Goal: Transaction & Acquisition: Purchase product/service

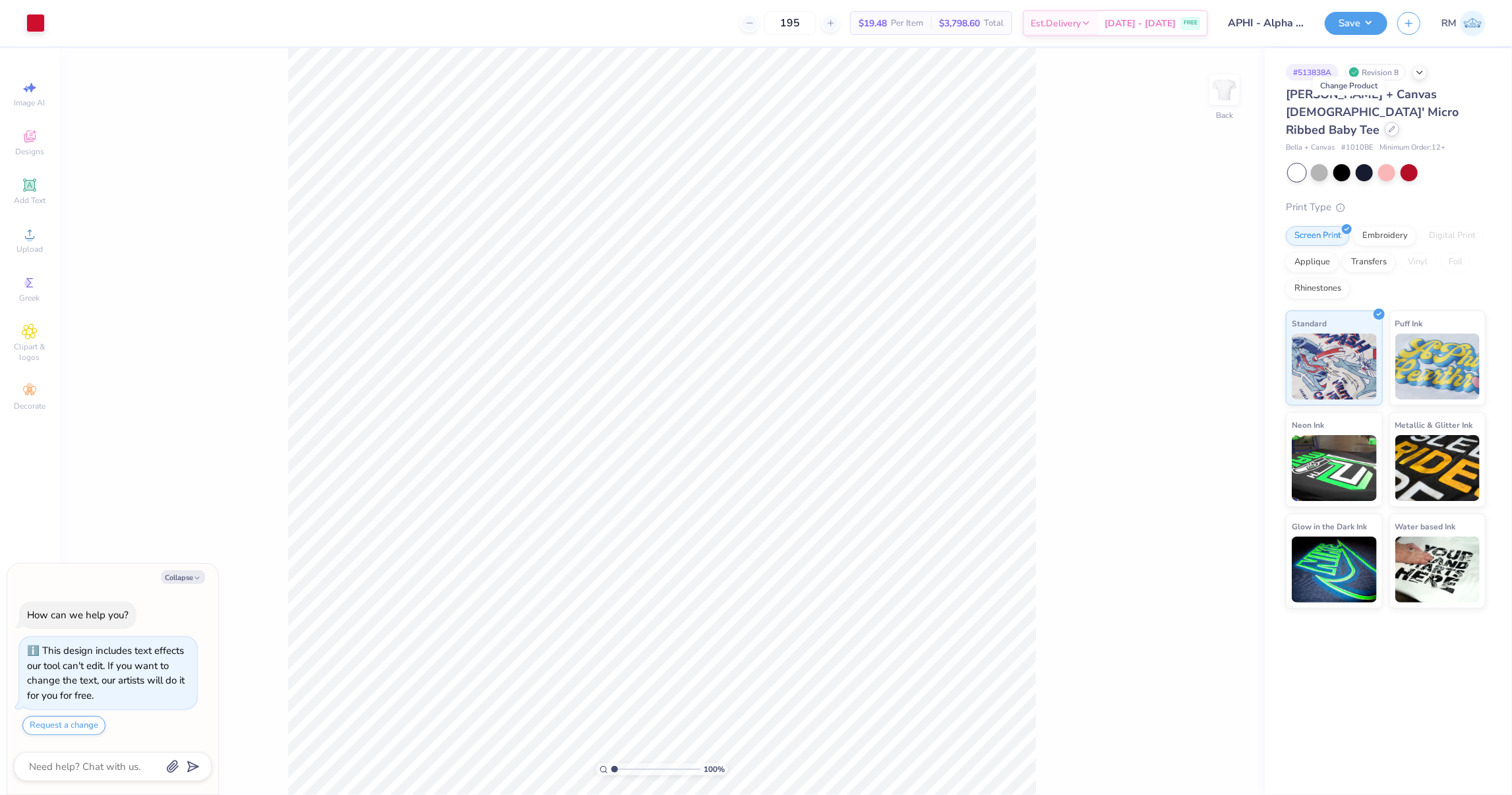
click at [1385, 122] on div at bounding box center [1393, 129] width 14 height 14
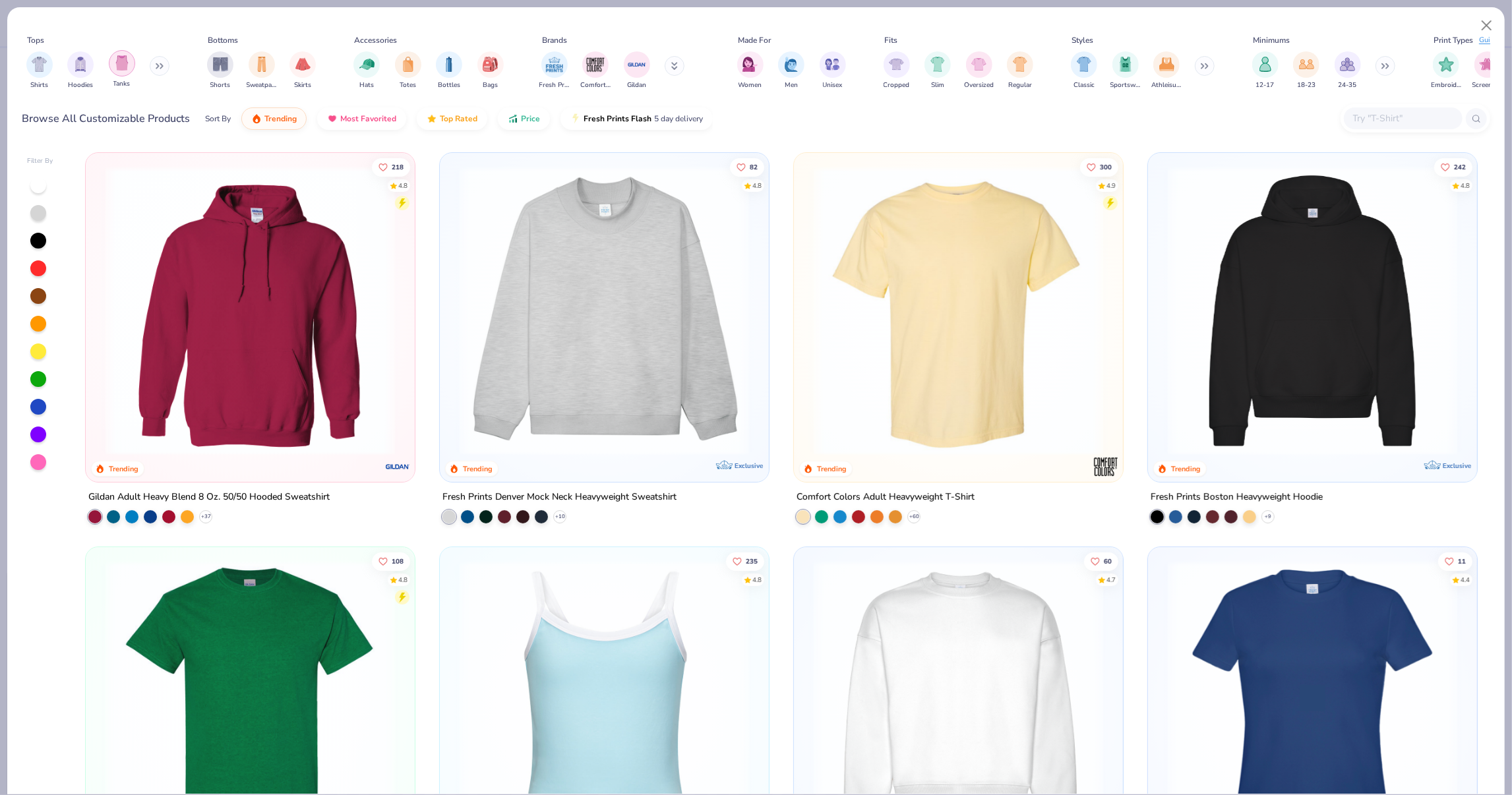
click at [131, 70] on div "filter for Tanks" at bounding box center [122, 63] width 26 height 26
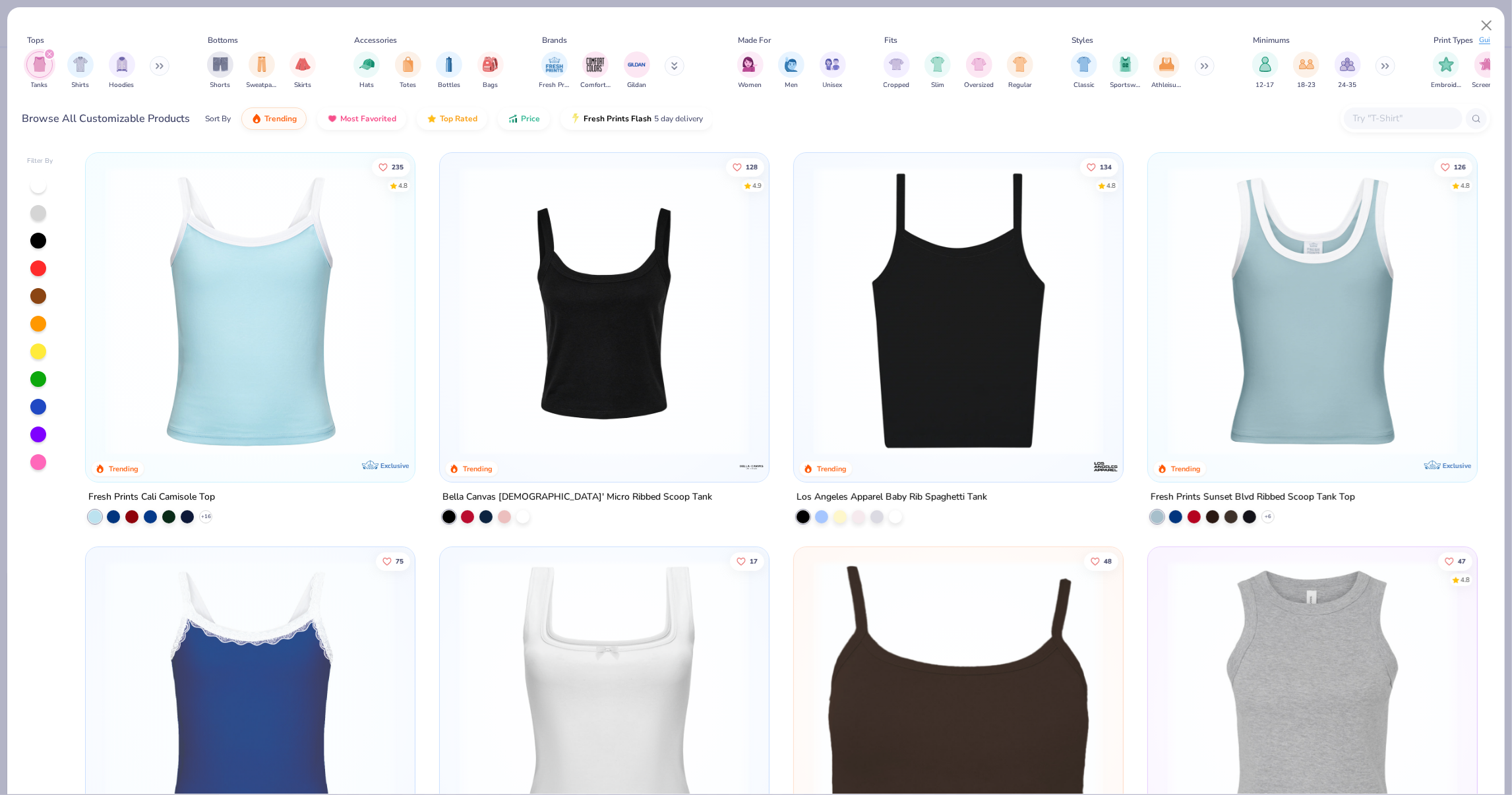
click at [288, 285] on img at bounding box center [250, 311] width 303 height 289
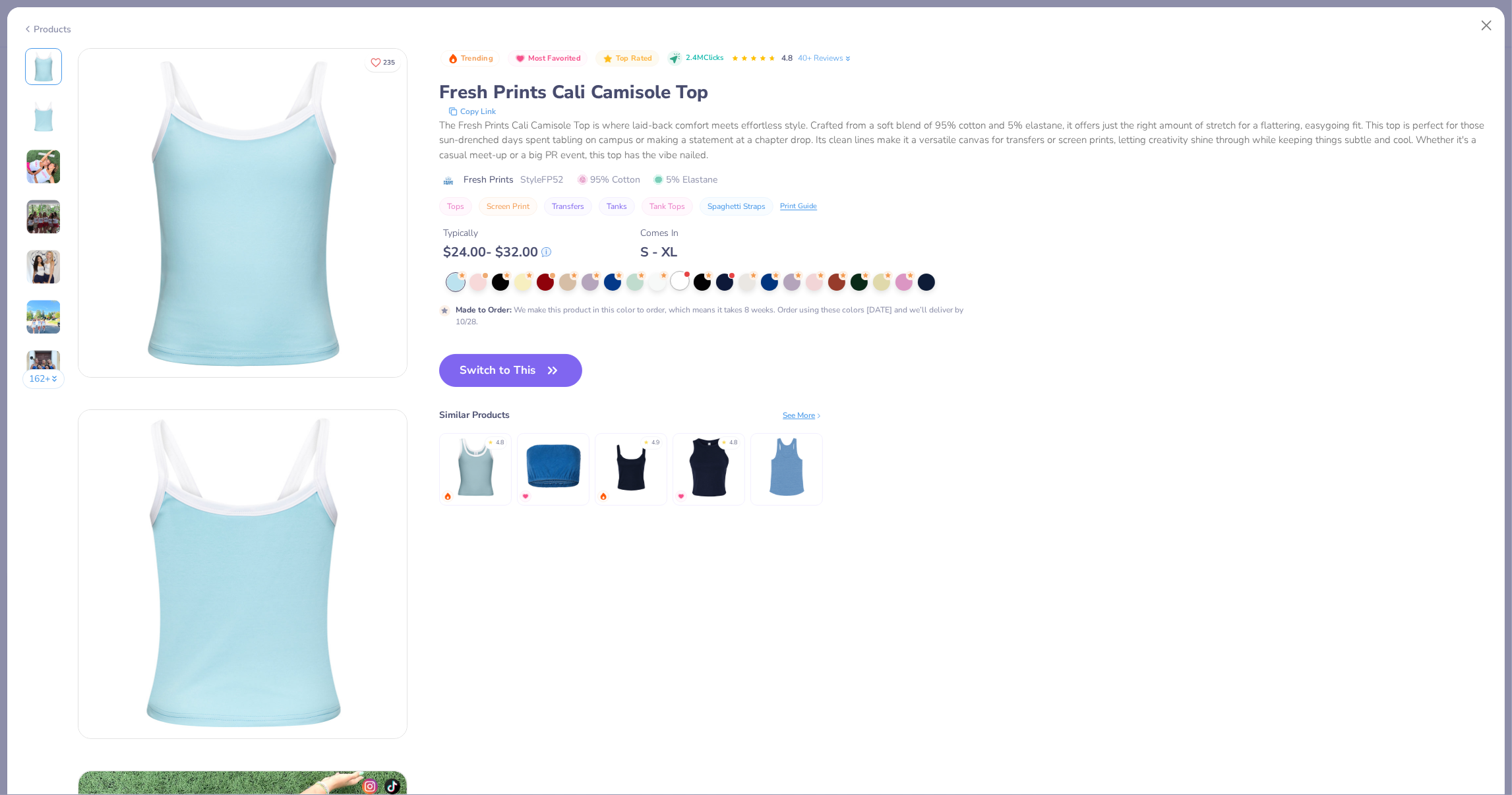
click at [676, 280] on div at bounding box center [680, 281] width 18 height 18
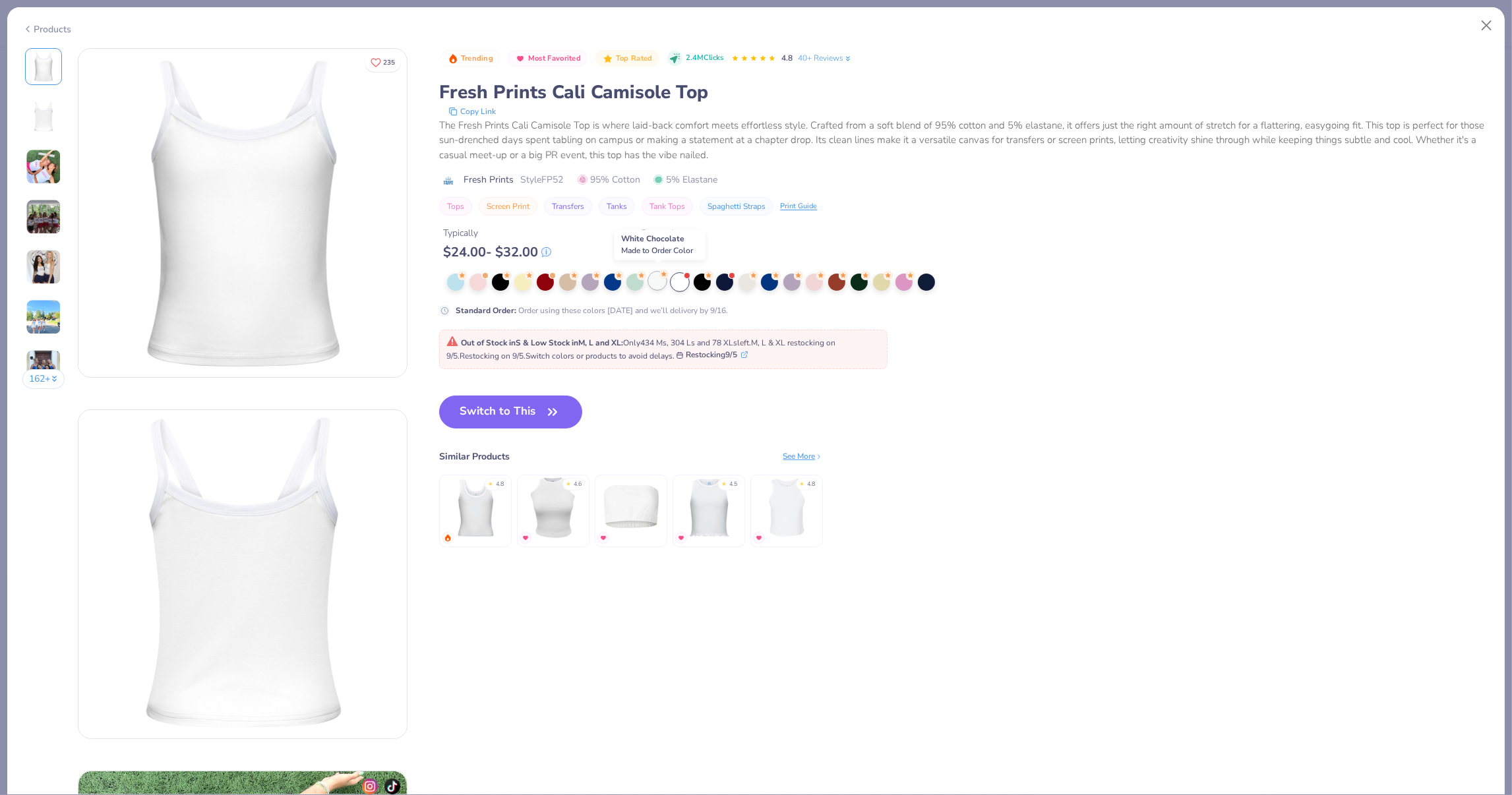
click at [656, 275] on div at bounding box center [658, 281] width 18 height 18
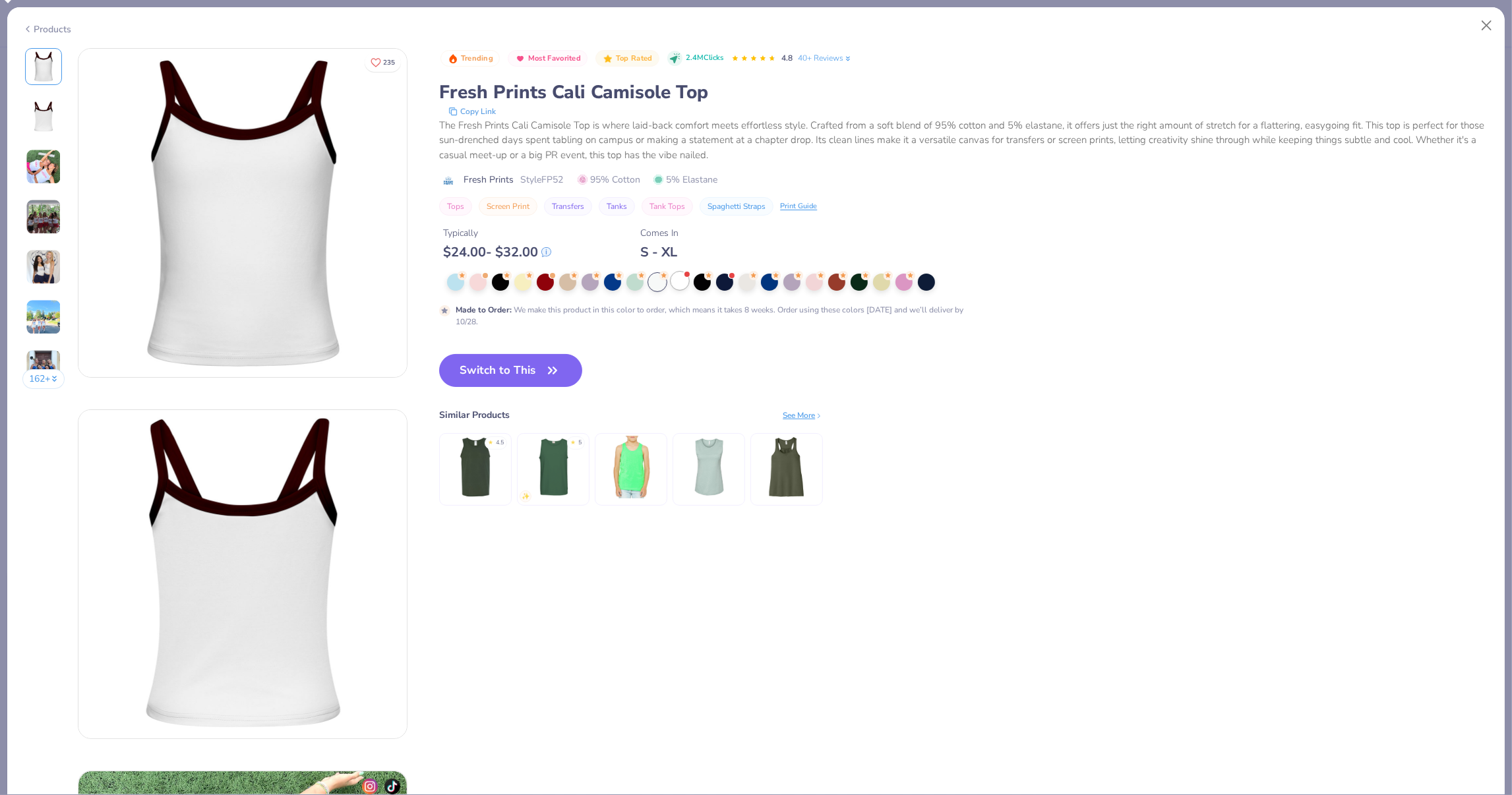
click at [676, 276] on div at bounding box center [680, 281] width 18 height 18
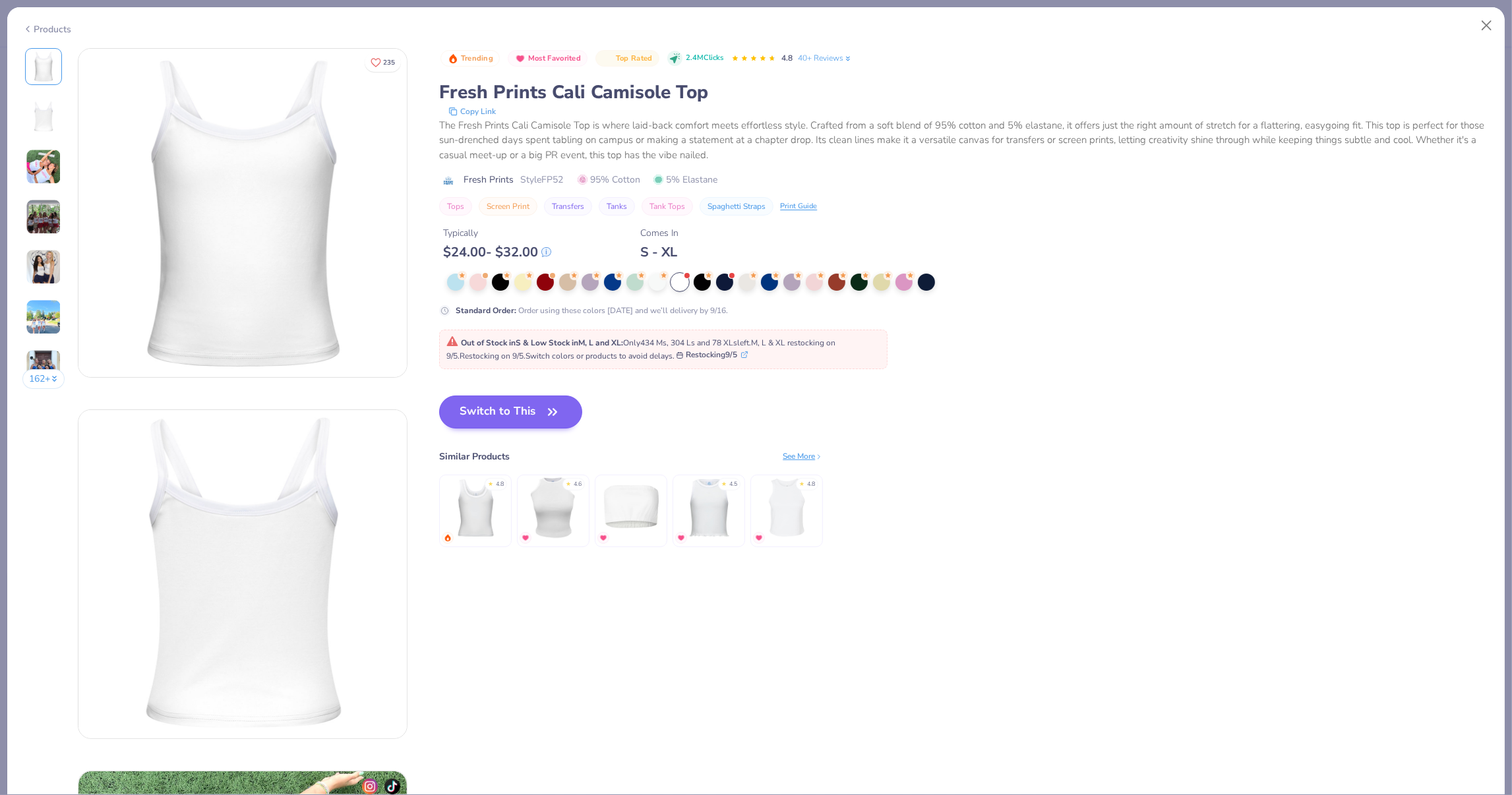
click at [529, 413] on button "Switch to This" at bounding box center [511, 412] width 143 height 33
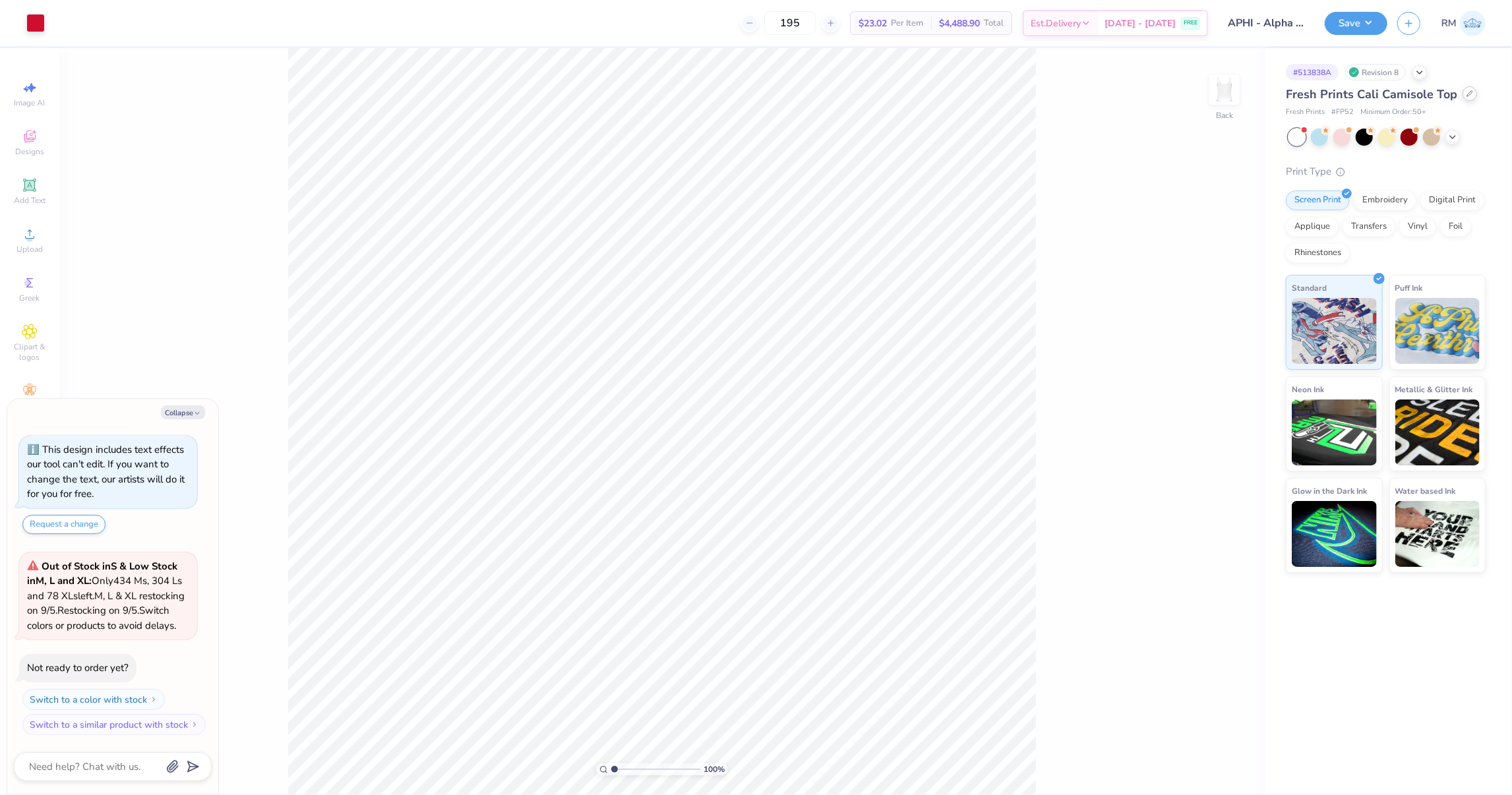
click at [1463, 88] on div at bounding box center [1470, 93] width 14 height 14
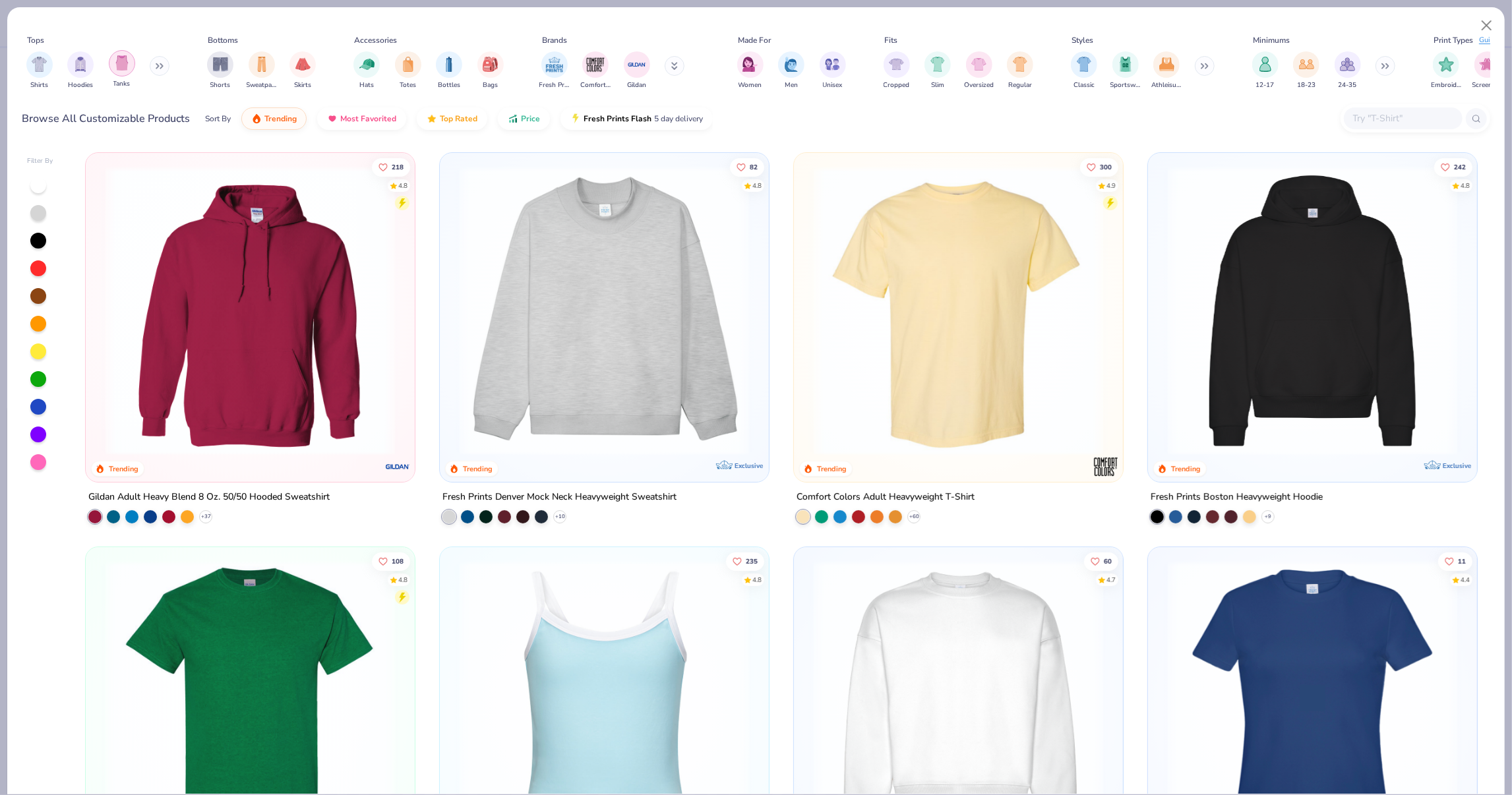
click at [123, 66] on img "filter for Tanks" at bounding box center [122, 63] width 14 height 15
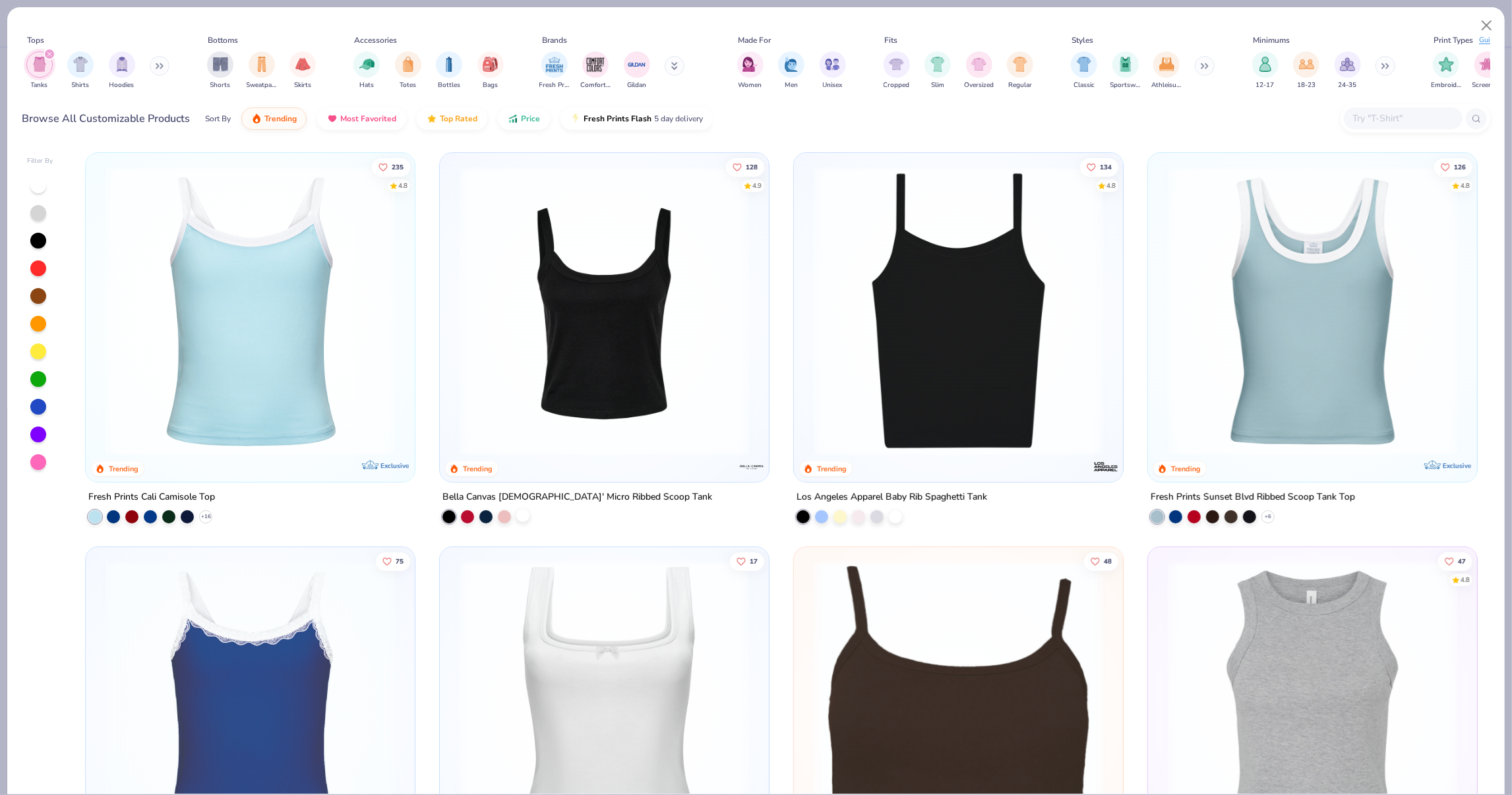
click at [527, 511] on div at bounding box center [523, 515] width 14 height 14
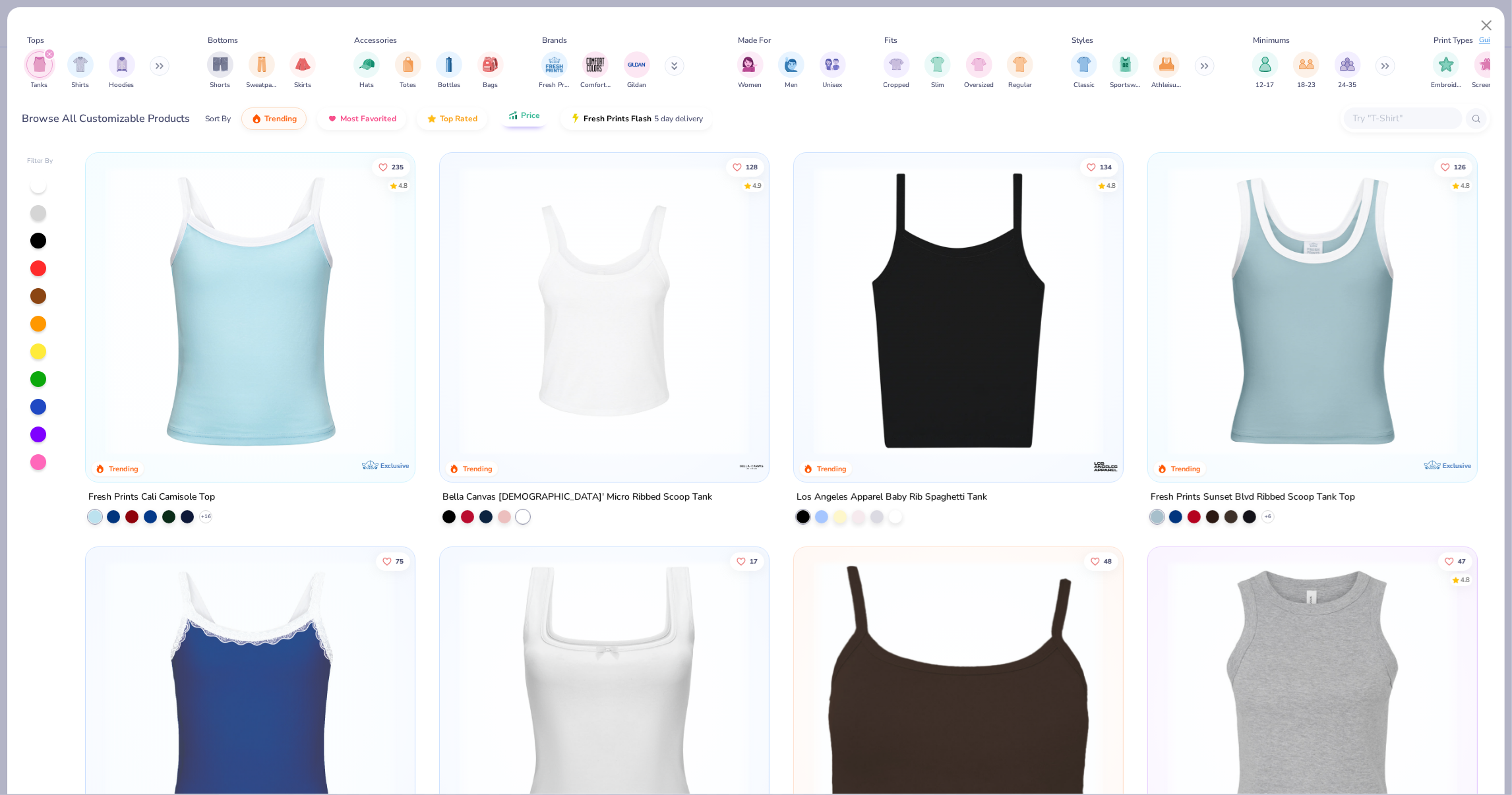
click at [523, 119] on span "Price" at bounding box center [531, 115] width 19 height 10
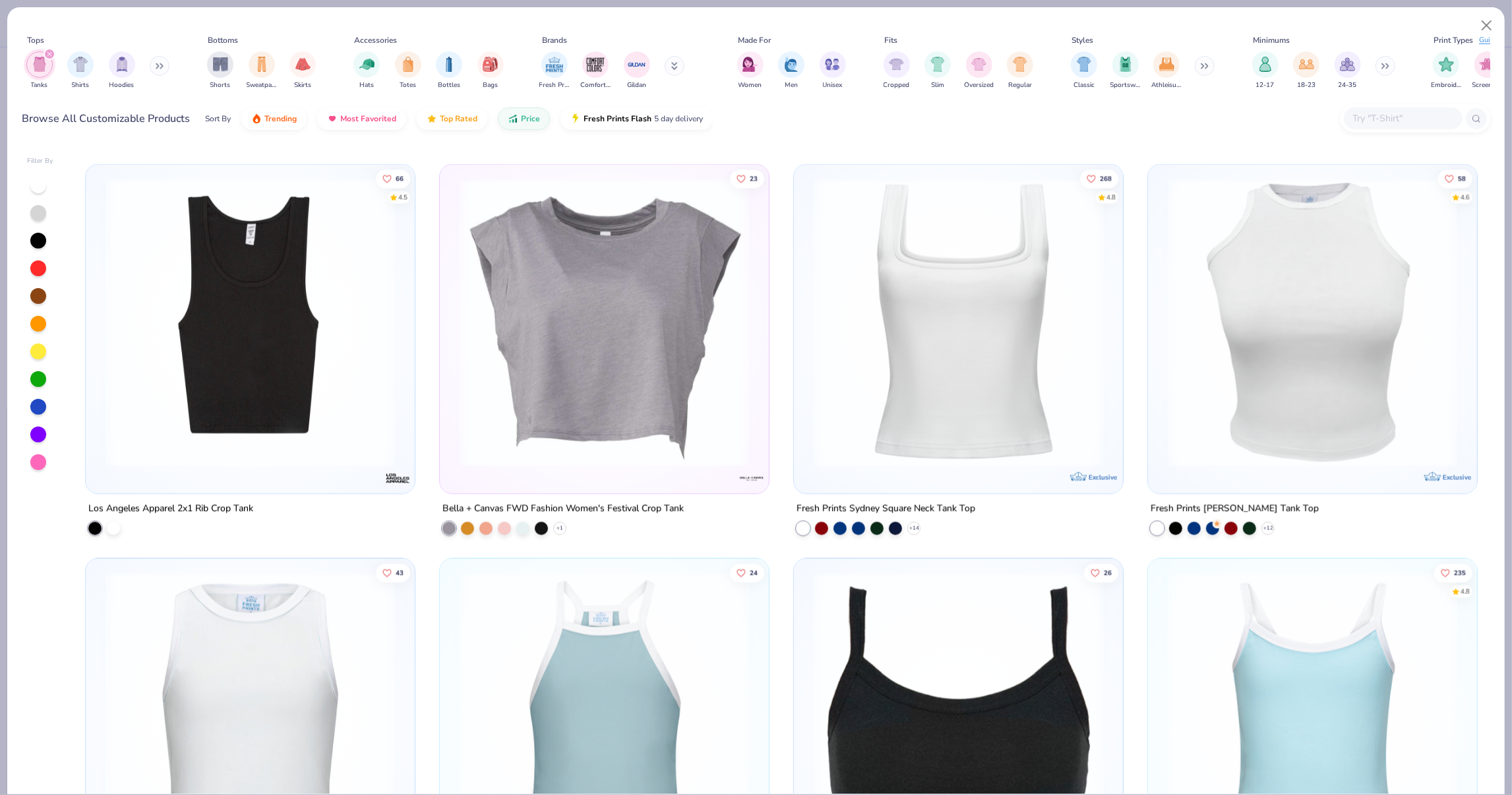
scroll to position [1964, 0]
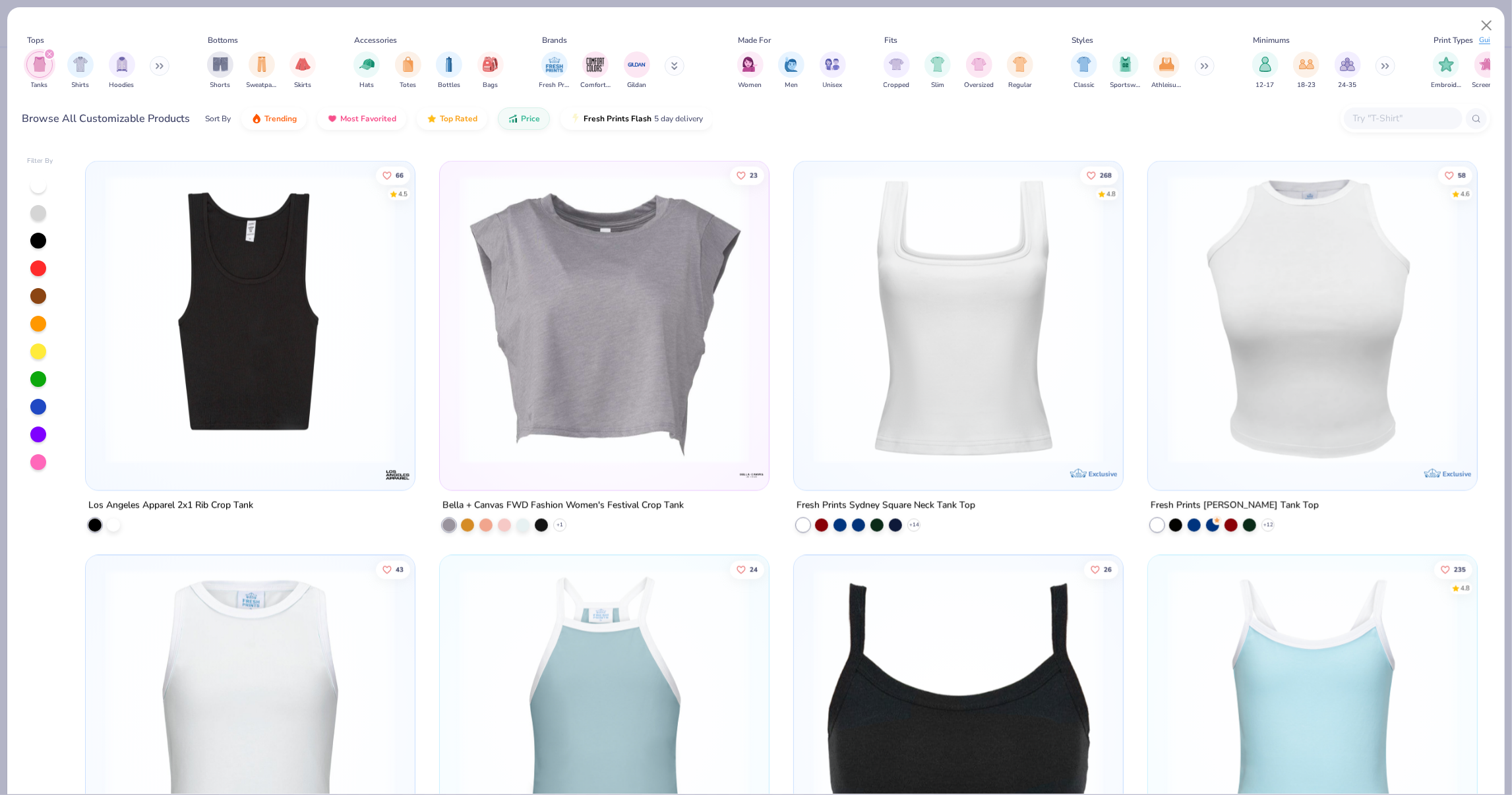
click at [806, 525] on div at bounding box center [803, 526] width 14 height 14
click at [875, 424] on img at bounding box center [958, 319] width 303 height 289
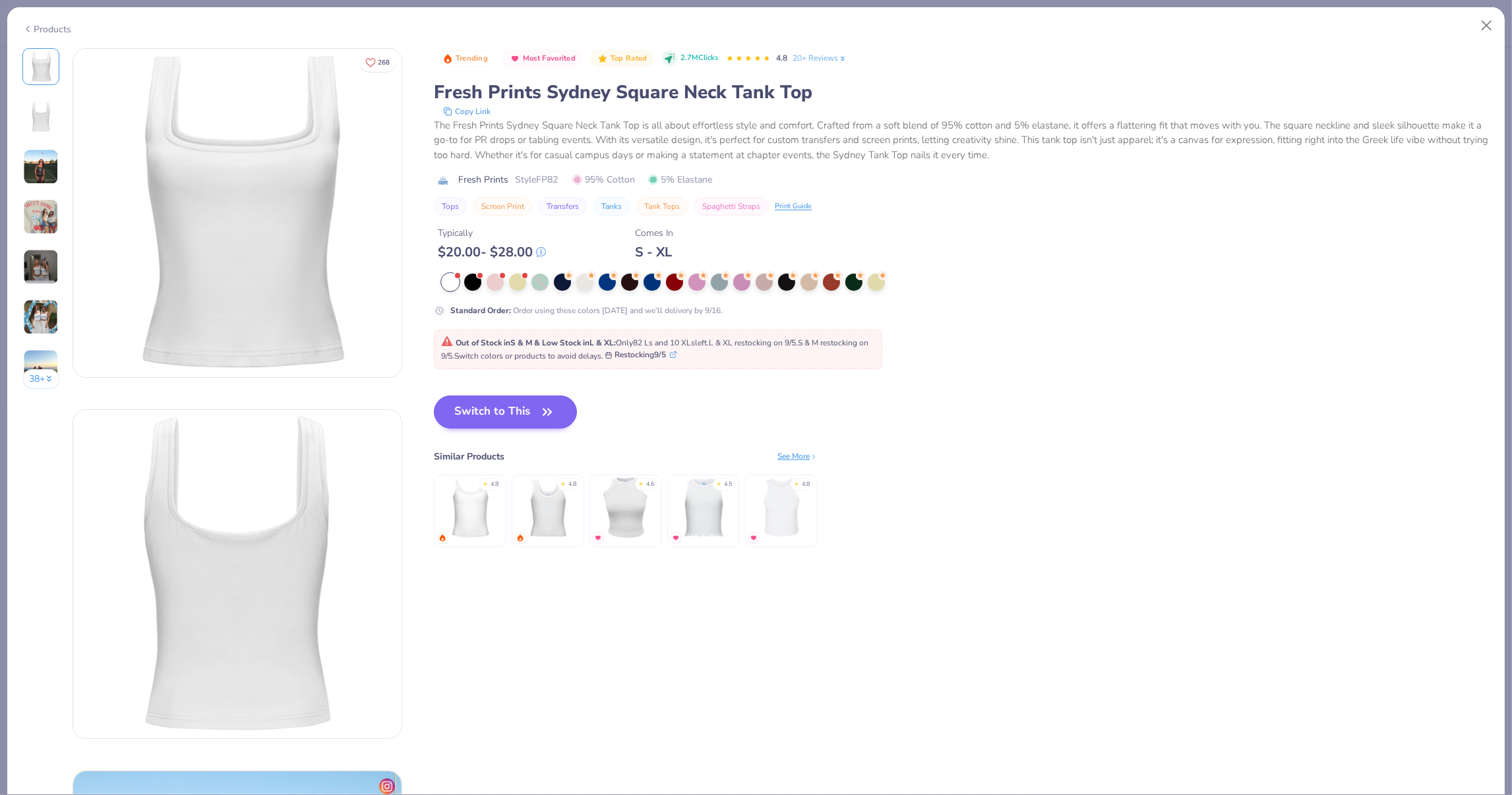
click at [526, 417] on button "Switch to This" at bounding box center [506, 412] width 143 height 33
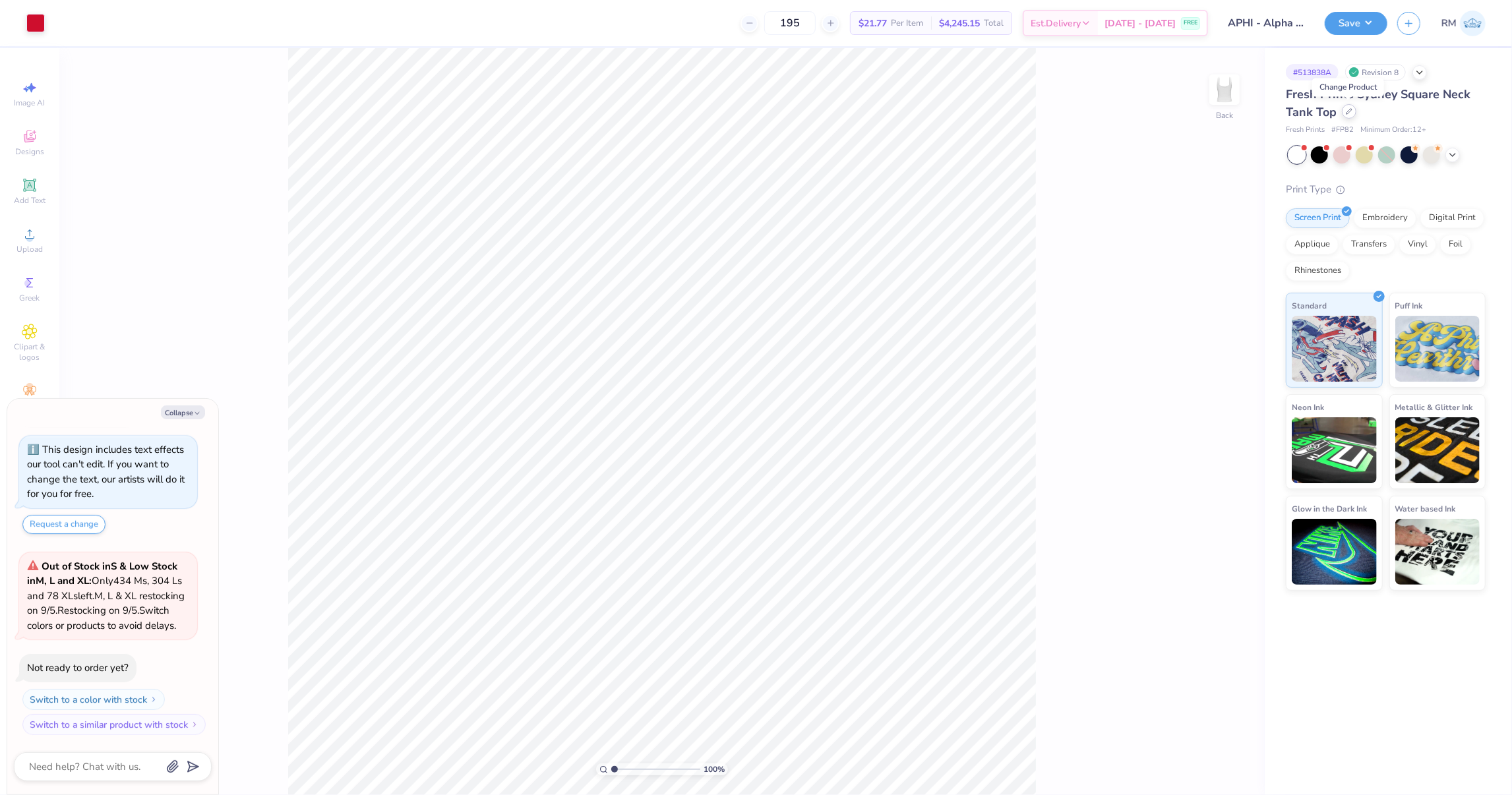
click at [1342, 114] on div at bounding box center [1349, 112] width 14 height 14
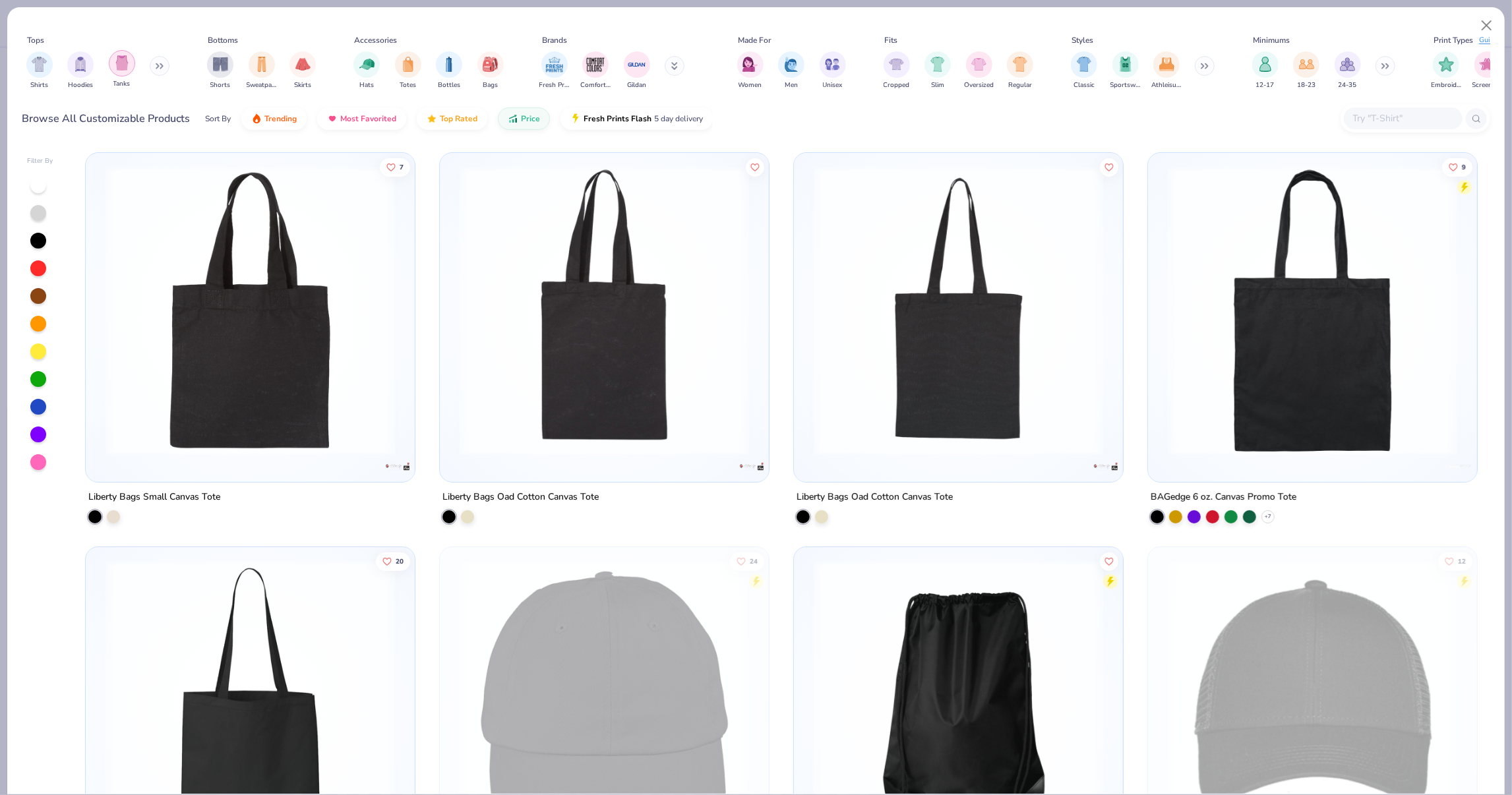
click at [124, 66] on img "filter for Tanks" at bounding box center [122, 63] width 14 height 15
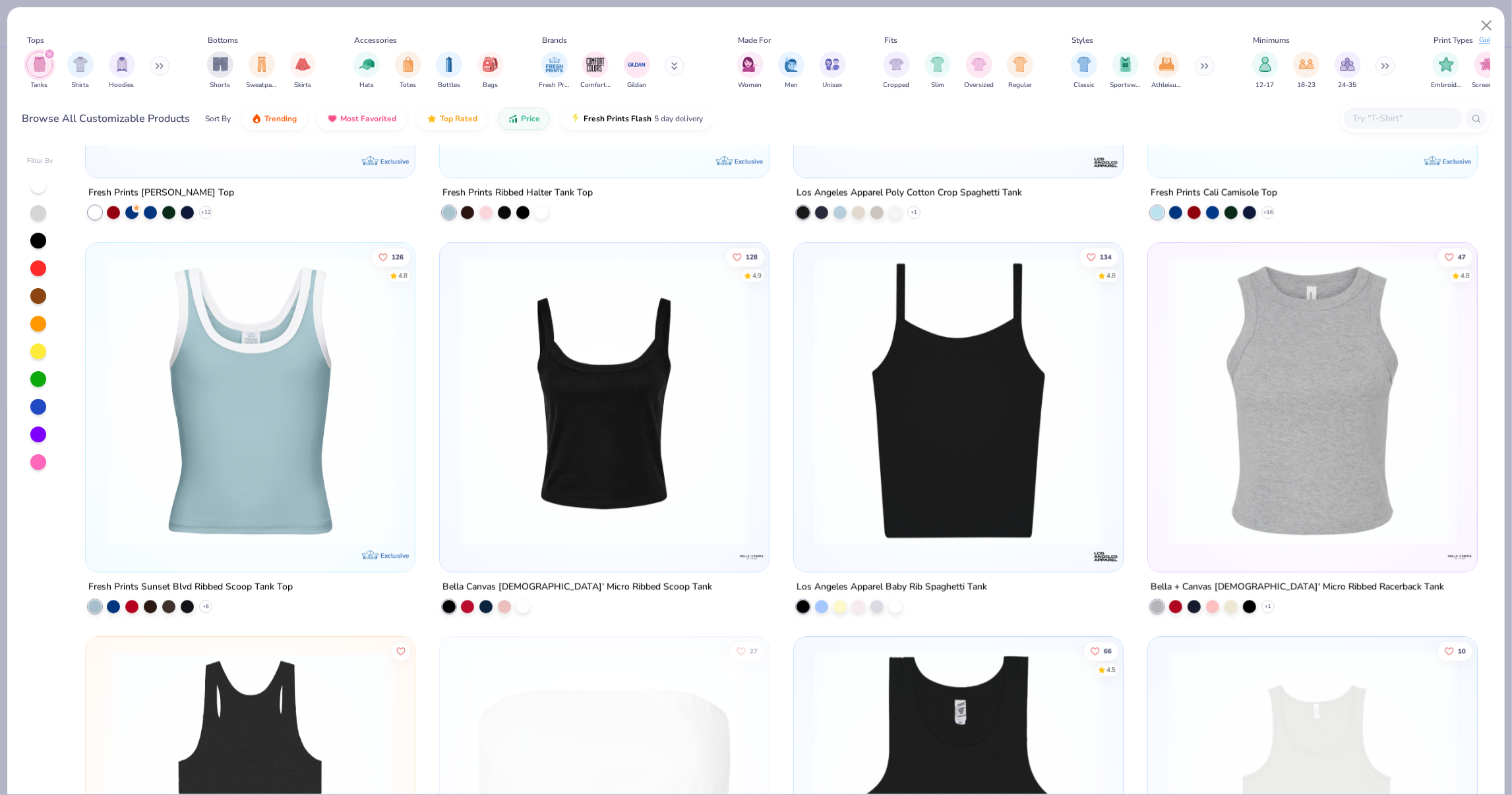
scroll to position [2673, 0]
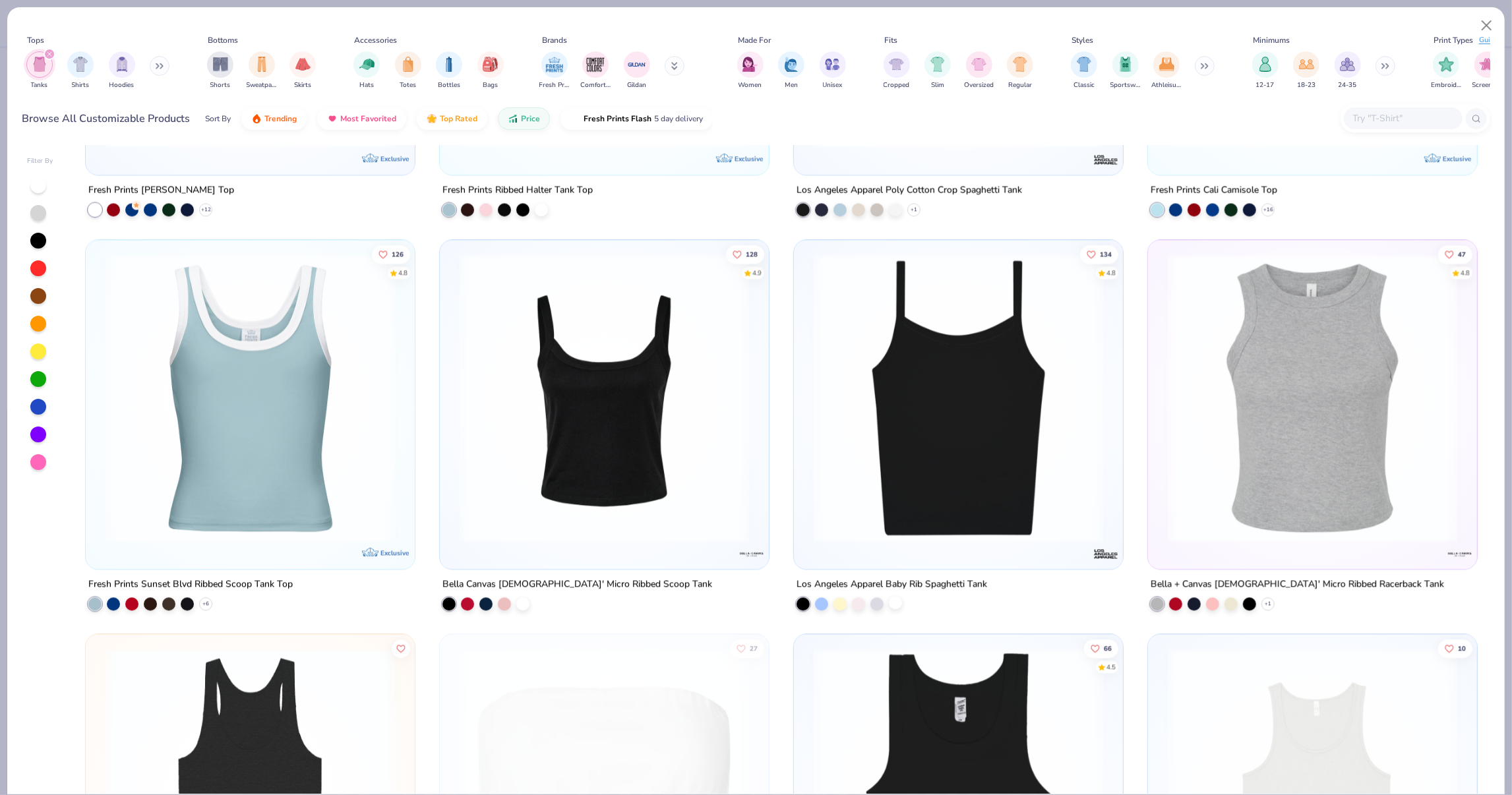
click at [898, 602] on div at bounding box center [895, 602] width 14 height 14
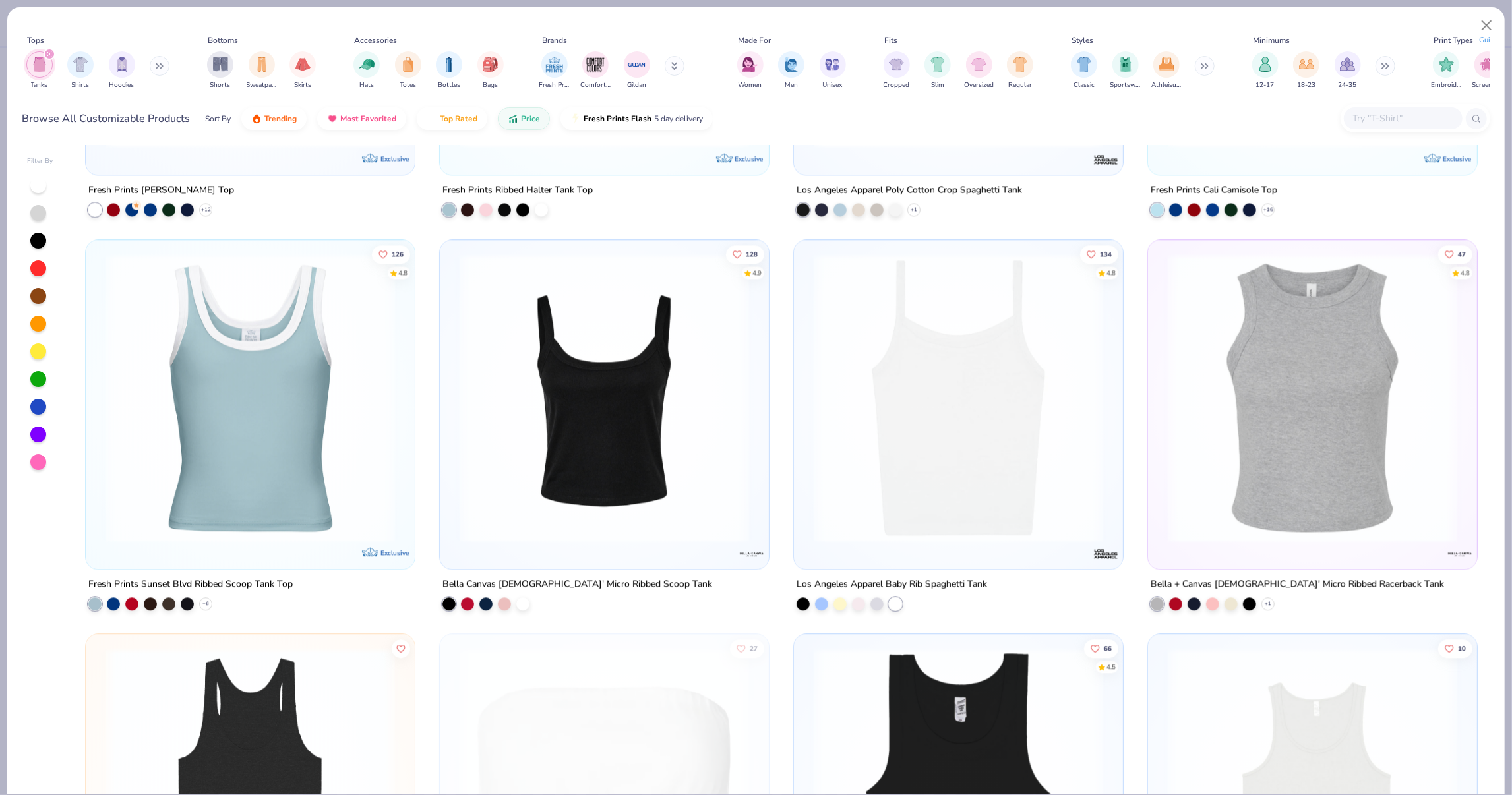
click at [942, 441] on img at bounding box center [958, 398] width 303 height 289
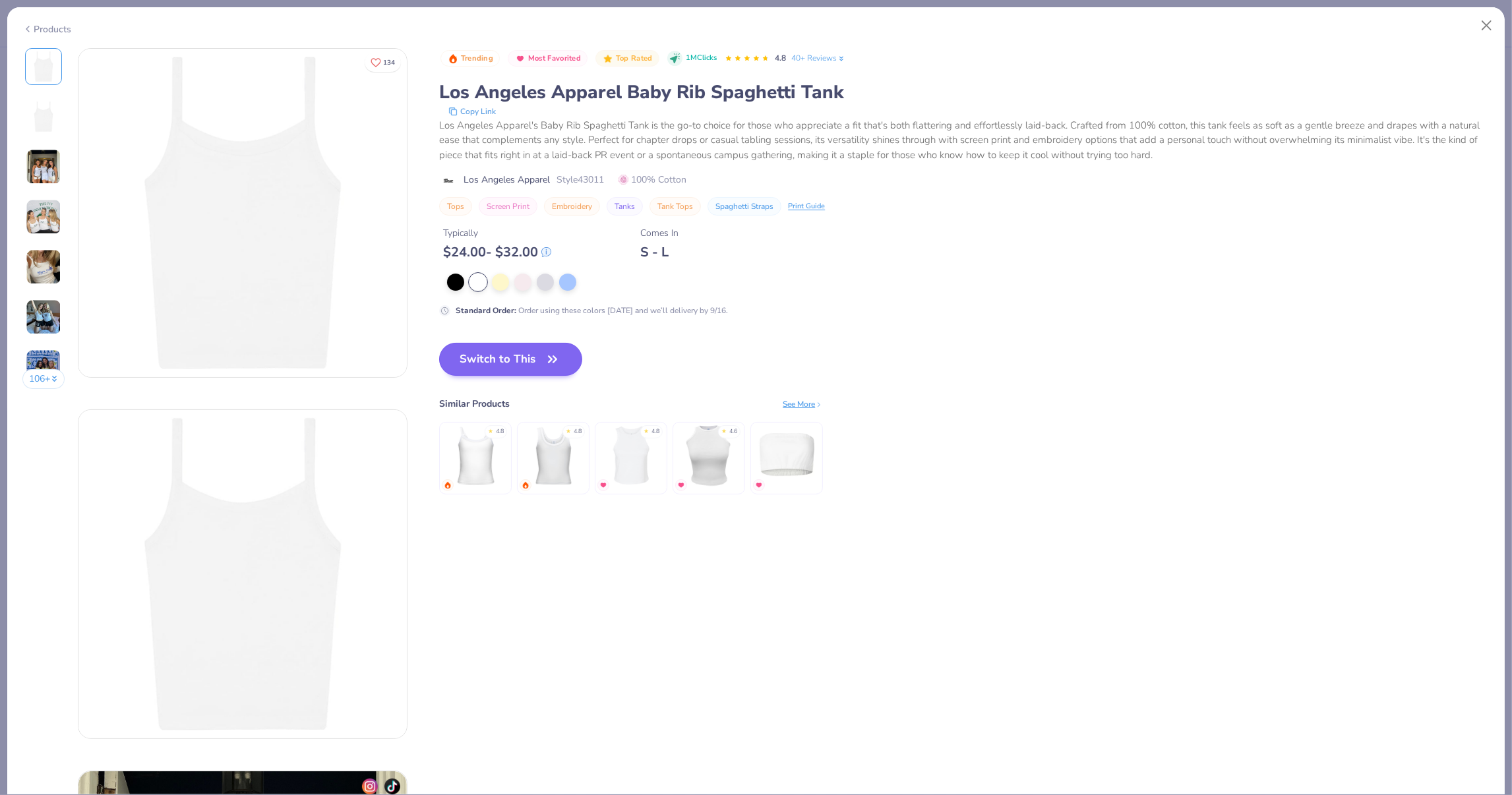
click at [531, 343] on button "Switch to This" at bounding box center [511, 359] width 143 height 33
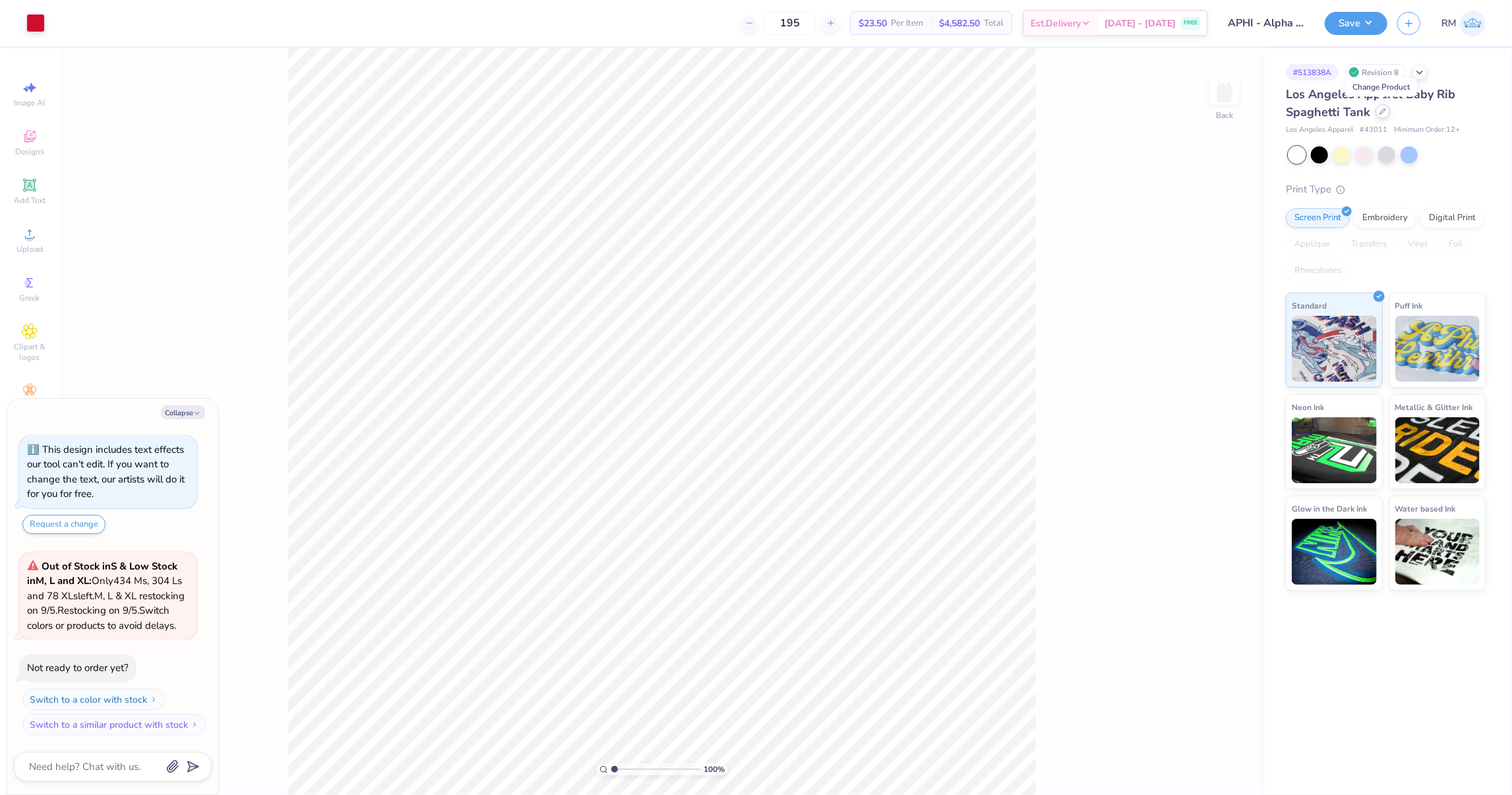
click at [1381, 114] on div at bounding box center [1383, 112] width 14 height 14
type textarea "x"
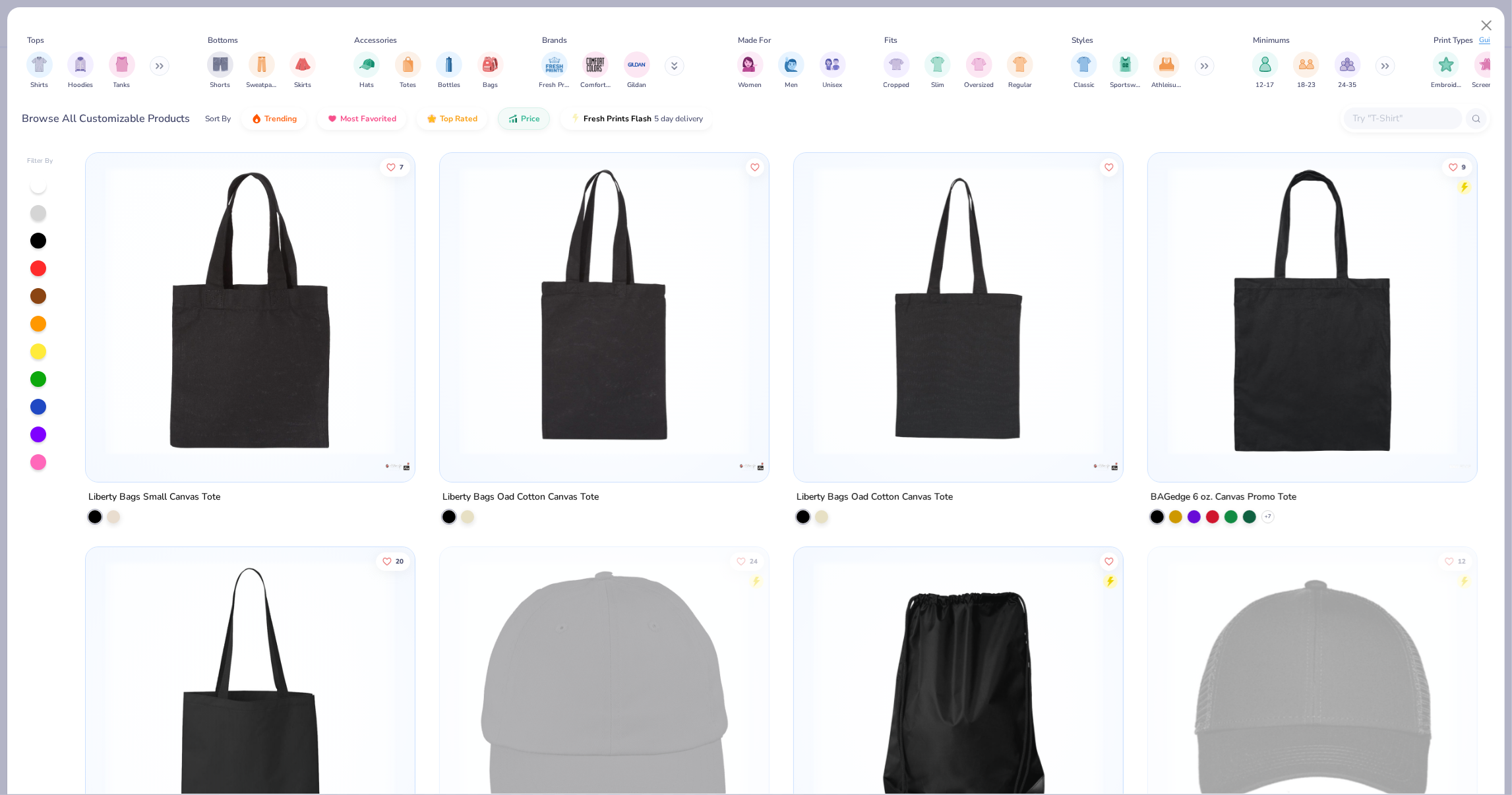
click at [1385, 117] on input "text" at bounding box center [1402, 118] width 101 height 15
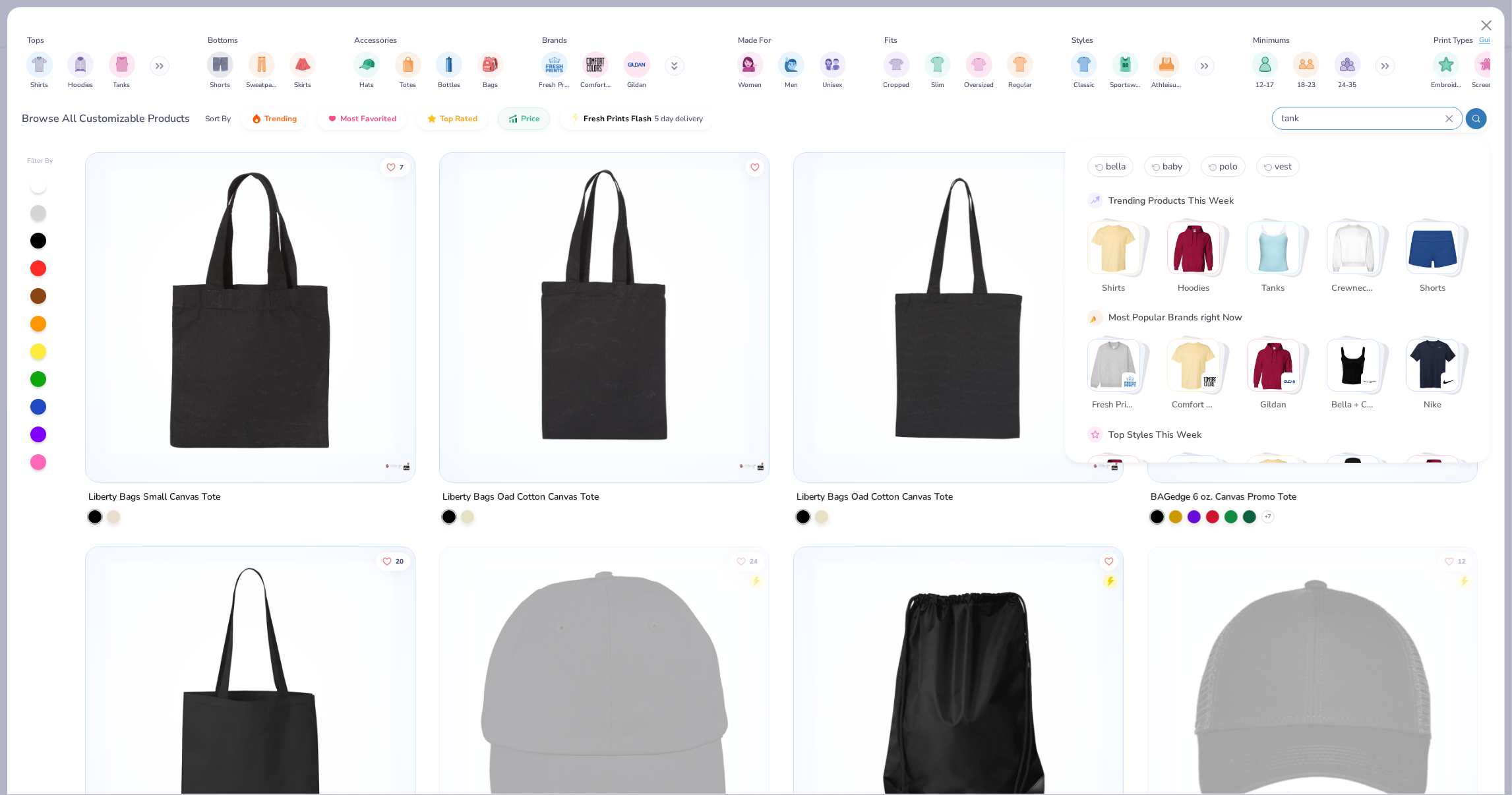
type input "tank"
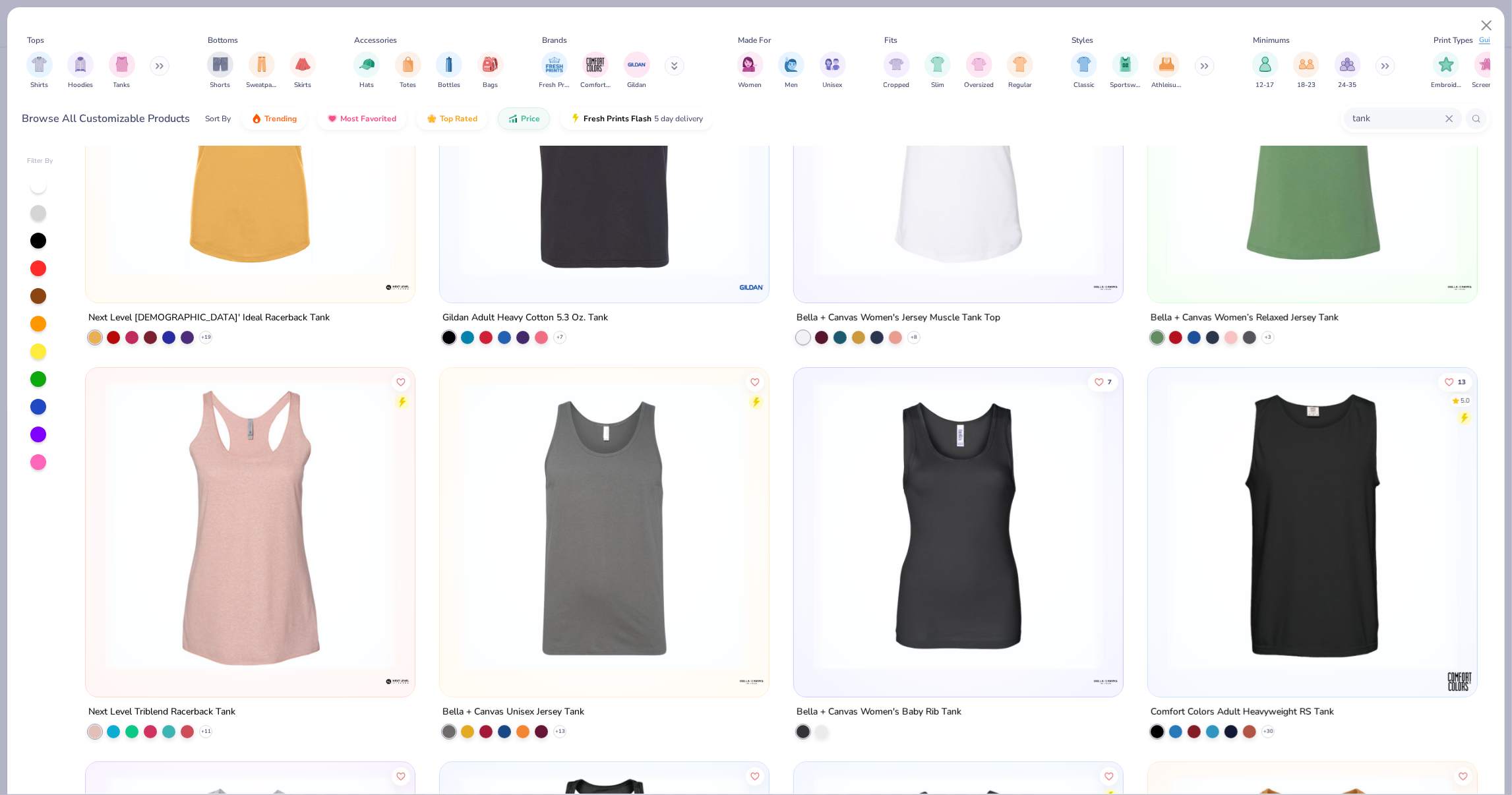
scroll to position [186, 0]
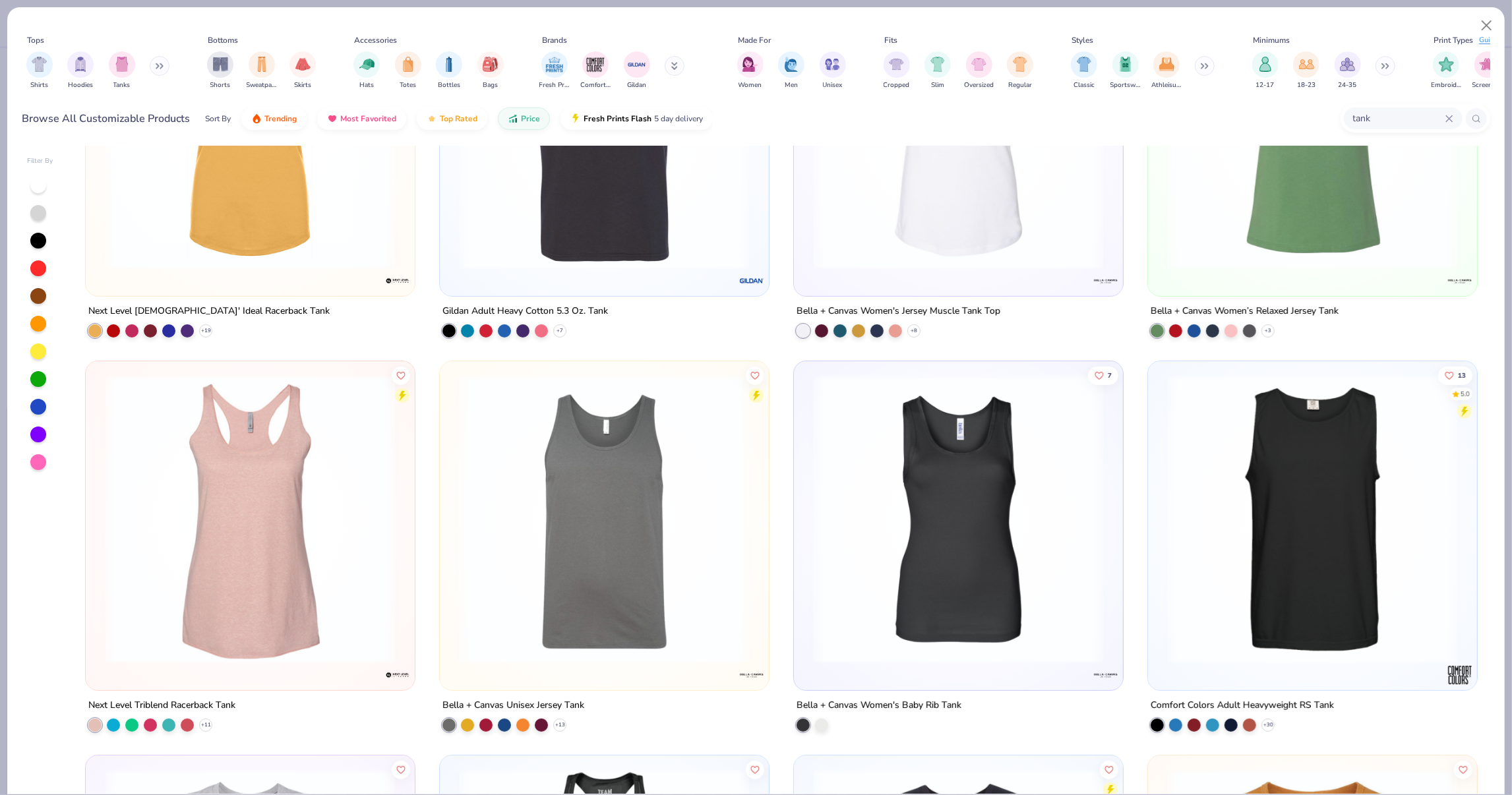
click at [38, 194] on div at bounding box center [38, 186] width 16 height 16
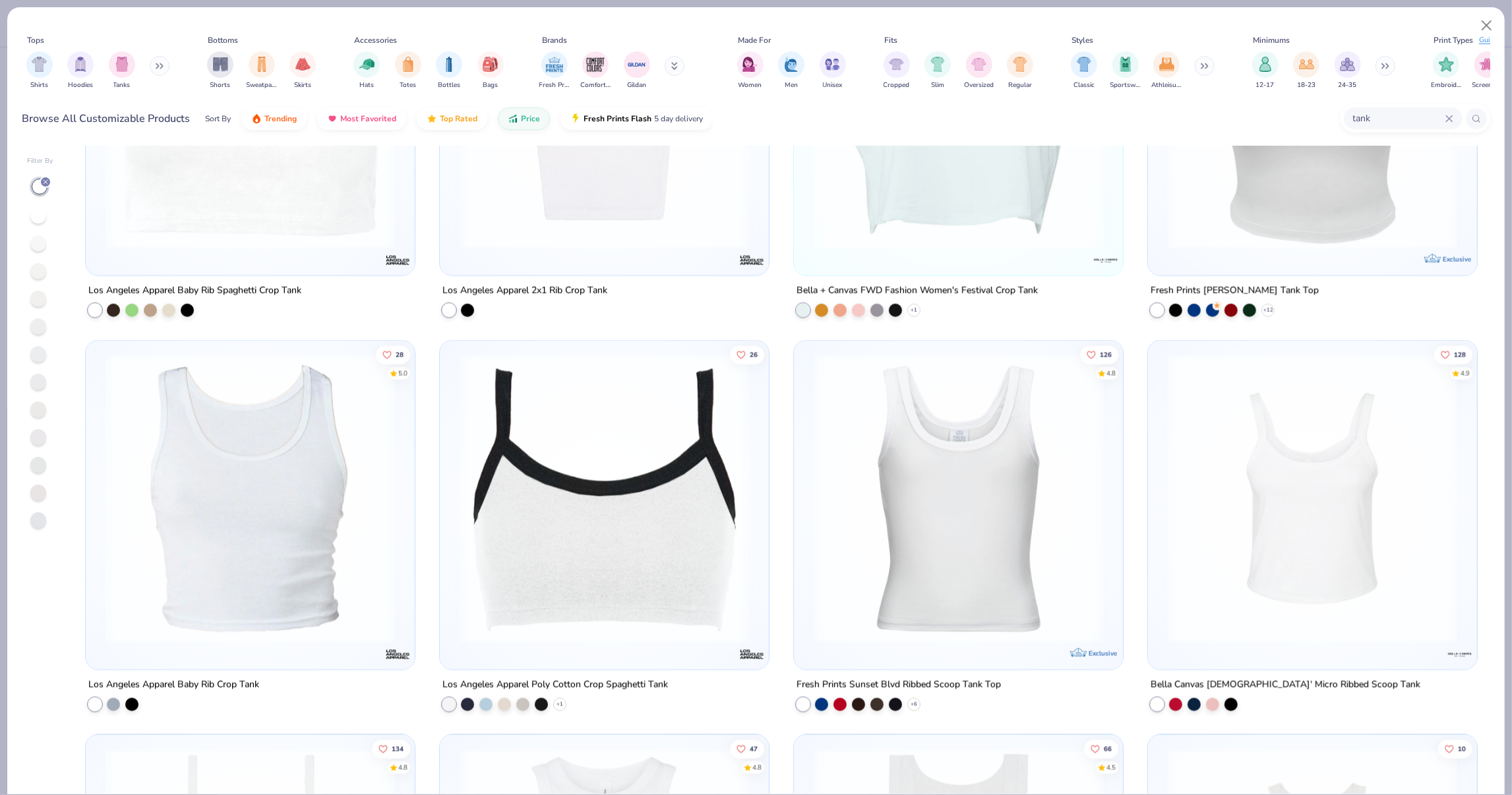
scroll to position [1826, 0]
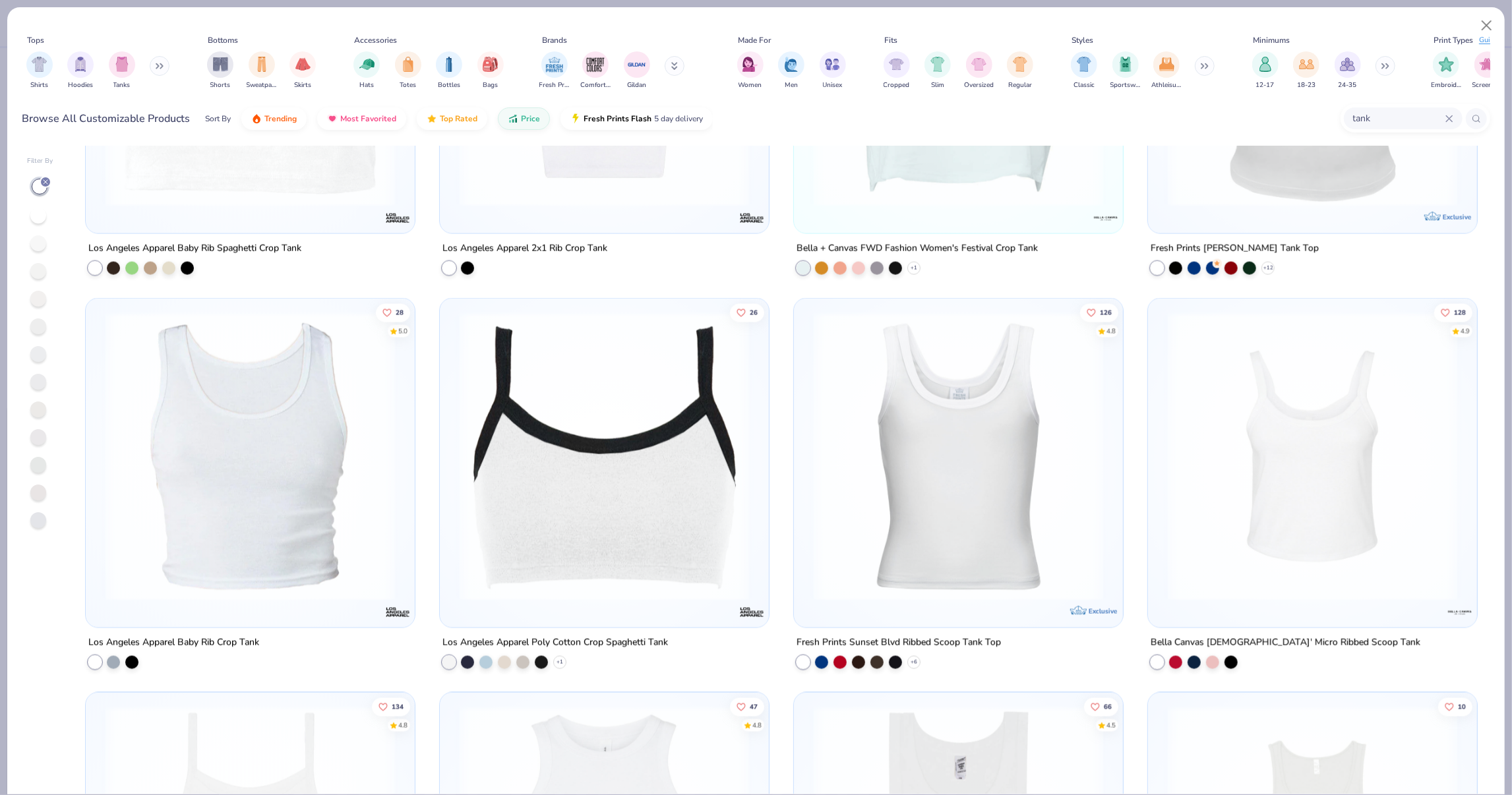
click at [1000, 584] on img at bounding box center [958, 456] width 303 height 289
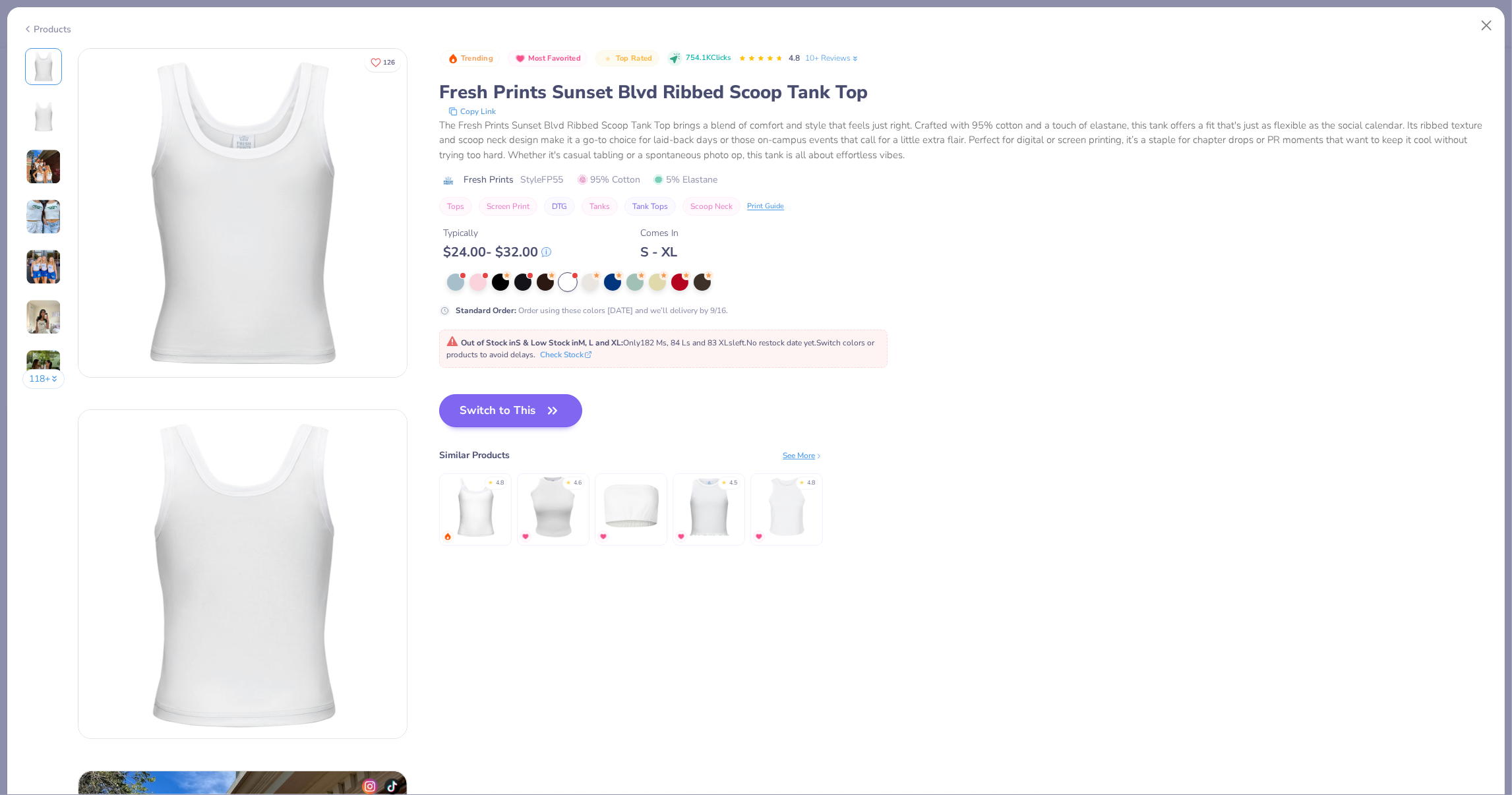
click at [519, 405] on button "Switch to This" at bounding box center [511, 410] width 143 height 33
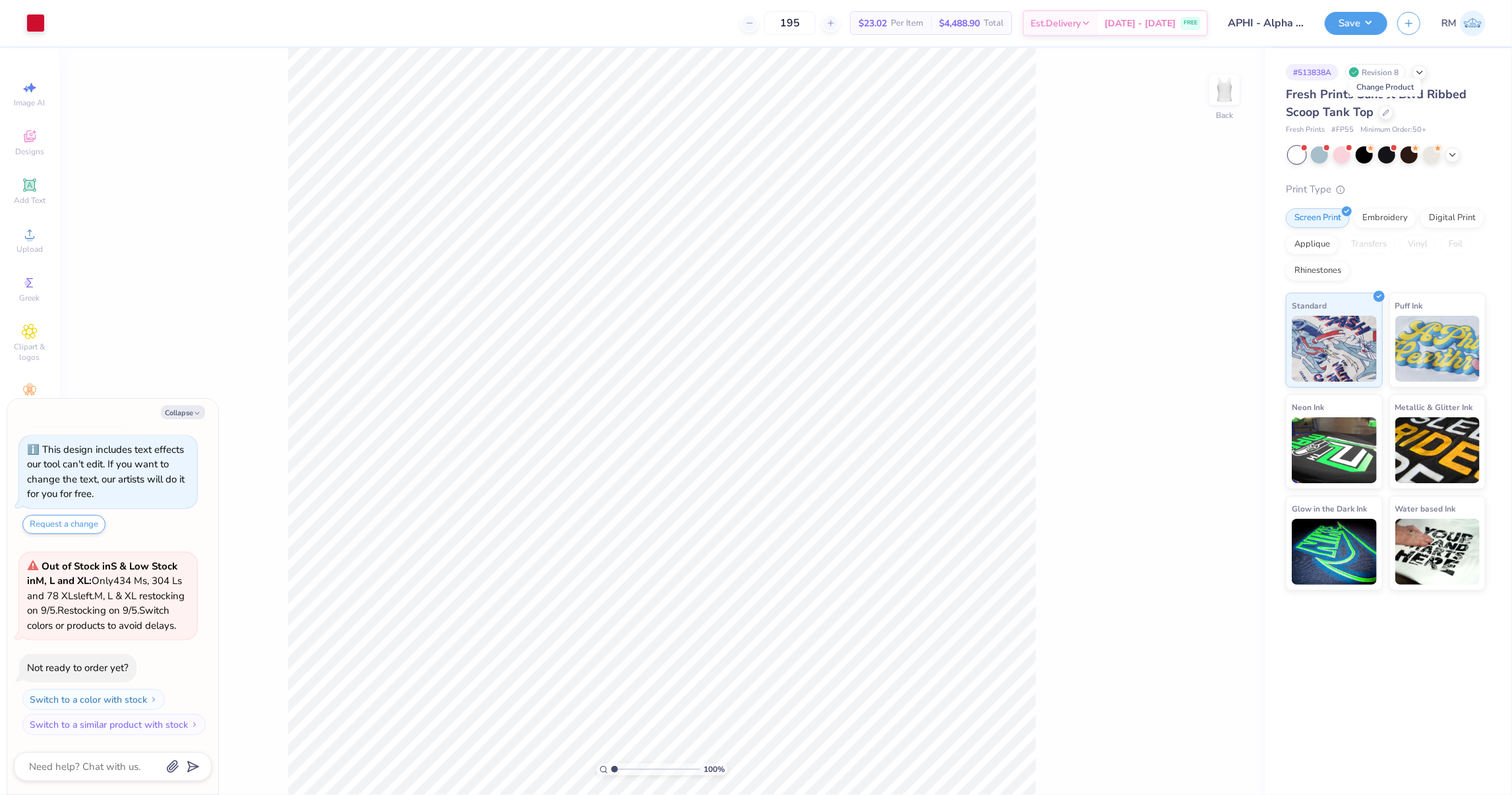
type textarea "x"
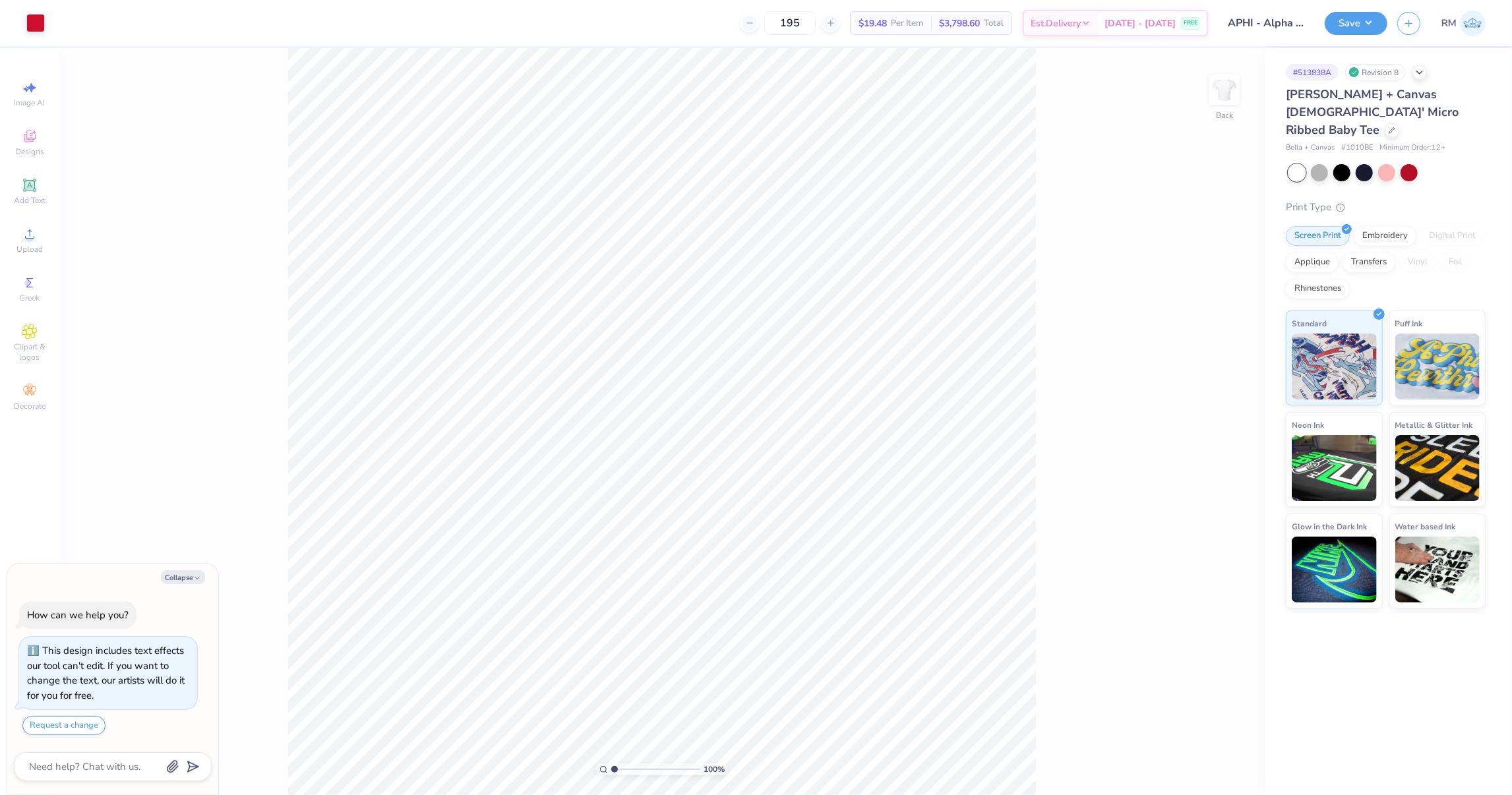
click at [1443, 226] on div "Digital Print" at bounding box center [1452, 236] width 64 height 20
click at [1389, 126] on icon at bounding box center [1393, 129] width 6 height 6
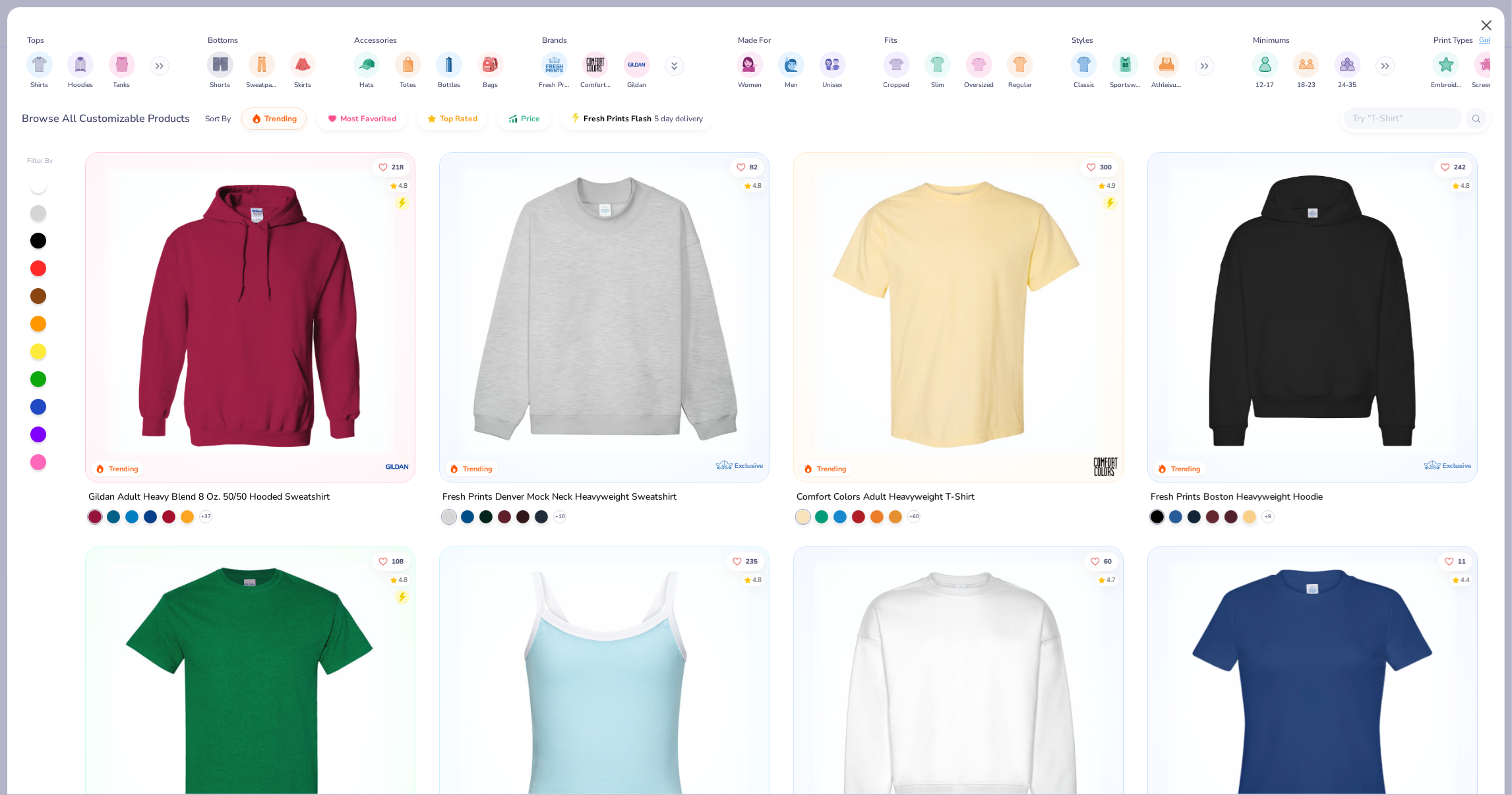
click at [1483, 28] on button "Close" at bounding box center [1487, 25] width 25 height 25
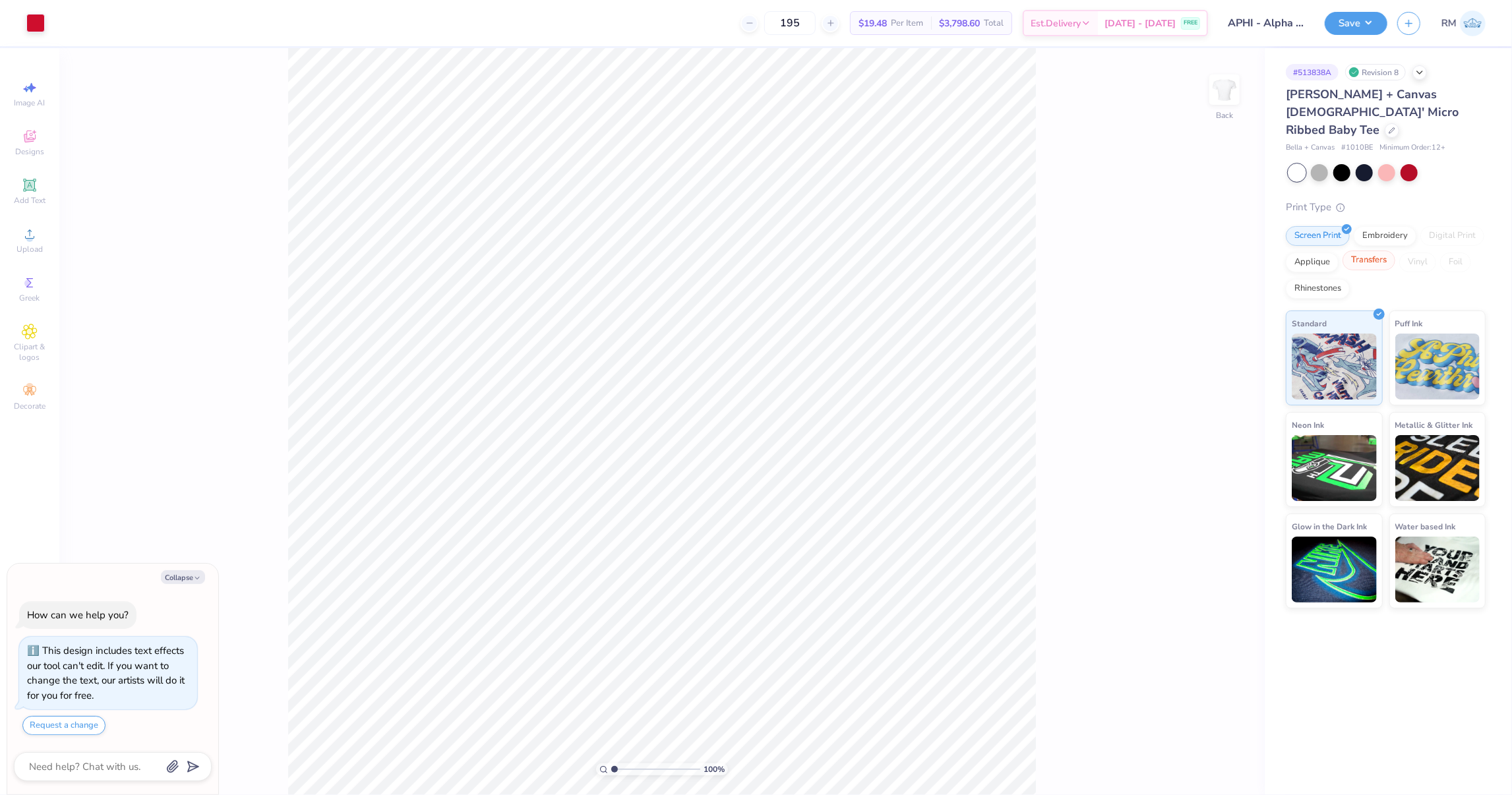
click at [1365, 251] on div "Transfers" at bounding box center [1369, 260] width 53 height 20
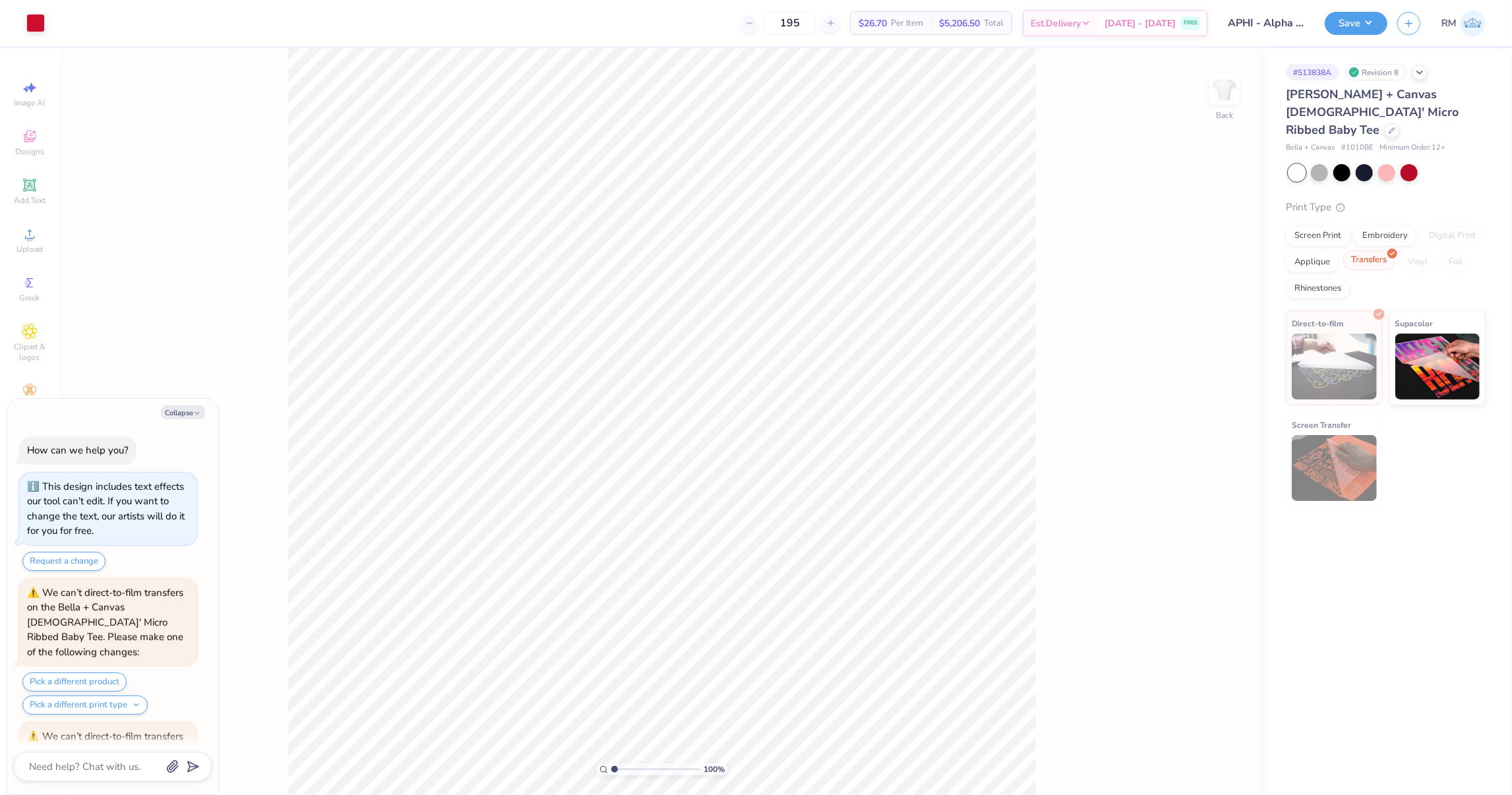
scroll to position [213, 0]
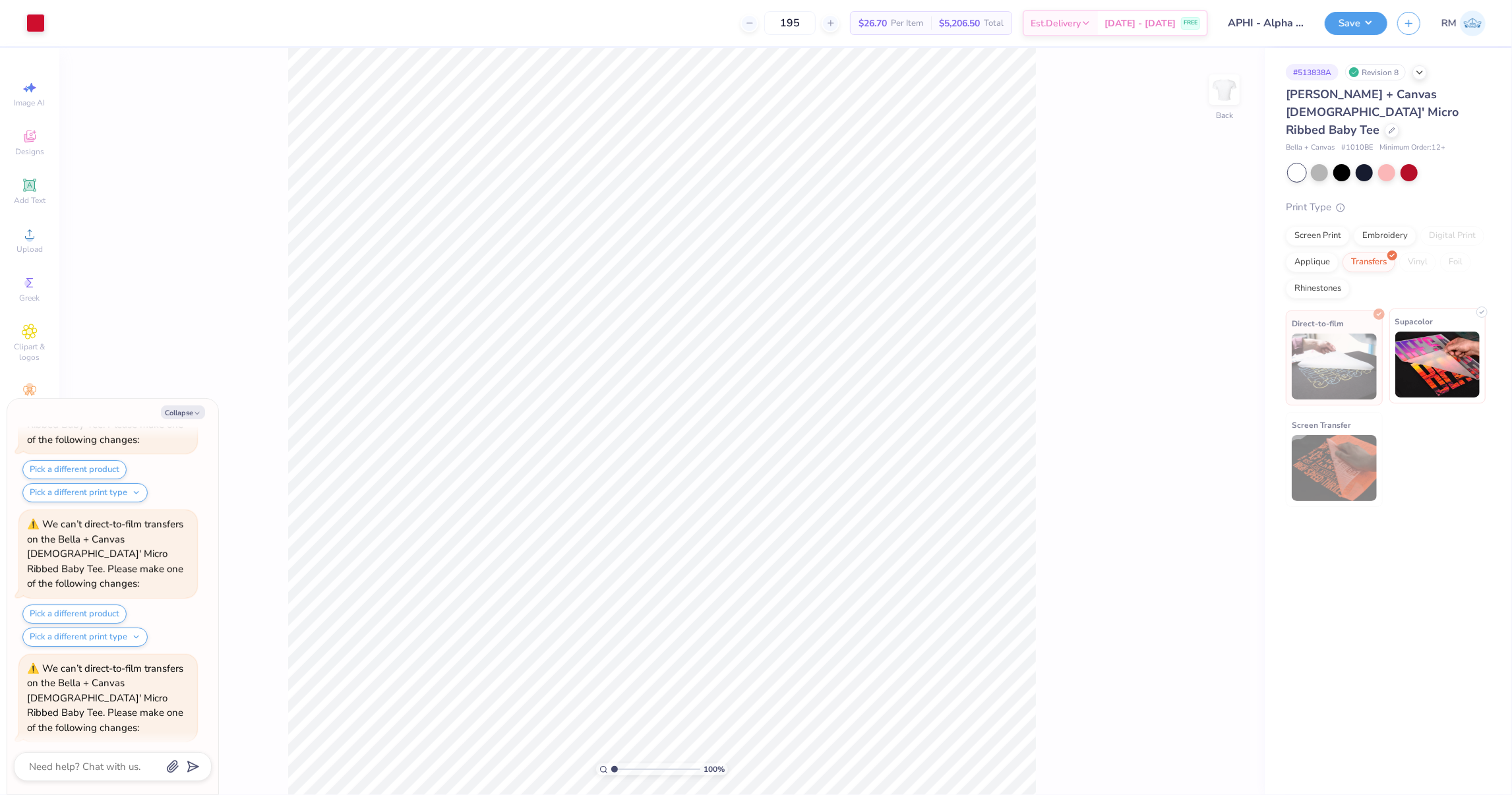
click at [1412, 331] on img at bounding box center [1438, 364] width 85 height 66
click at [1365, 334] on img at bounding box center [1334, 366] width 85 height 66
click at [1328, 224] on div "Screen Print" at bounding box center [1318, 233] width 64 height 20
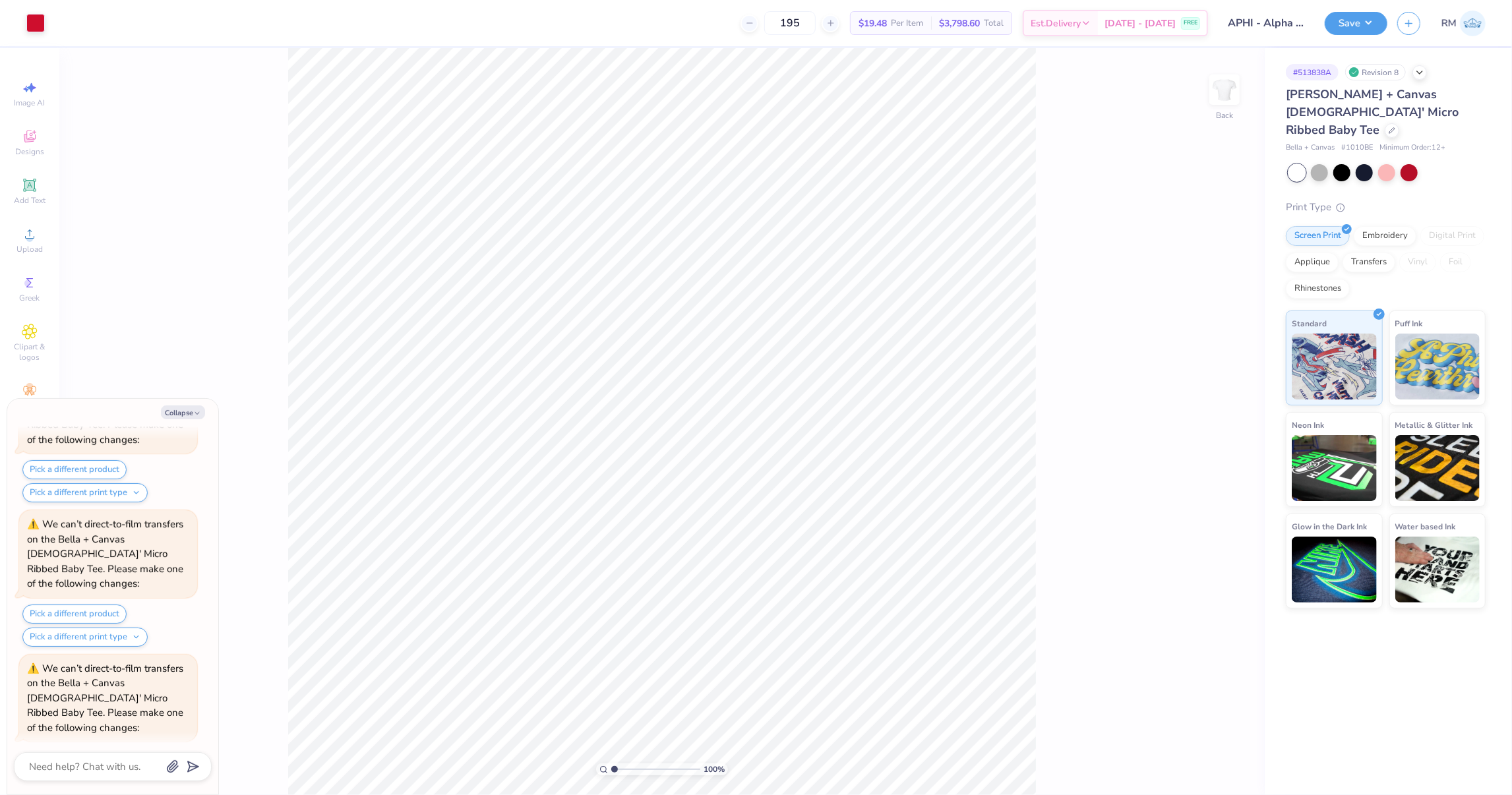
click at [1342, 109] on div "[PERSON_NAME] + Canvas [DEMOGRAPHIC_DATA]' Micro Ribbed Baby Tee" at bounding box center [1385, 112] width 200 height 53
click at [1389, 126] on icon at bounding box center [1393, 129] width 6 height 6
type textarea "x"
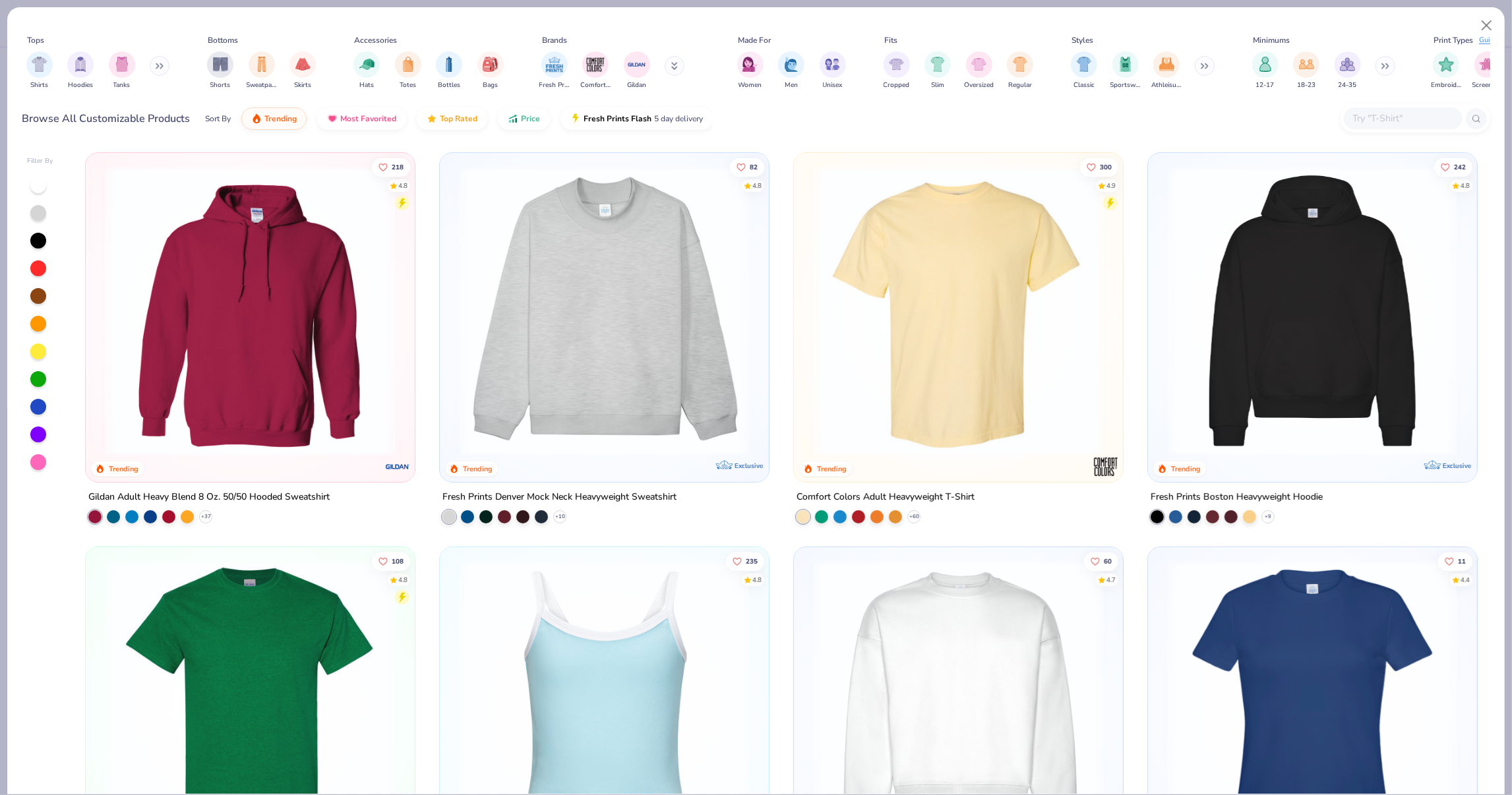
click at [1384, 128] on div at bounding box center [1403, 118] width 119 height 22
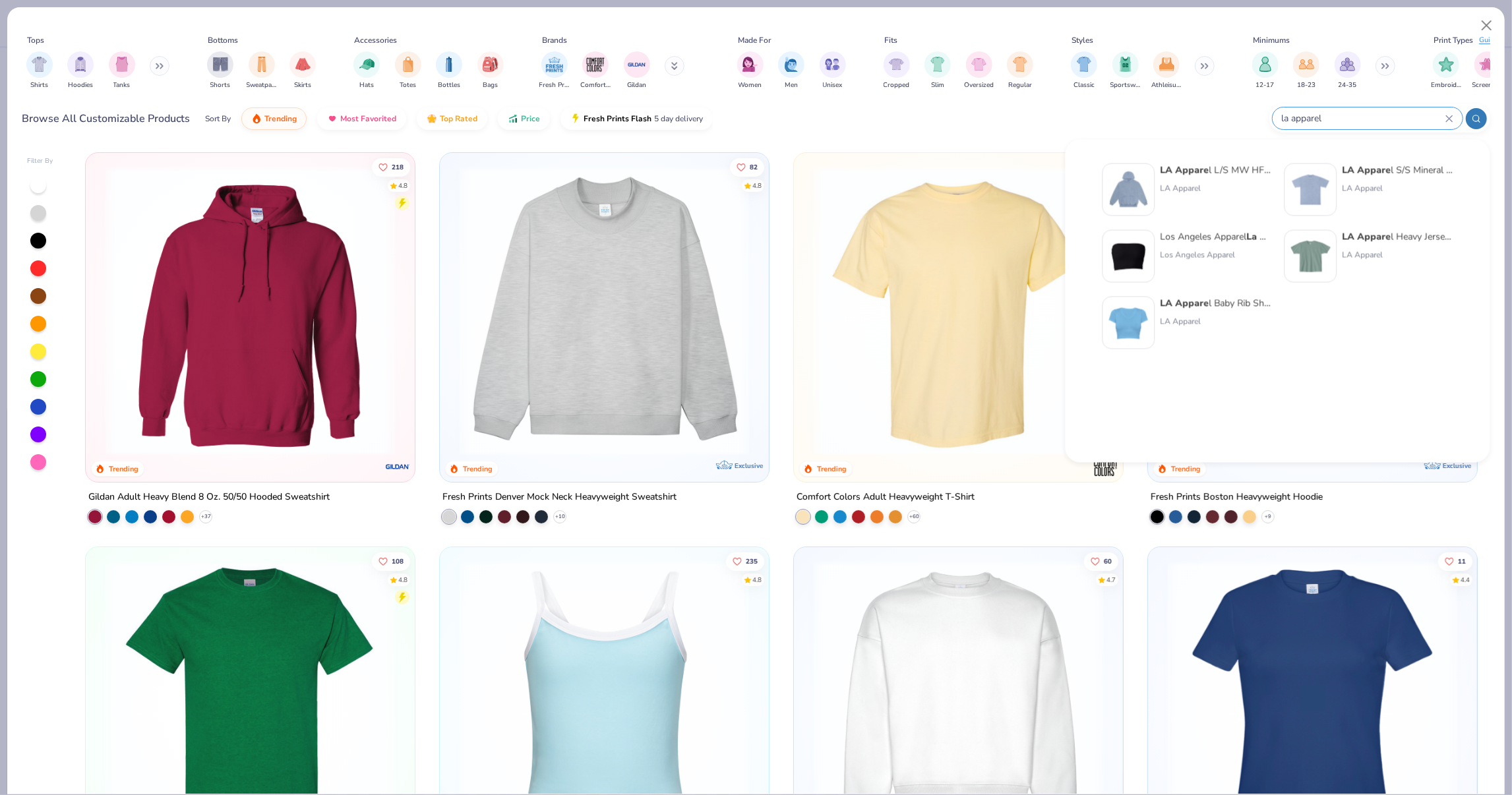
type input "la apparel"
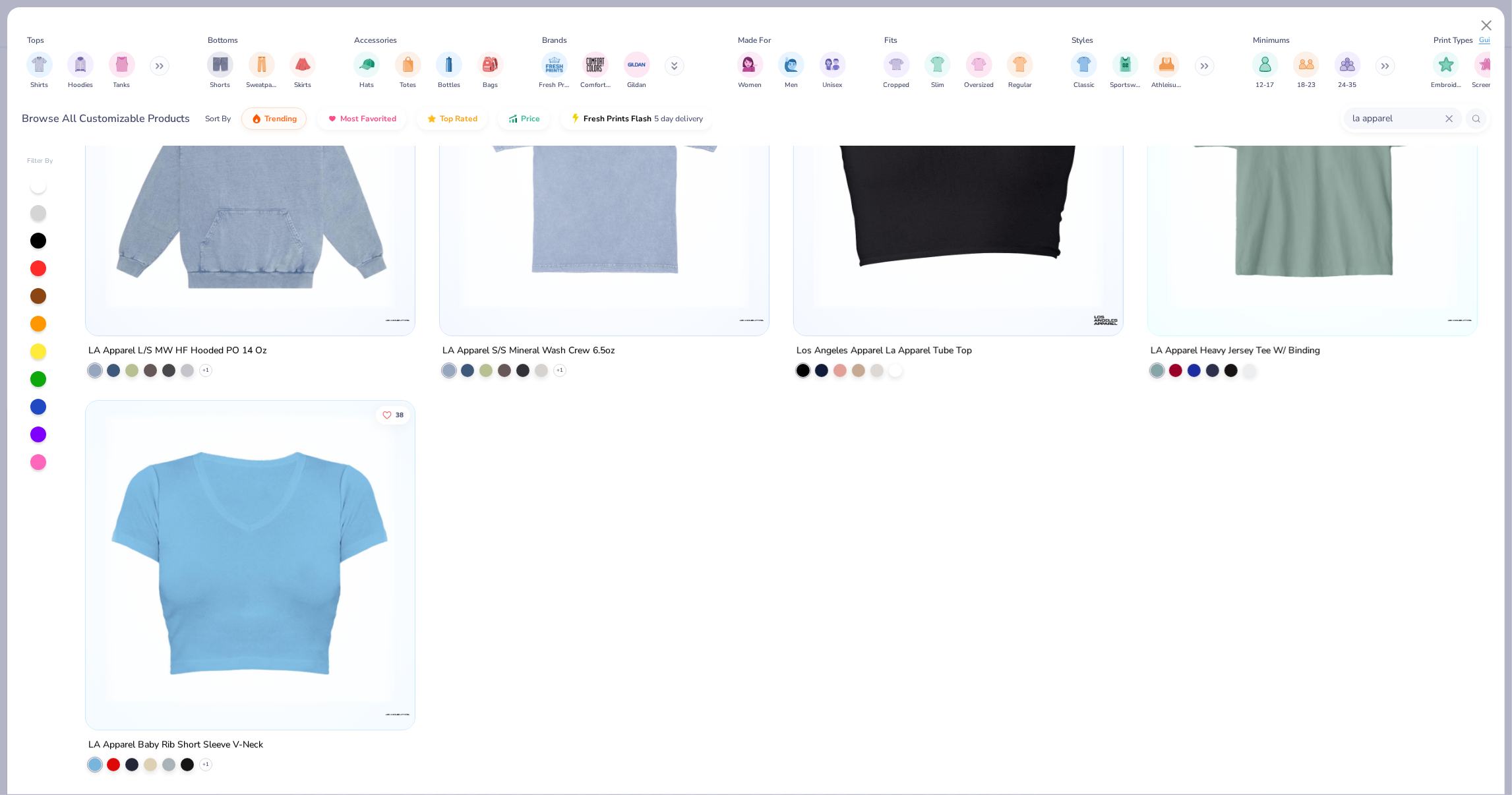
scroll to position [147, 0]
click at [1447, 117] on icon at bounding box center [1449, 118] width 6 height 6
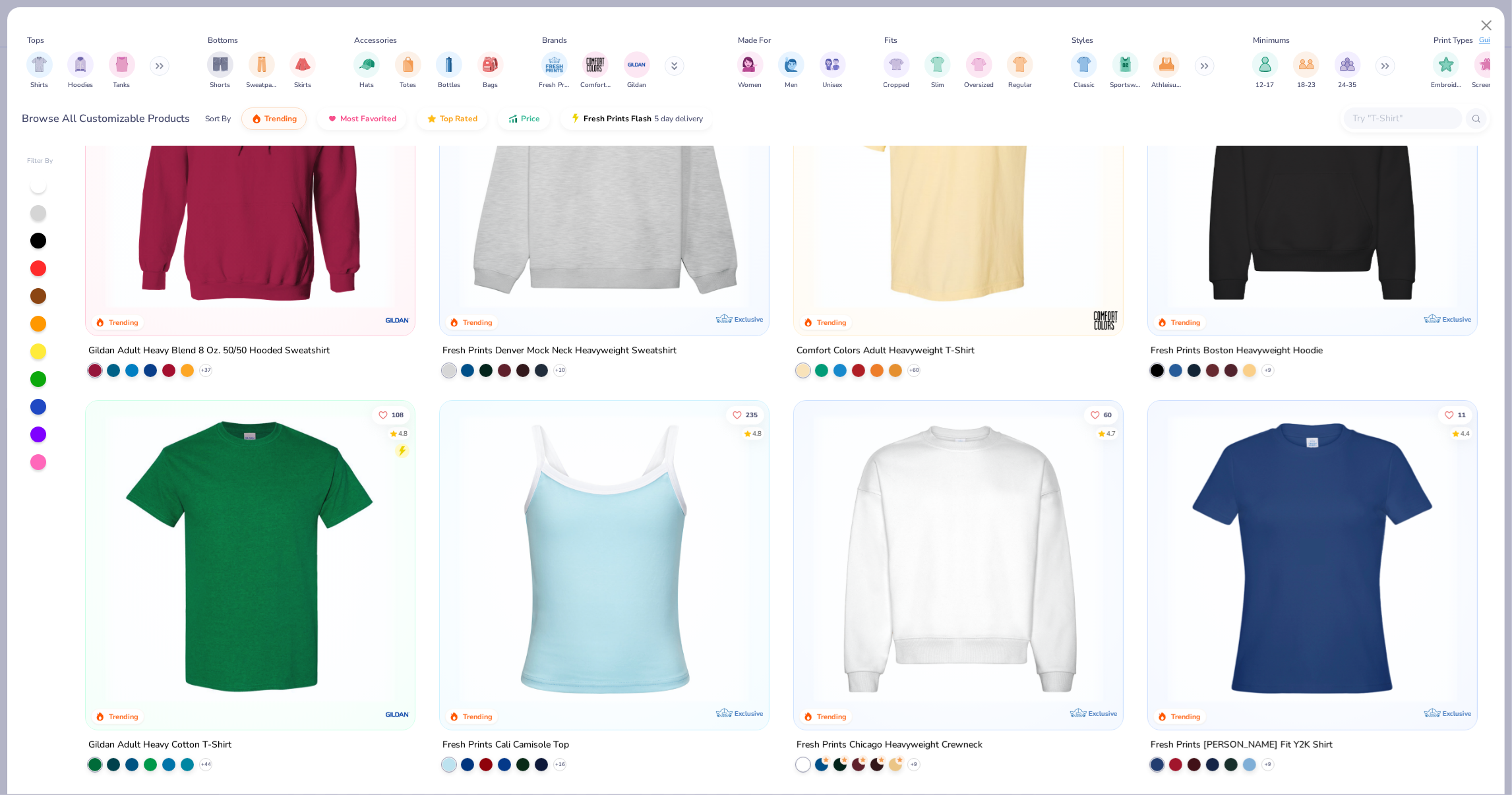
scroll to position [0, 0]
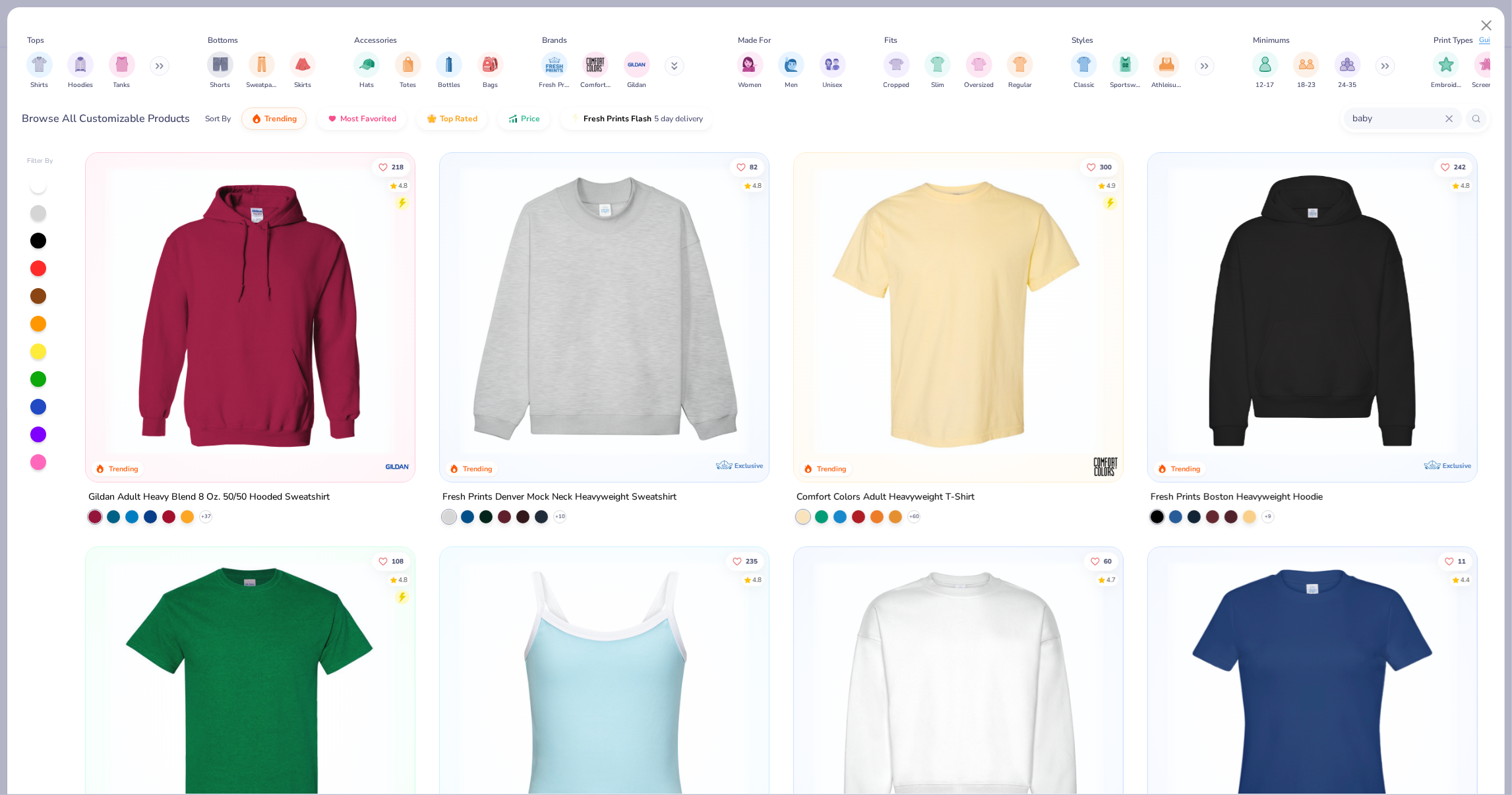
type input "baby"
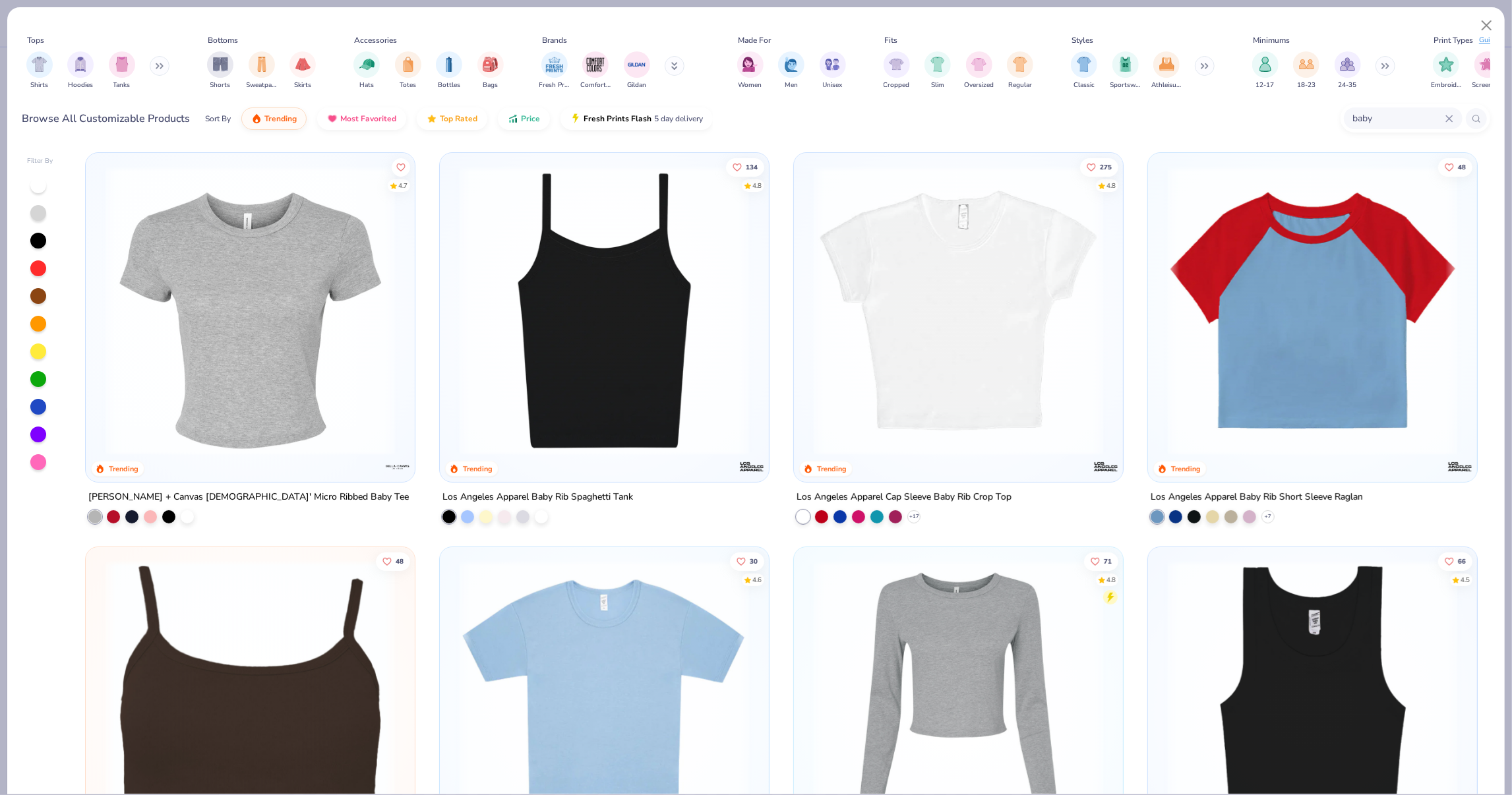
click at [992, 232] on img at bounding box center [958, 311] width 303 height 289
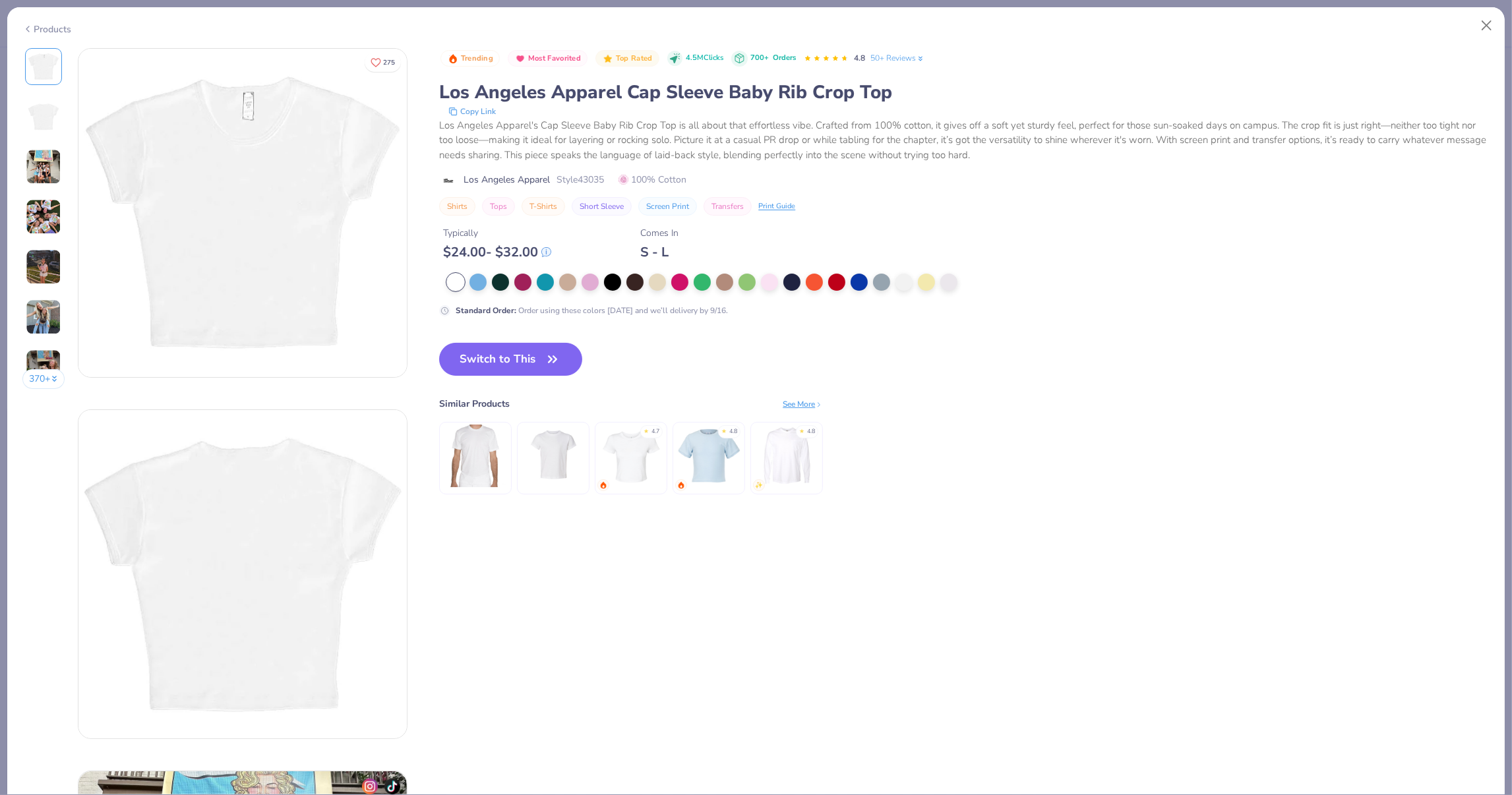
click at [37, 224] on img at bounding box center [43, 217] width 36 height 36
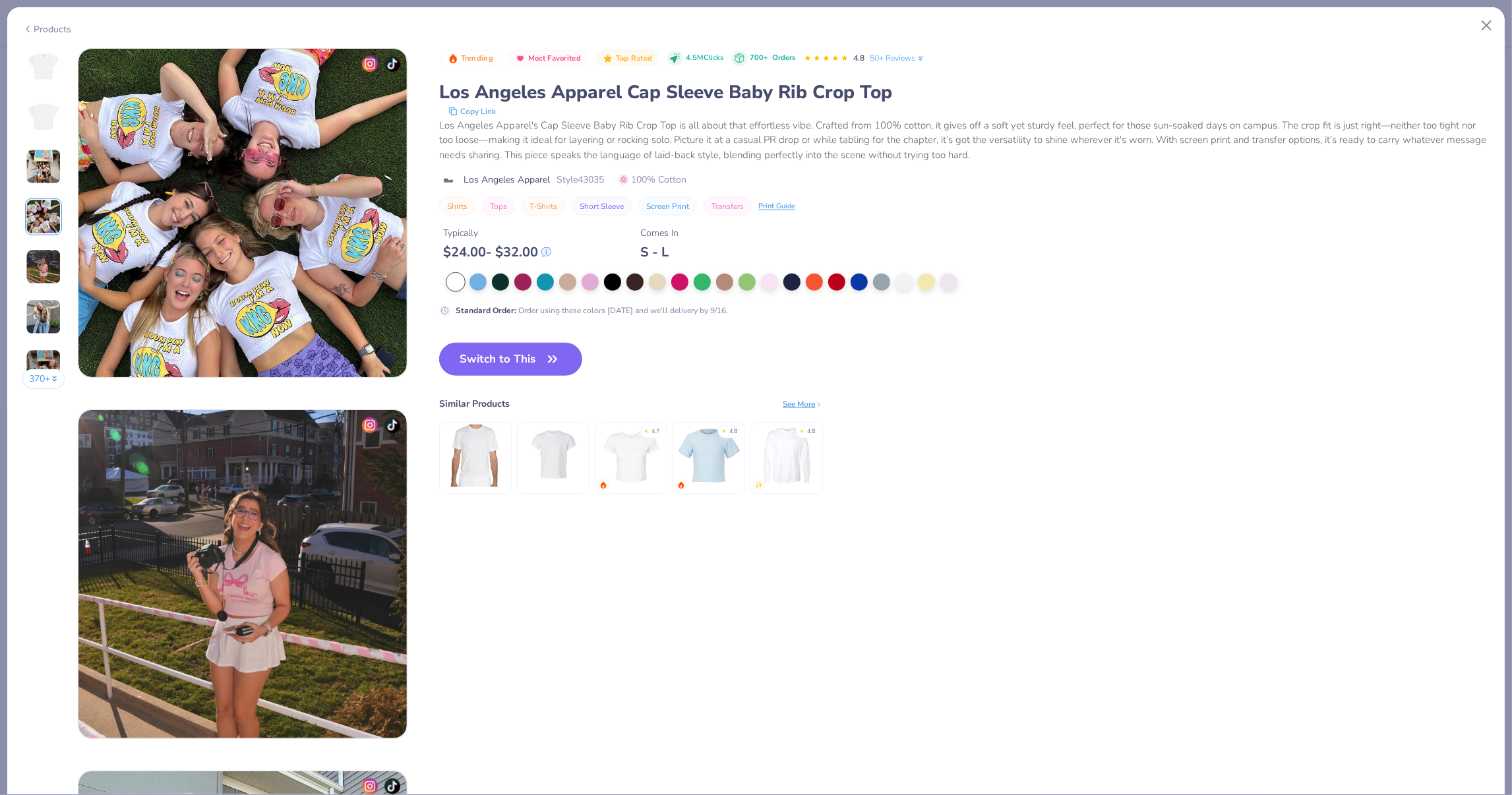
click at [42, 251] on img at bounding box center [43, 267] width 36 height 36
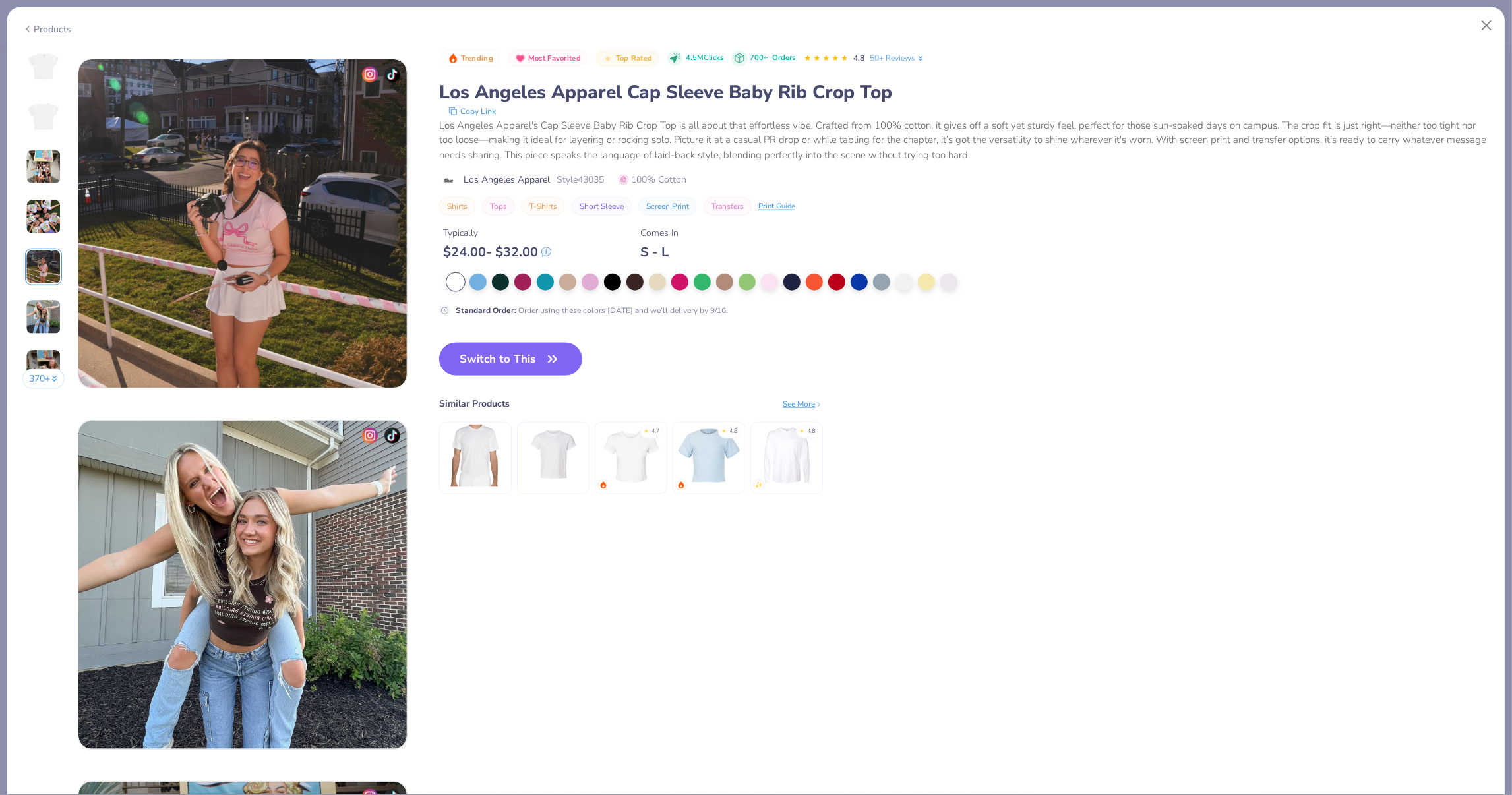
scroll to position [1446, 0]
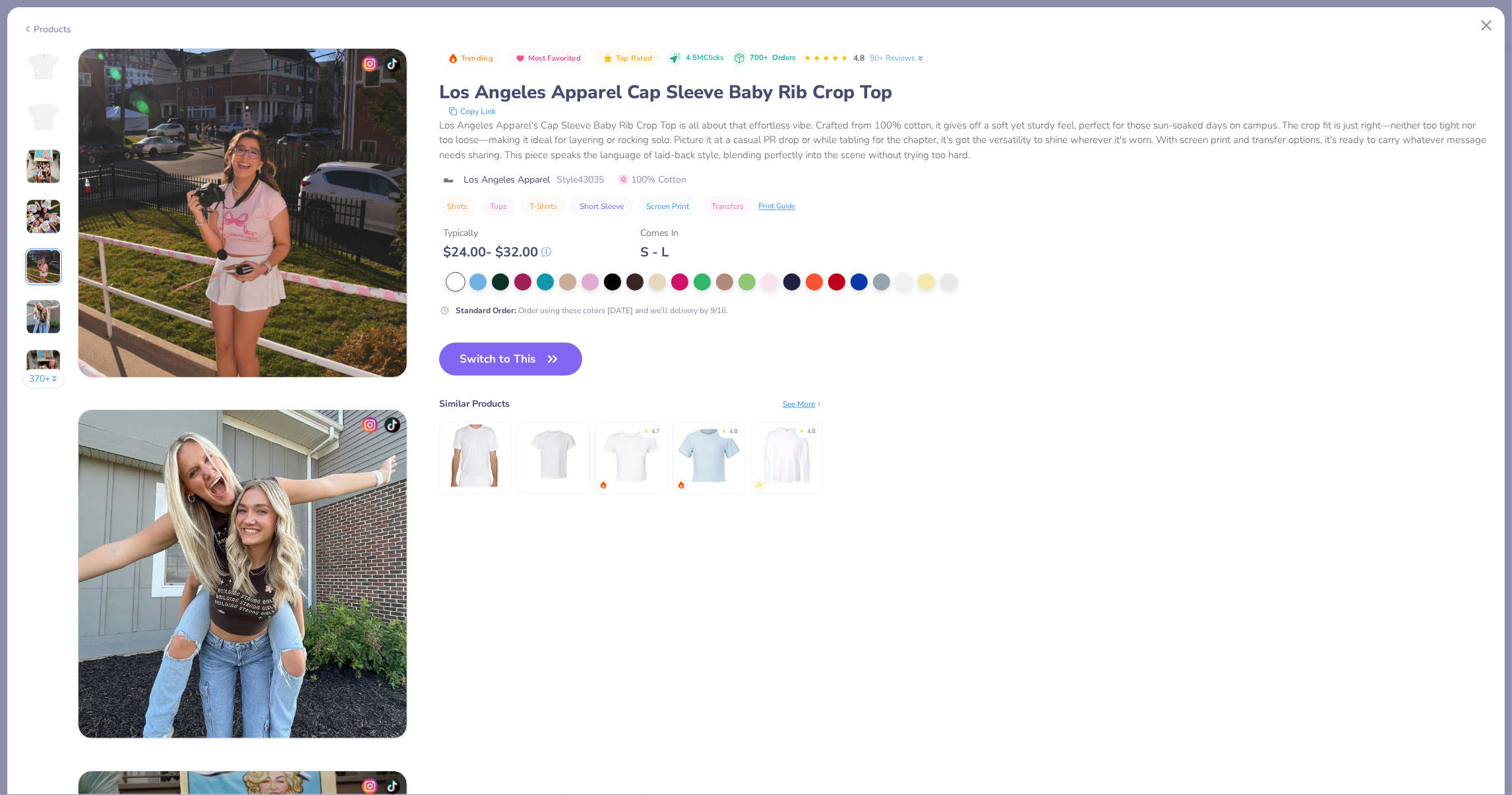
type textarea "x"
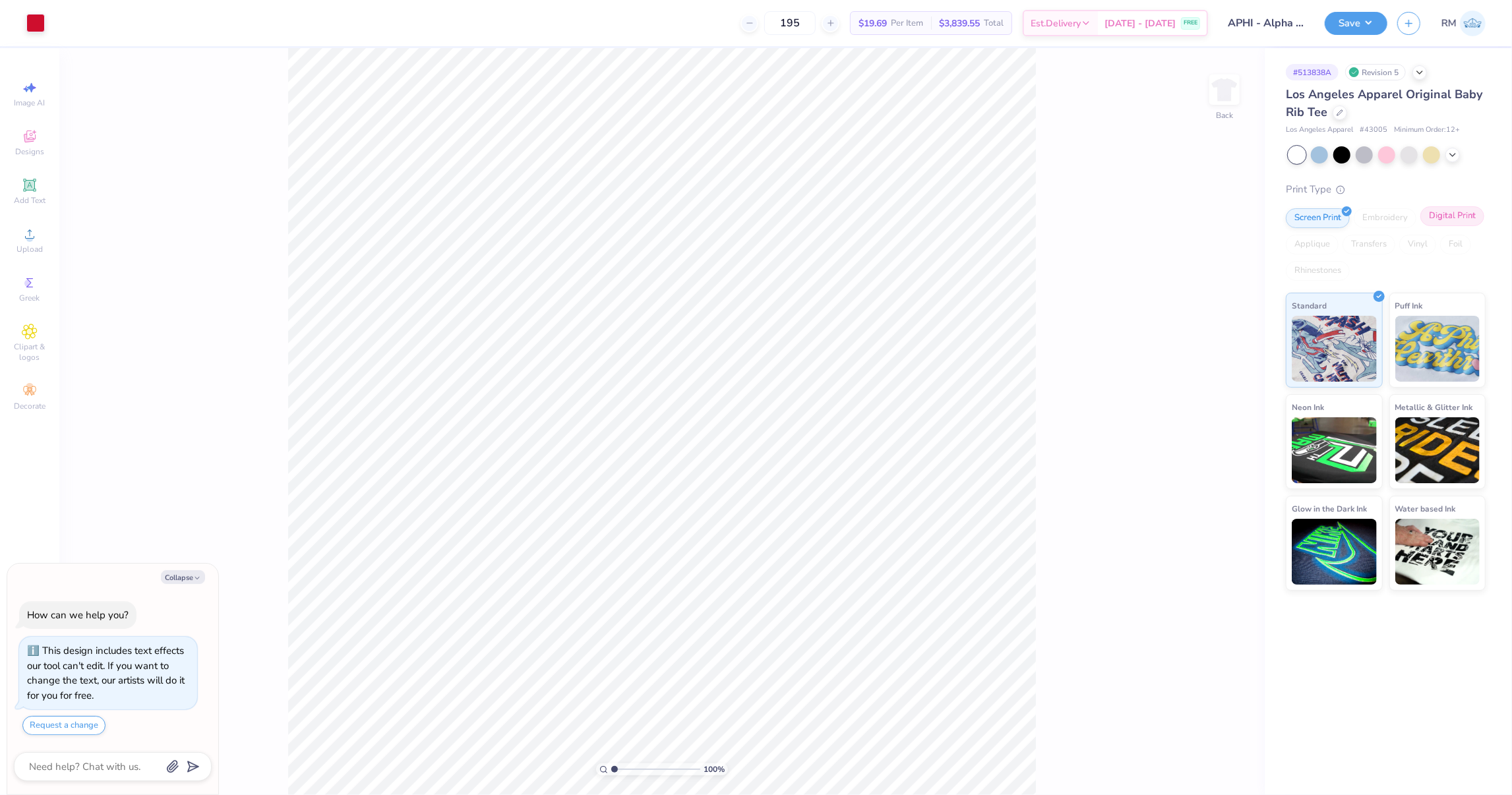
click at [1434, 217] on div "Digital Print" at bounding box center [1452, 216] width 64 height 20
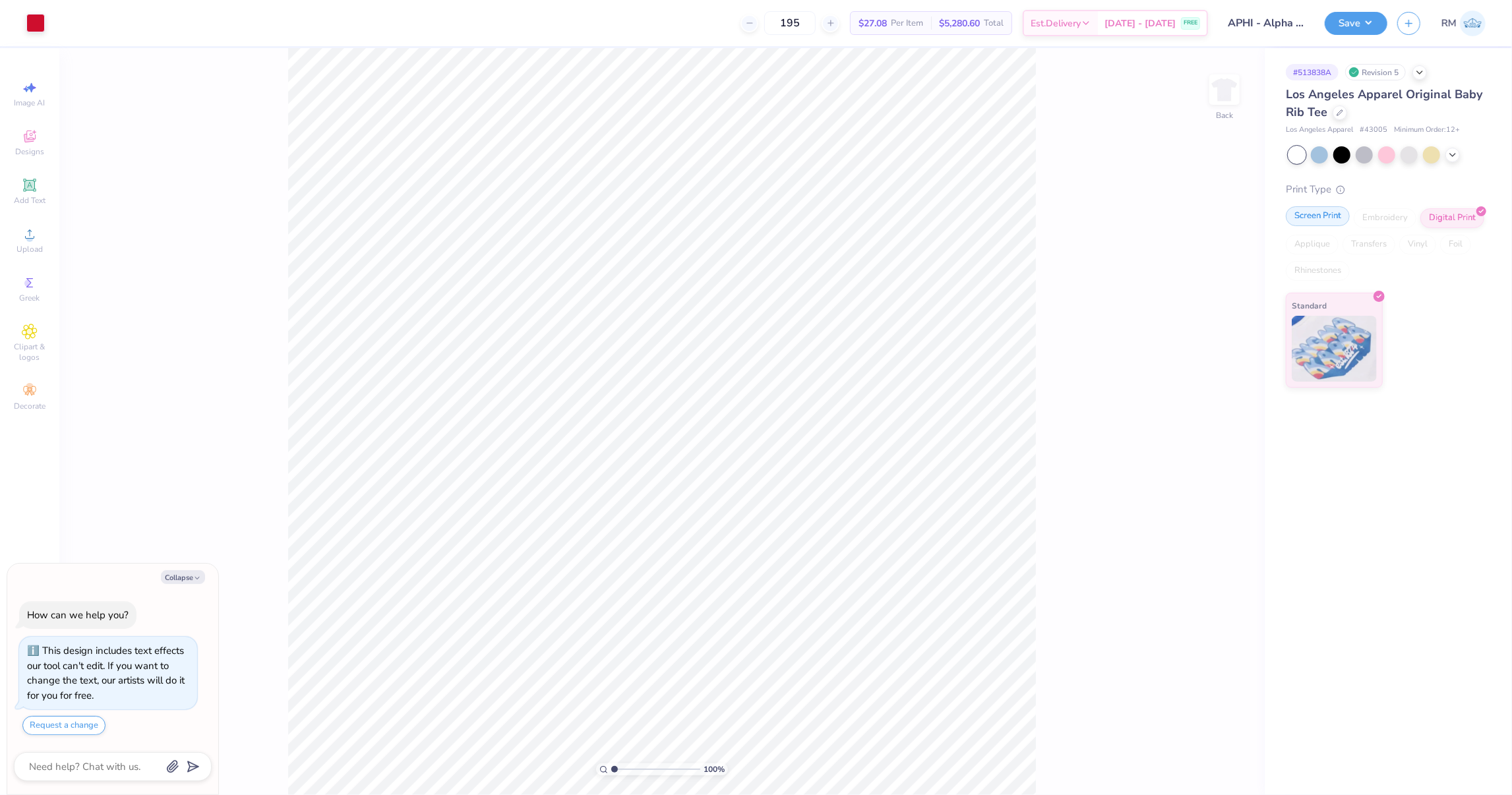
click at [1322, 215] on div "Screen Print" at bounding box center [1318, 216] width 64 height 20
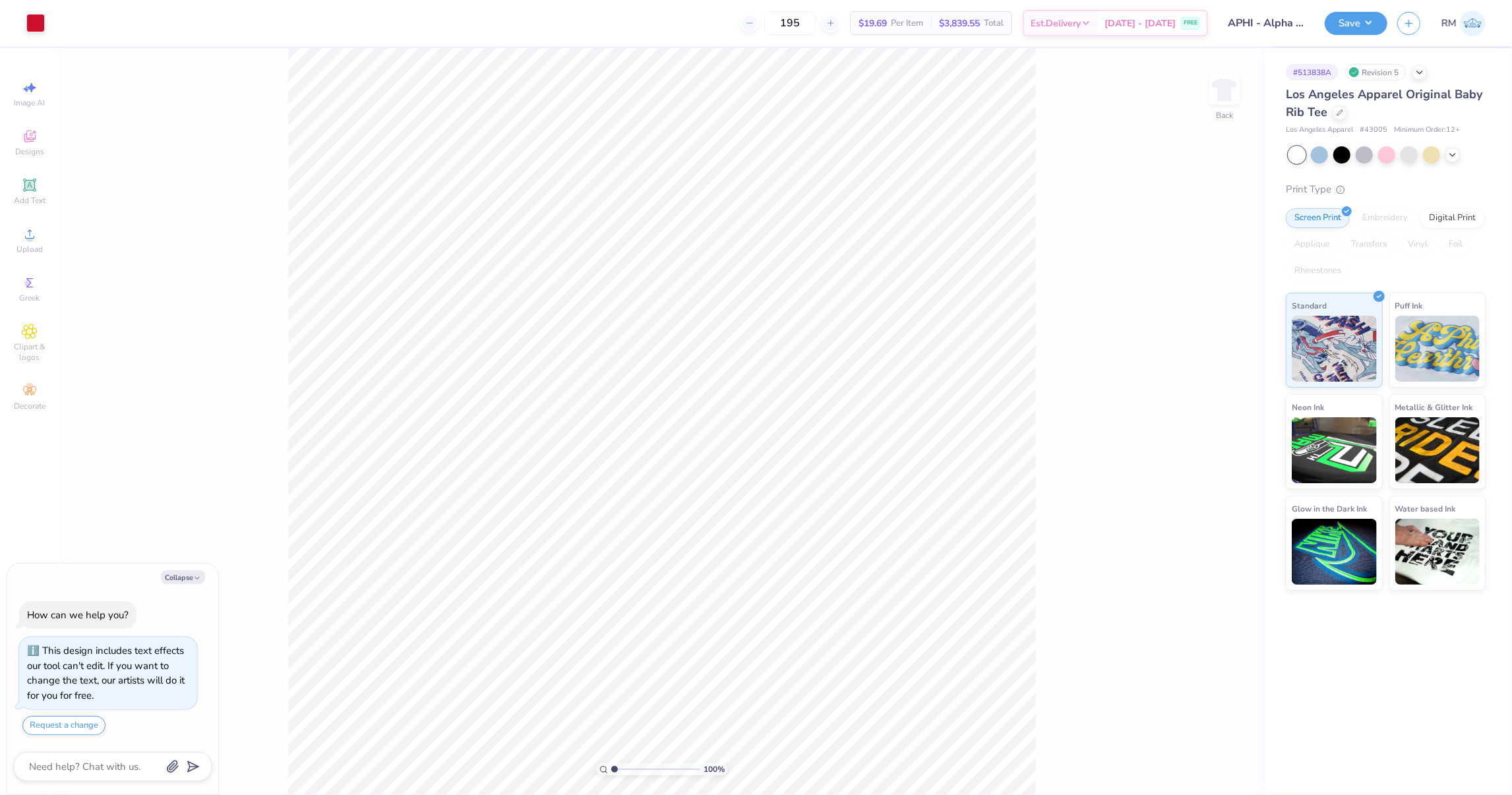
type textarea "x"
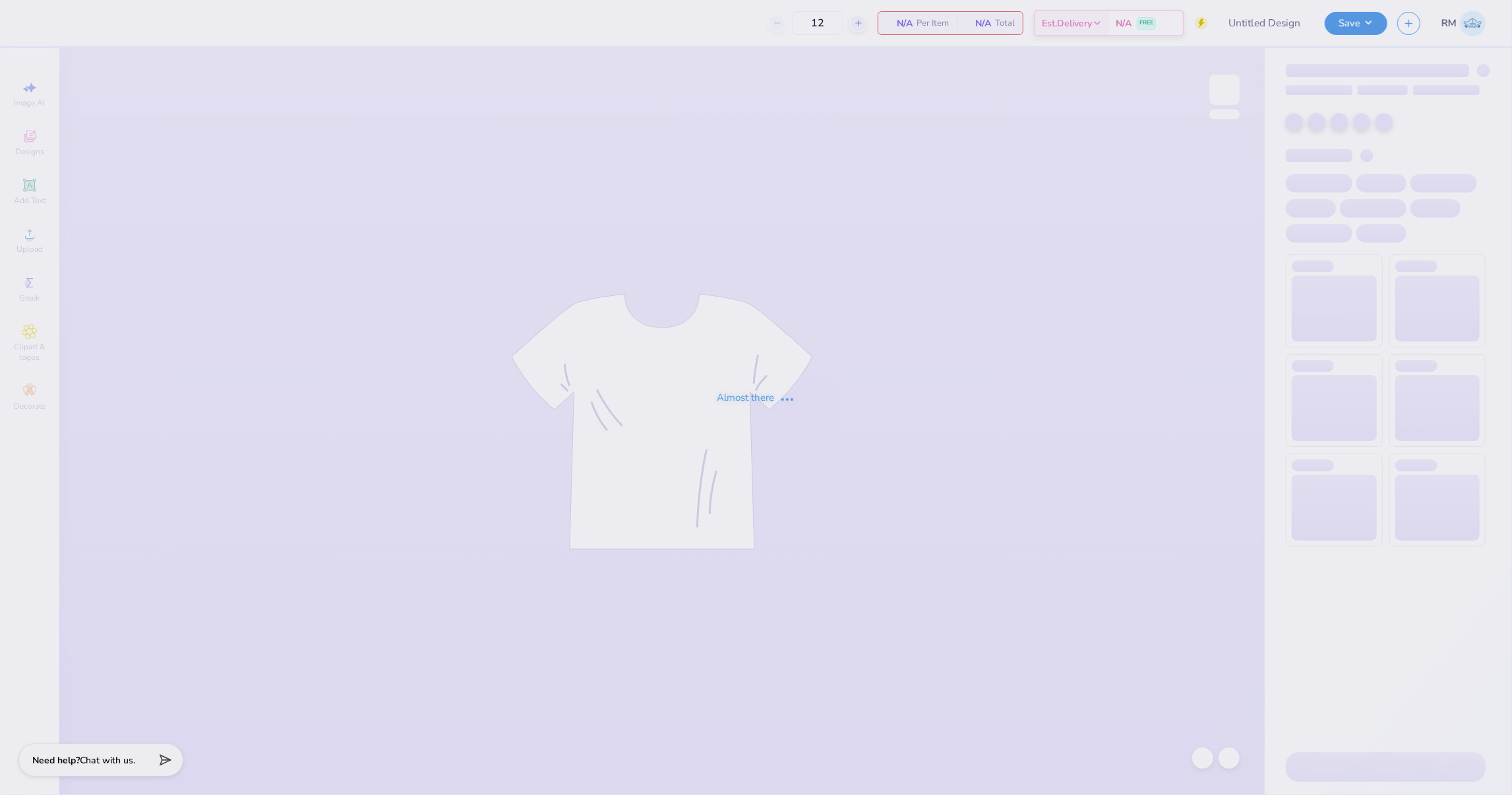
type input "DANCEWORKS - Fan Merch - Shirts"
type input "50"
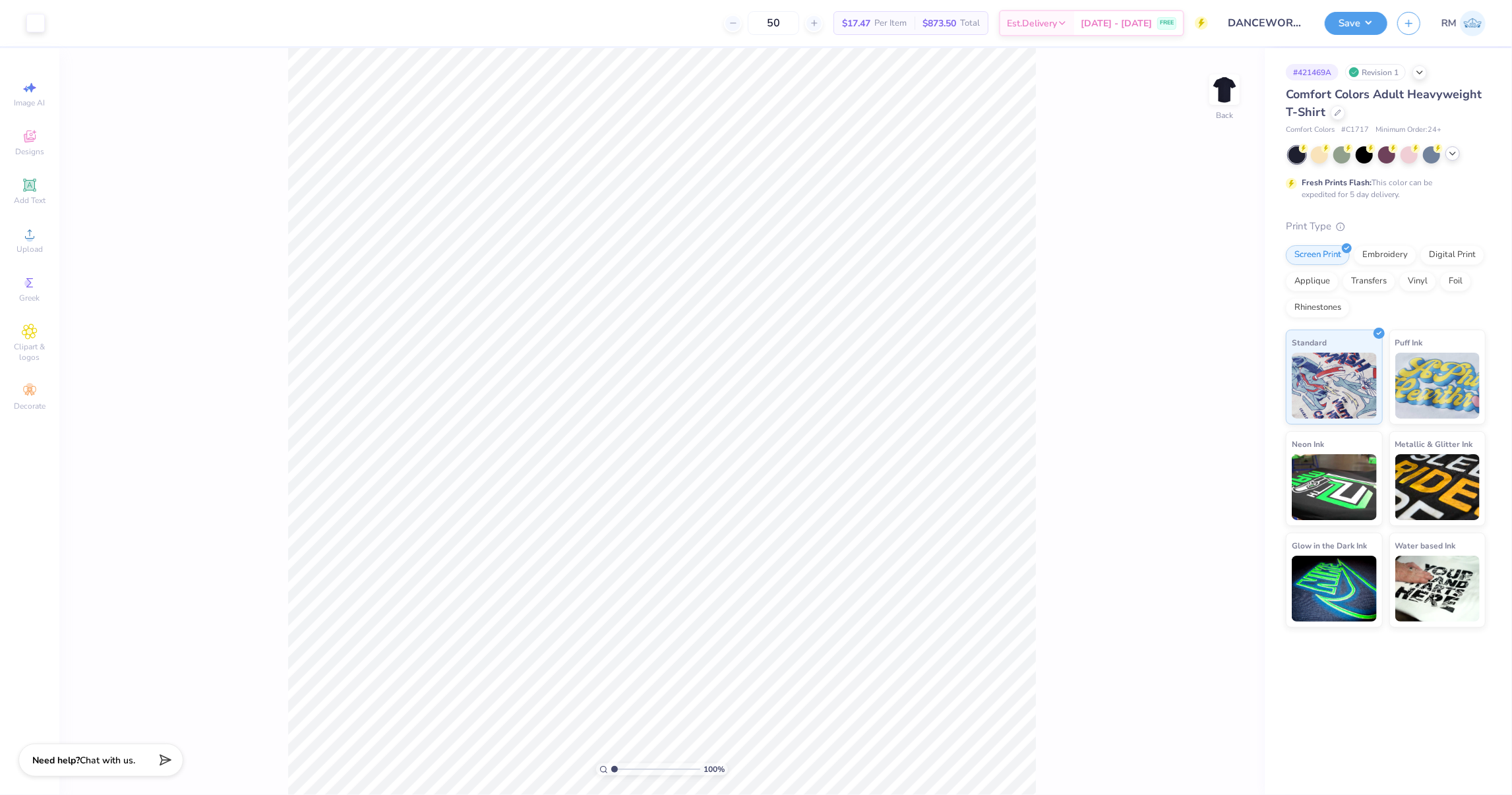
click at [1455, 159] on div at bounding box center [1453, 154] width 14 height 14
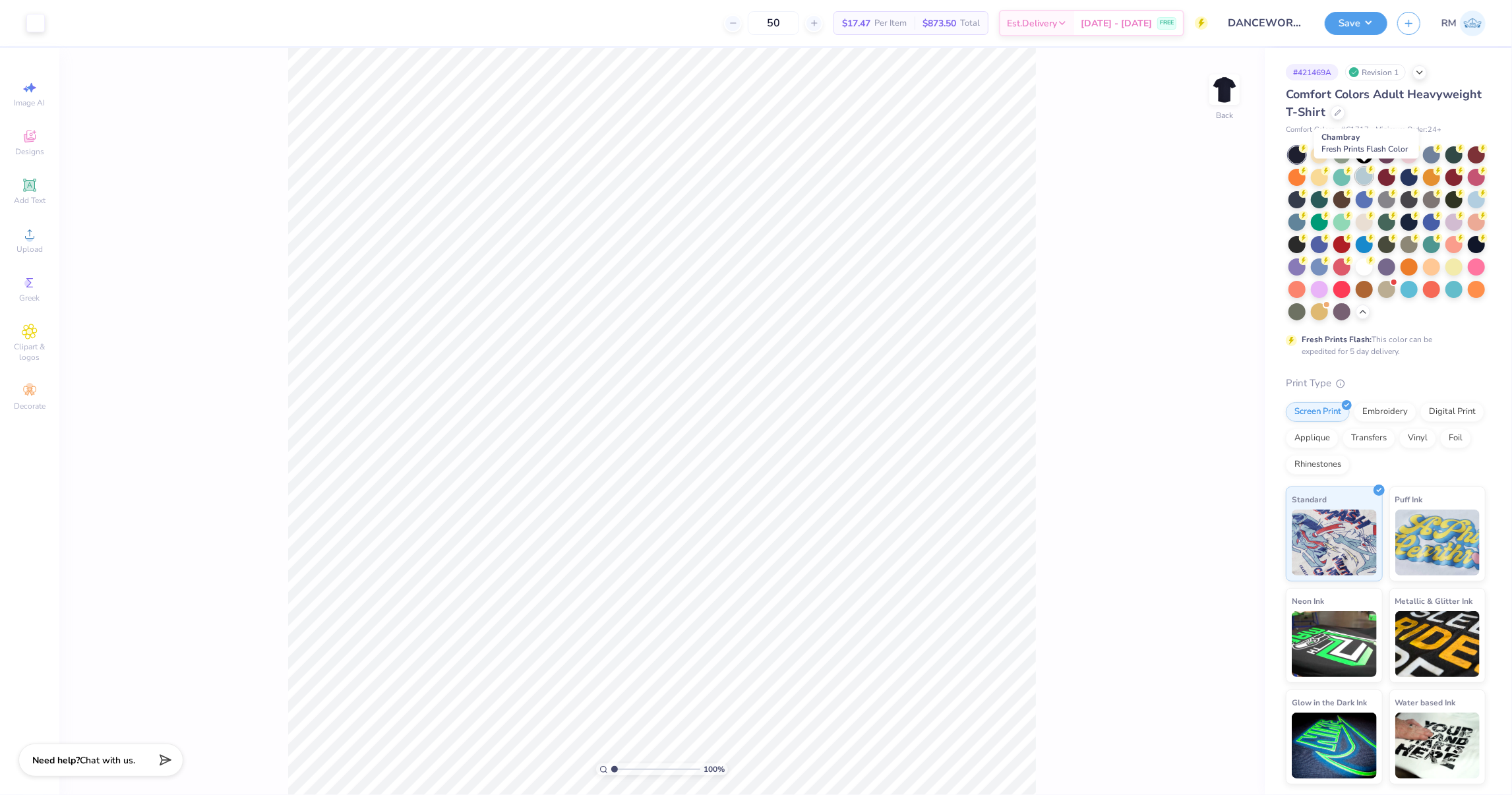
click at [1362, 182] on div at bounding box center [1365, 176] width 18 height 18
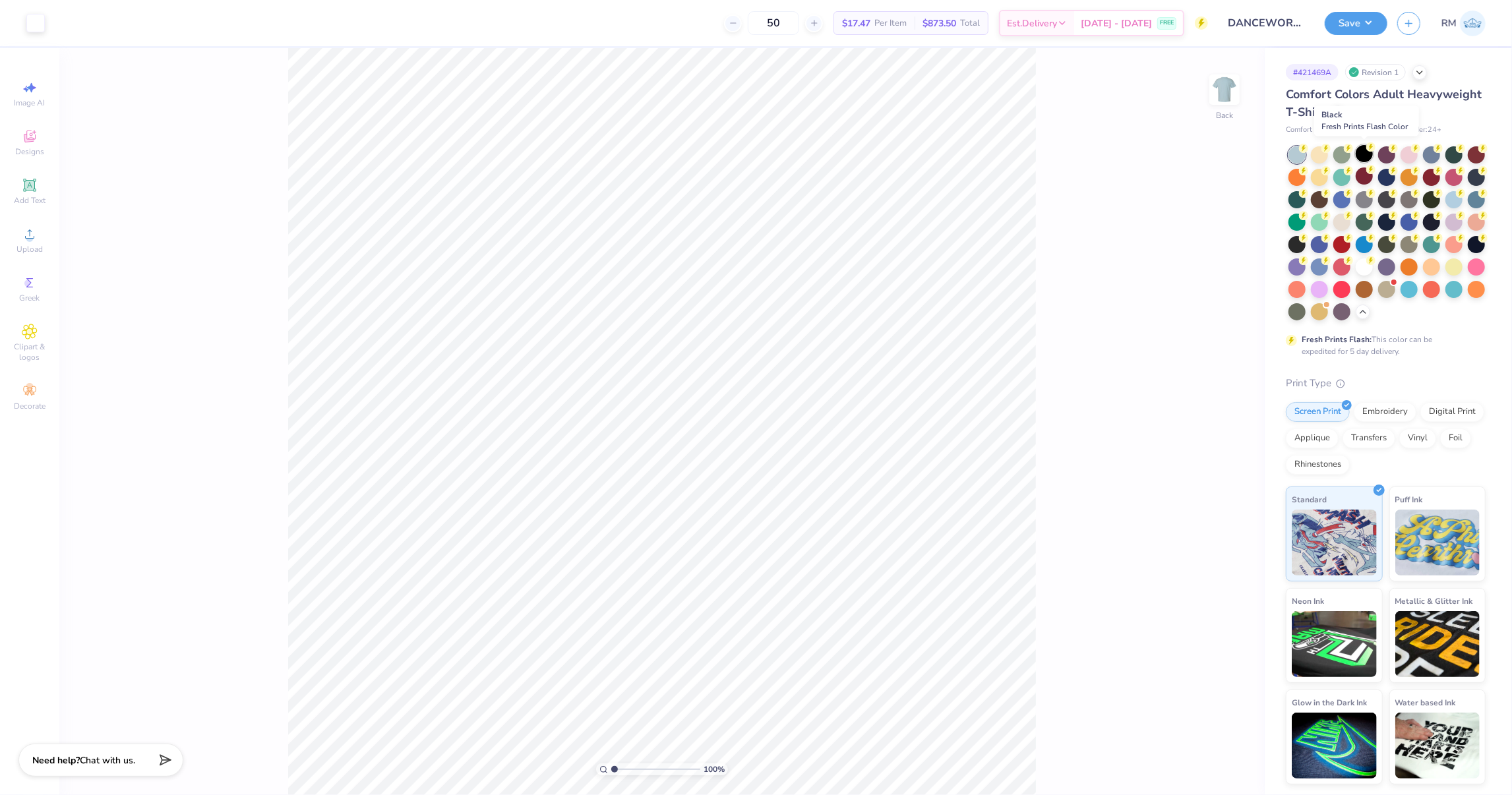
click at [1373, 155] on div at bounding box center [1365, 154] width 18 height 18
click at [1428, 153] on div at bounding box center [1432, 154] width 18 height 18
click at [1408, 151] on div at bounding box center [1409, 154] width 18 height 18
click at [1341, 290] on div at bounding box center [1342, 288] width 18 height 18
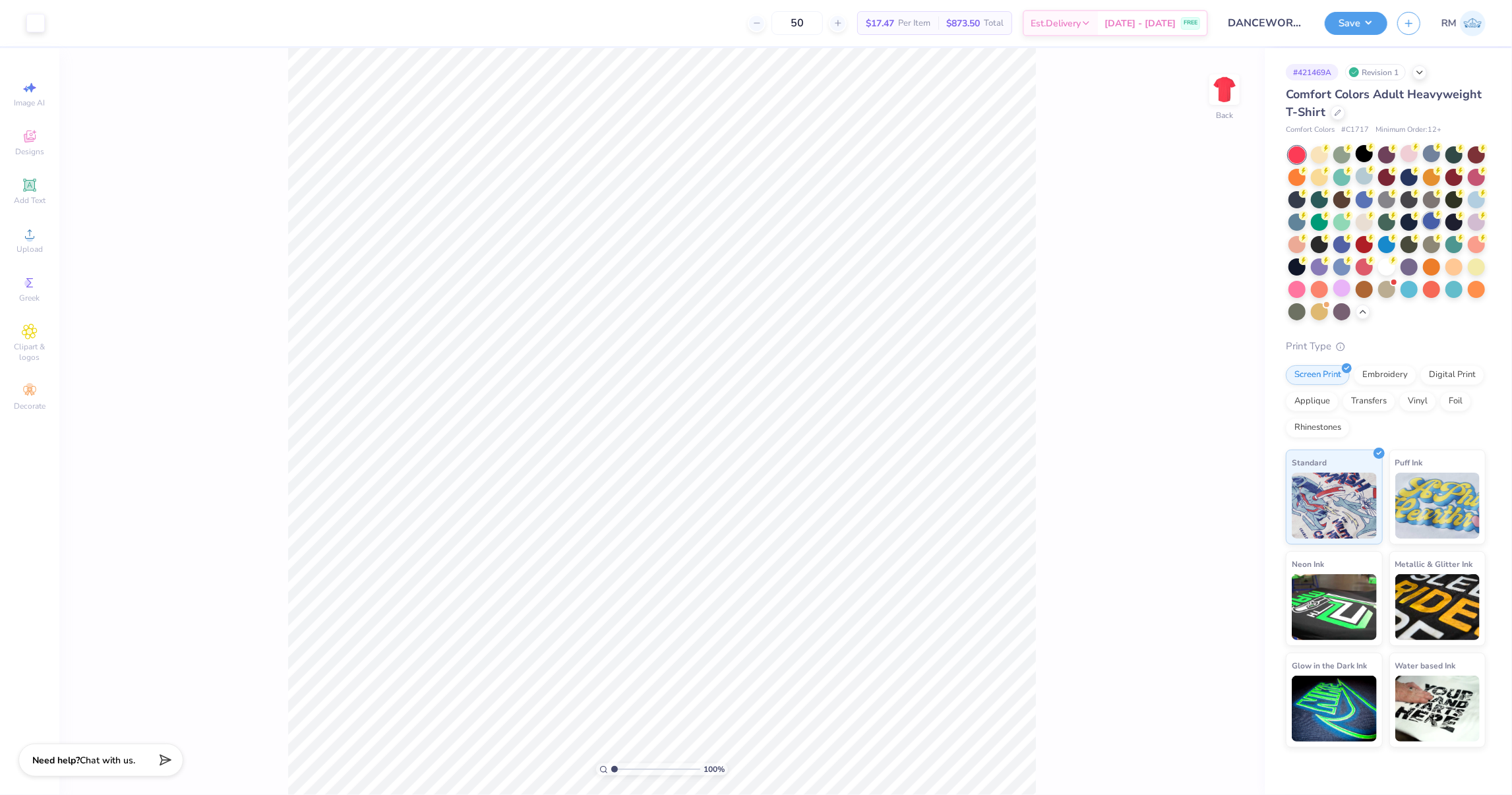
click at [1430, 225] on div at bounding box center [1432, 221] width 18 height 18
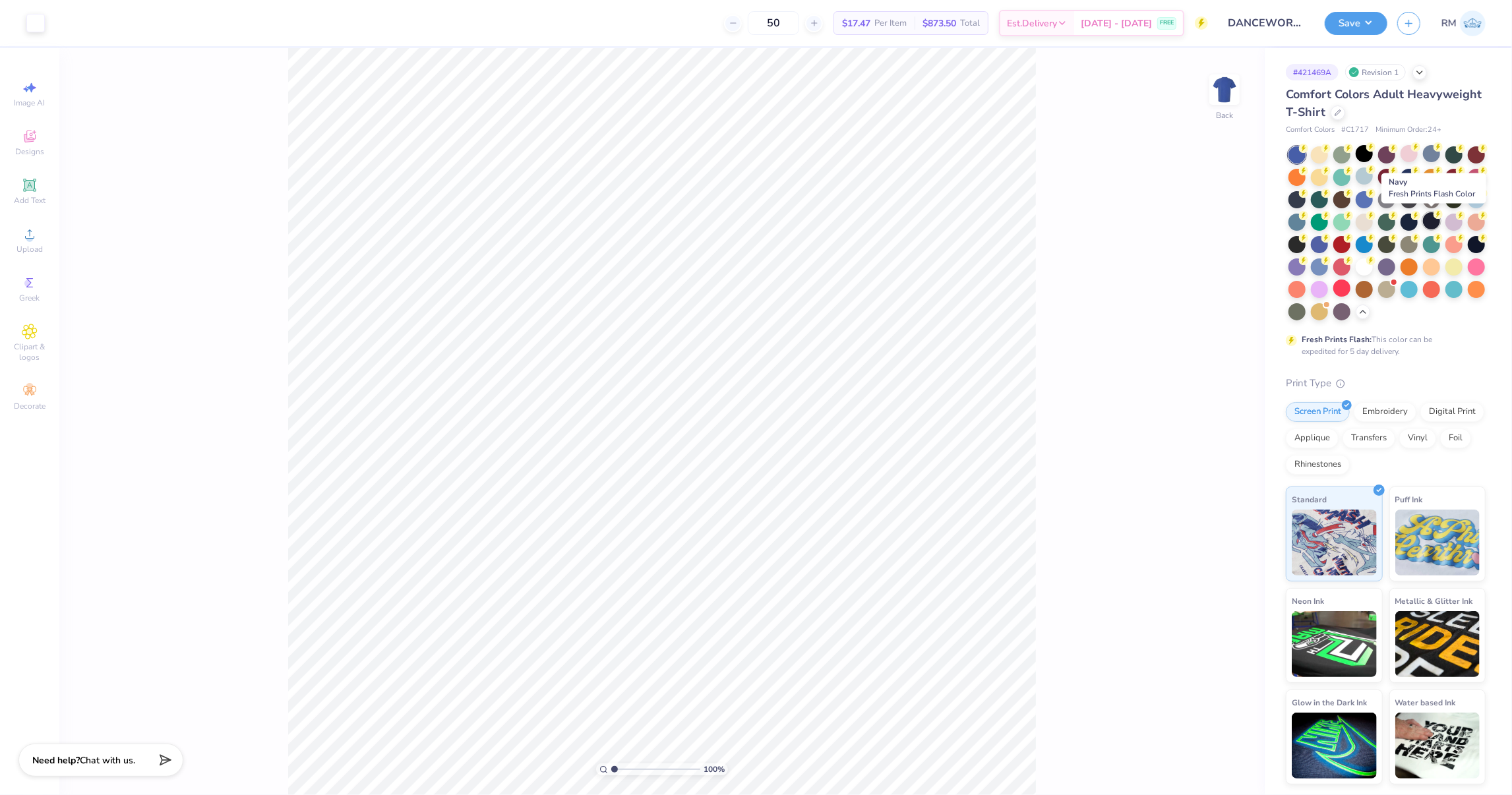
click at [1436, 223] on div at bounding box center [1432, 221] width 18 height 18
click at [1404, 224] on div at bounding box center [1409, 221] width 18 height 18
click at [1412, 223] on div at bounding box center [1409, 221] width 18 height 18
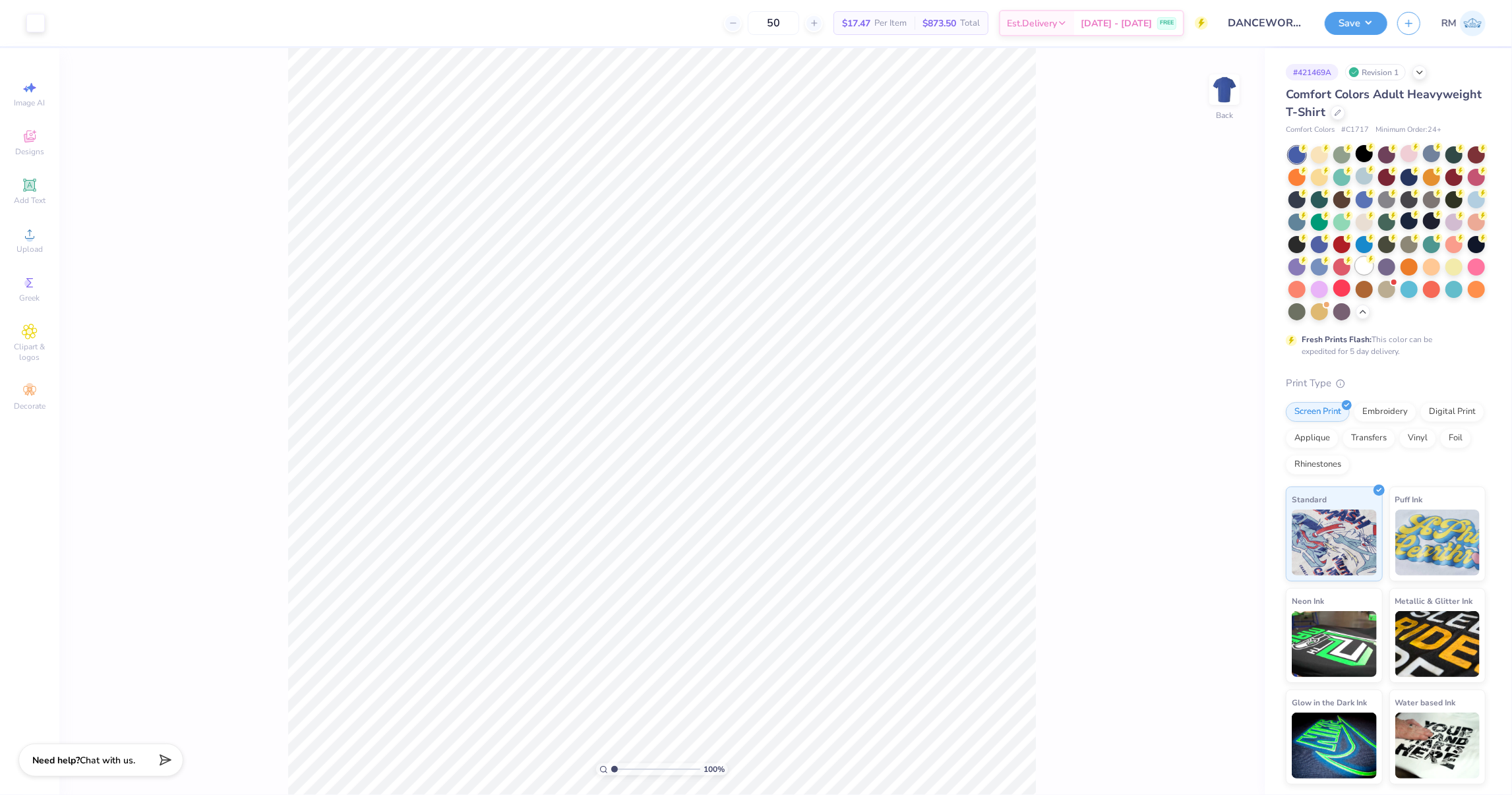
click at [1370, 269] on div at bounding box center [1365, 266] width 18 height 18
click at [33, 29] on div at bounding box center [35, 22] width 18 height 18
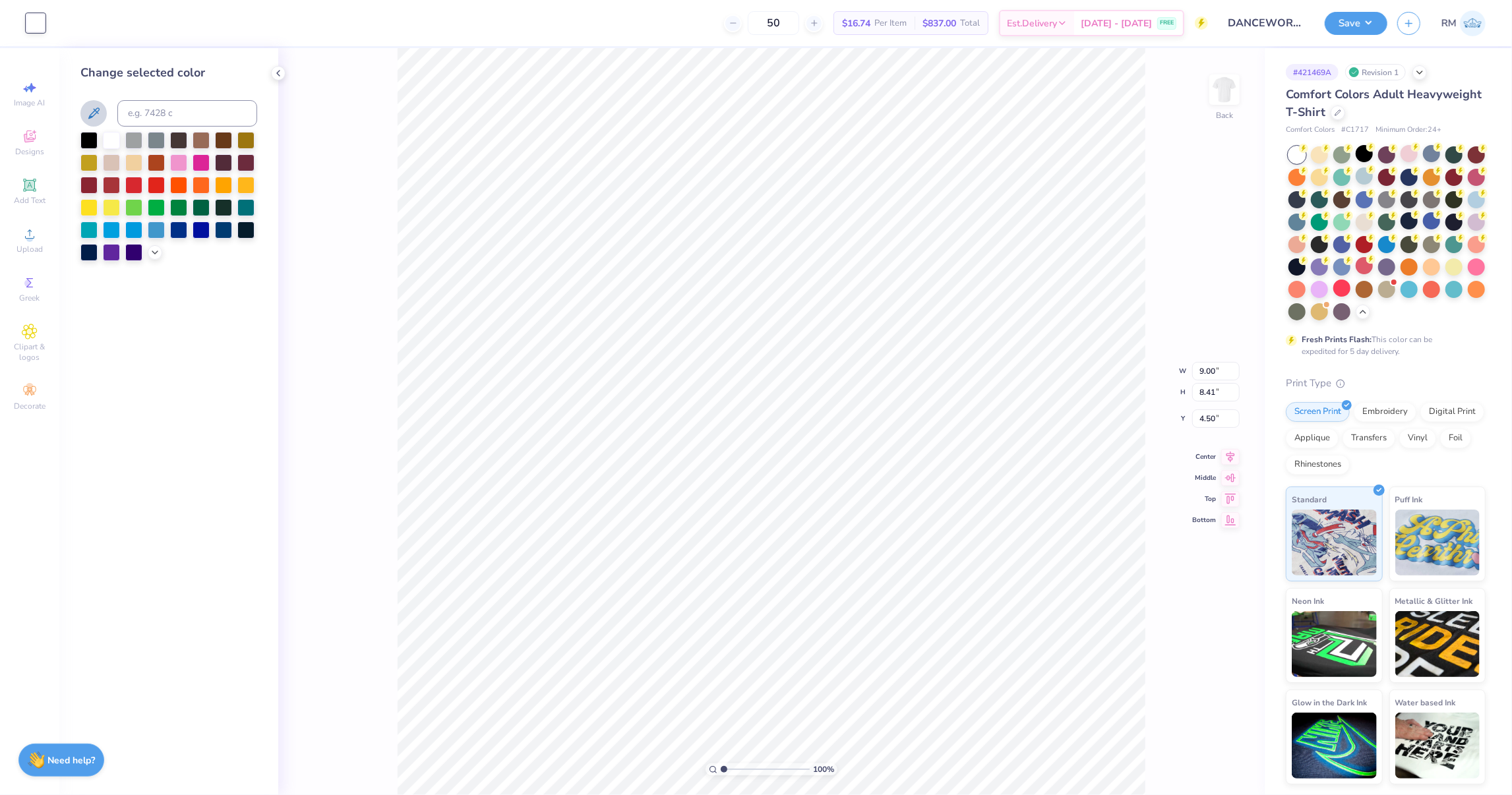
click at [95, 115] on icon at bounding box center [94, 113] width 16 height 16
click at [151, 254] on icon at bounding box center [155, 251] width 10 height 10
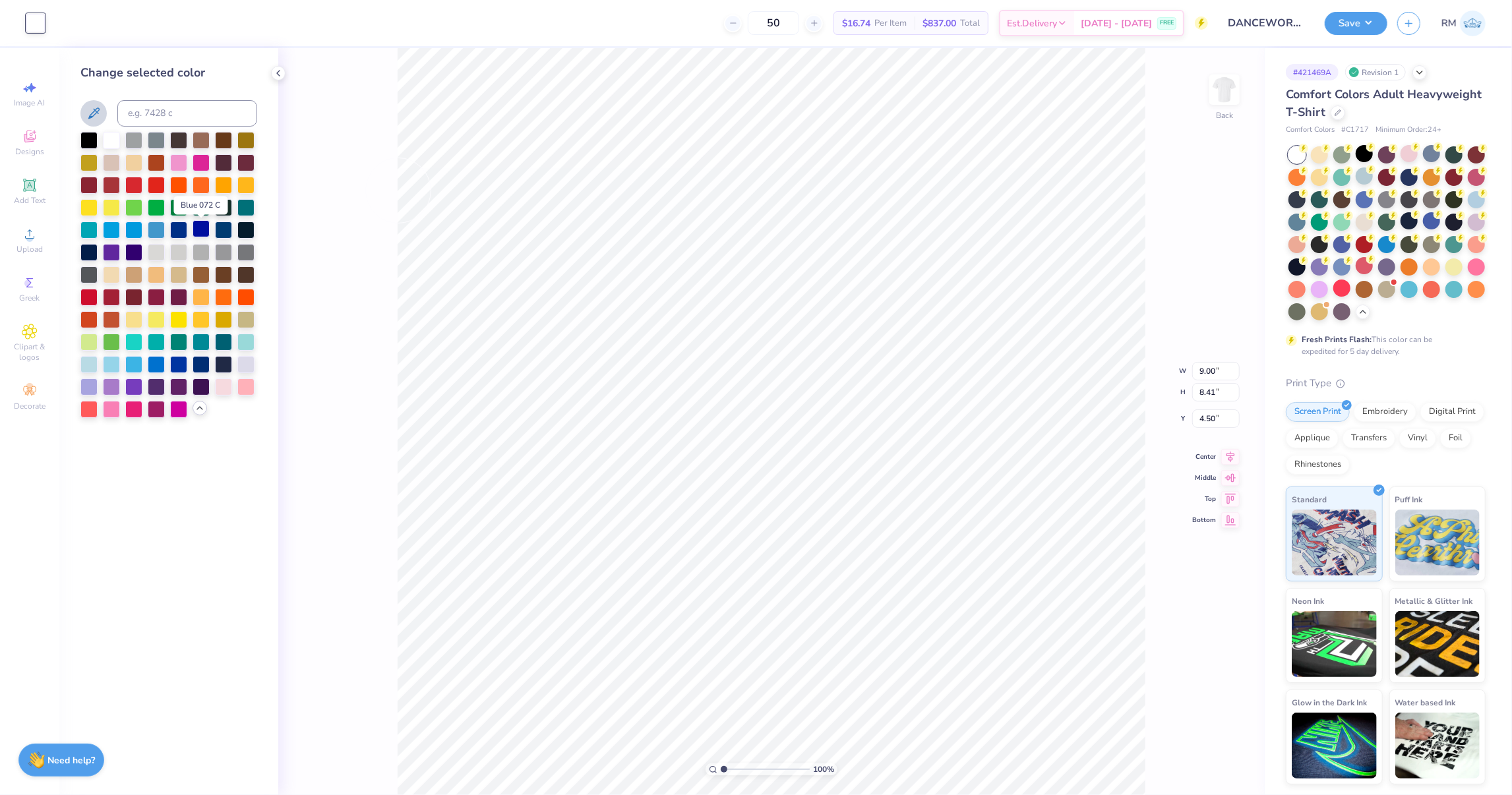
click at [203, 230] on div at bounding box center [202, 229] width 18 height 18
click at [221, 230] on div at bounding box center [224, 229] width 18 height 18
click at [178, 368] on div at bounding box center [179, 363] width 18 height 18
click at [204, 364] on div at bounding box center [202, 363] width 18 height 18
click at [225, 365] on div at bounding box center [224, 363] width 18 height 18
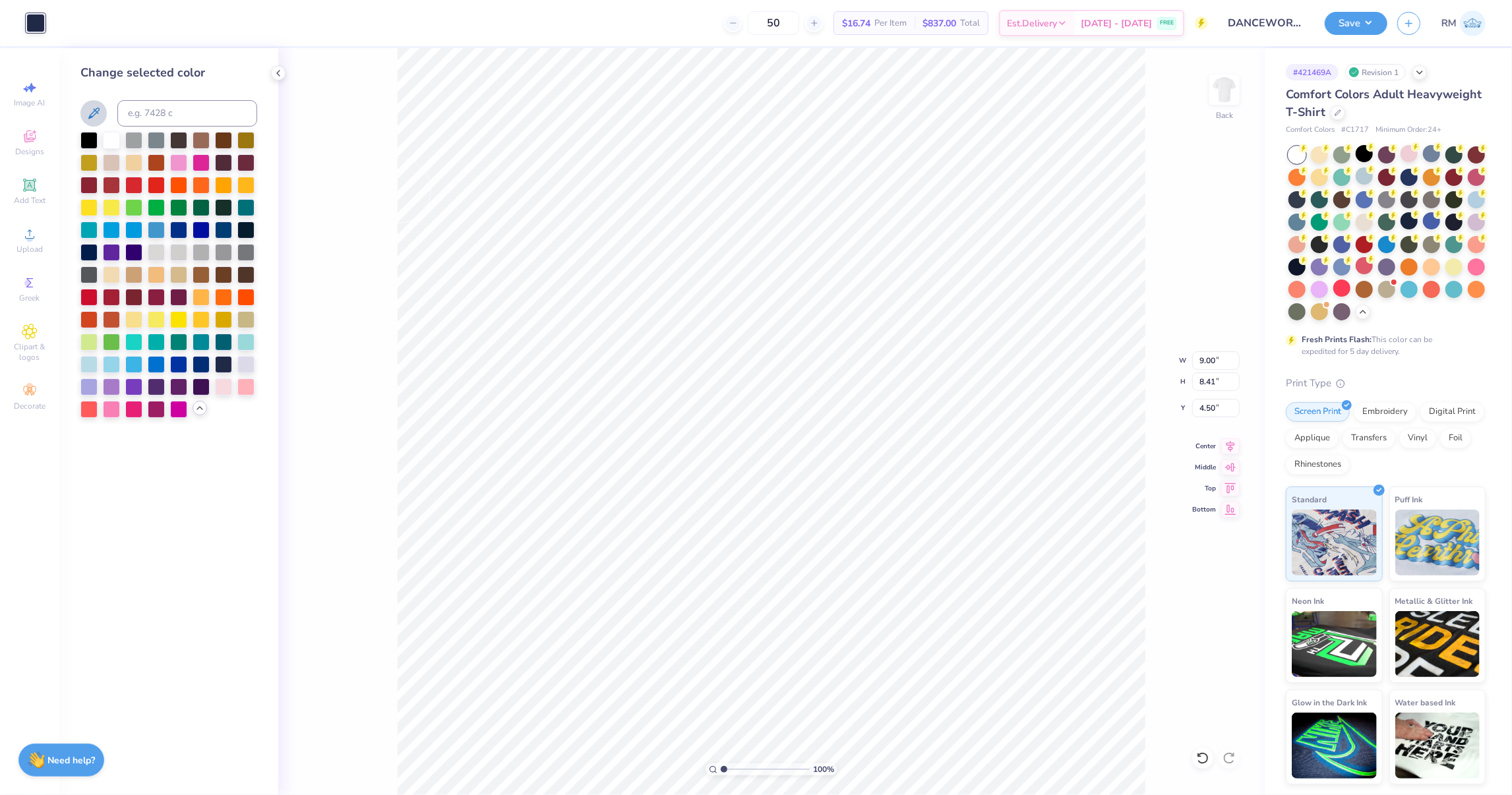
click at [336, 153] on div "100 % Back W 9.00 9.00 " H 8.41 8.41 " Y 4.50 4.50 " Center Middle Top Bottom" at bounding box center [771, 421] width 987 height 747
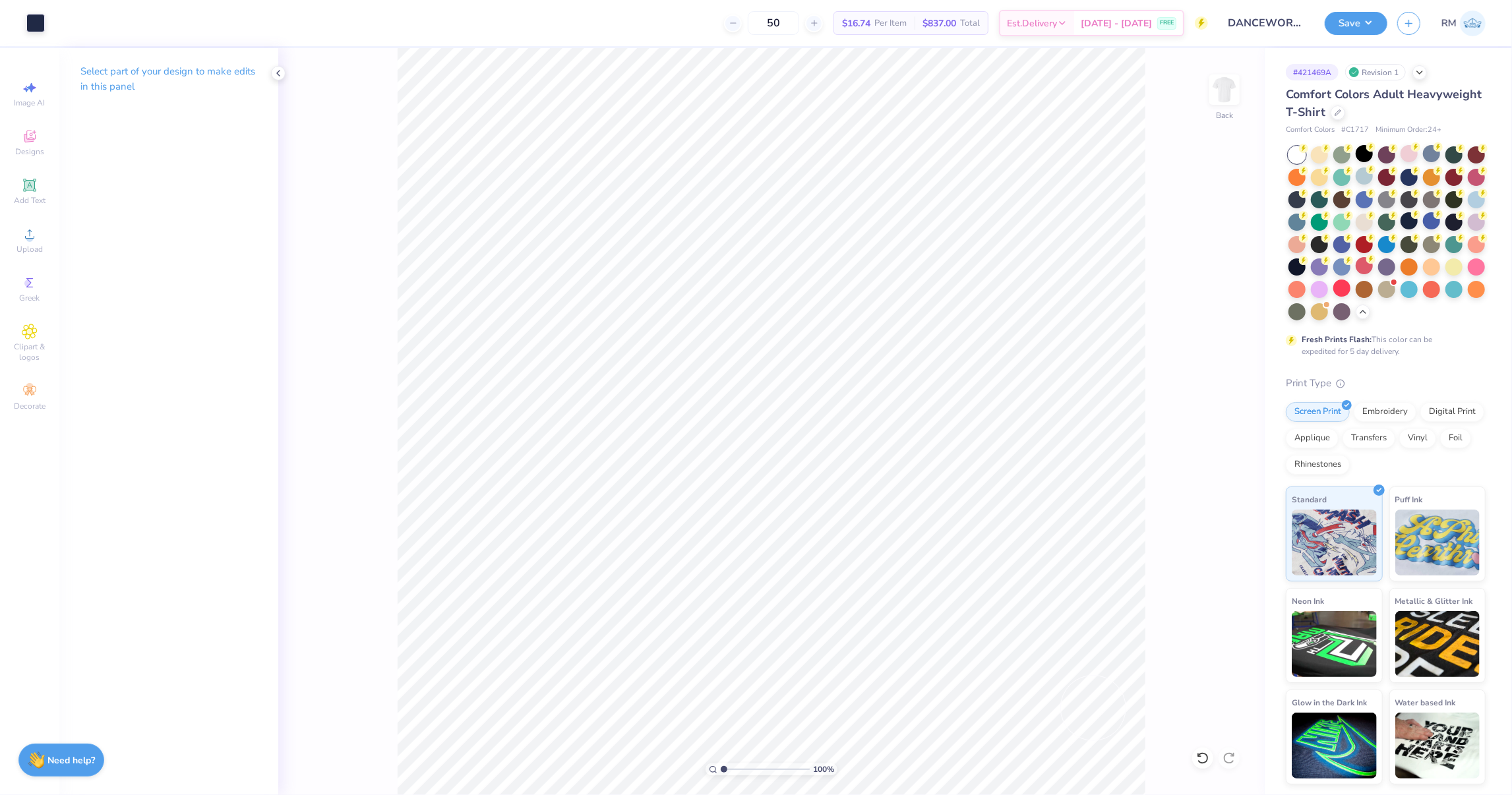
click at [1214, 758] on div "100 % Back" at bounding box center [771, 421] width 987 height 747
click at [1211, 758] on div at bounding box center [1203, 758] width 21 height 21
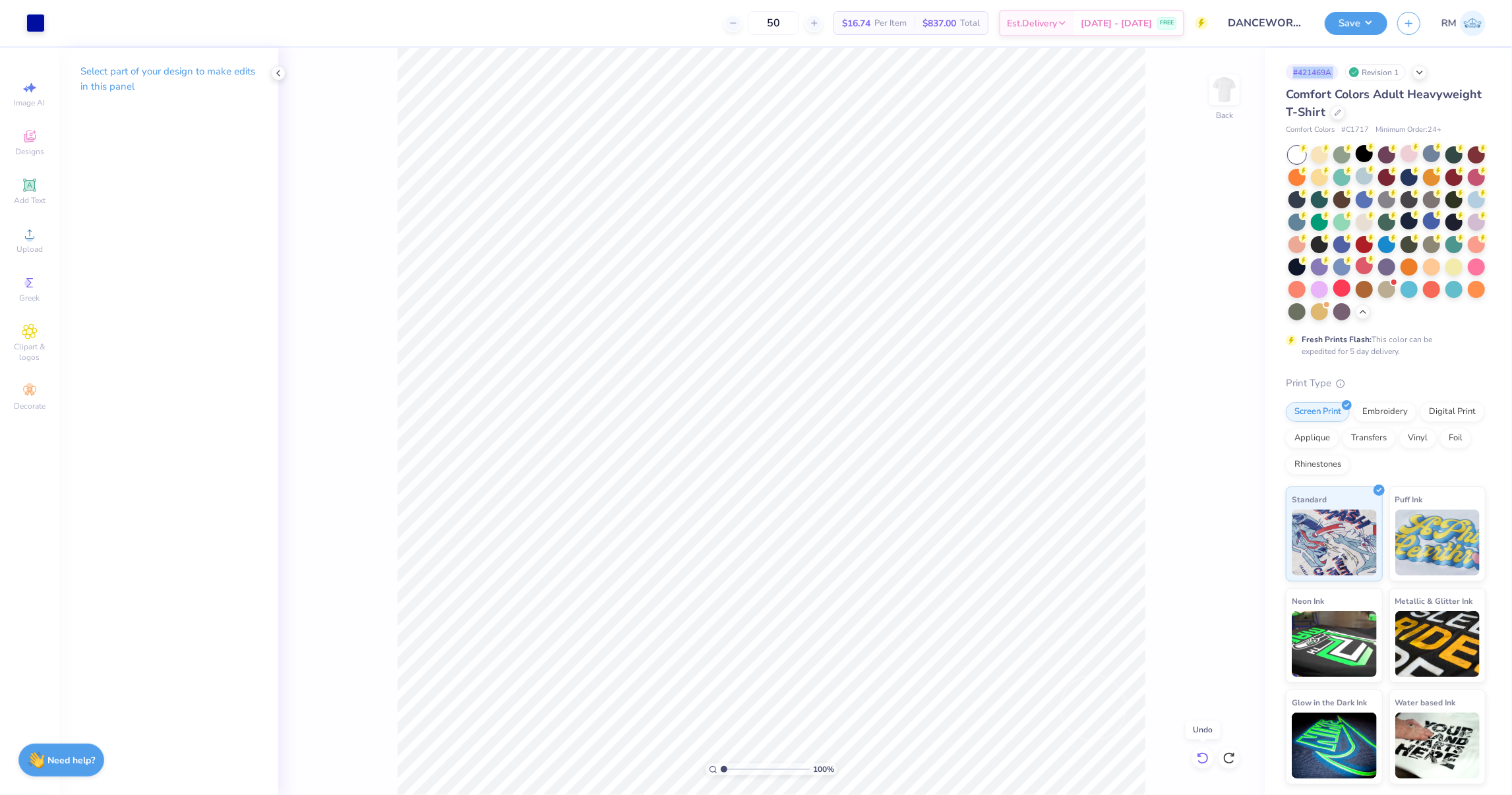
click at [1211, 758] on div at bounding box center [1203, 758] width 21 height 21
click at [1211, 758] on div "100 % Back" at bounding box center [771, 421] width 987 height 747
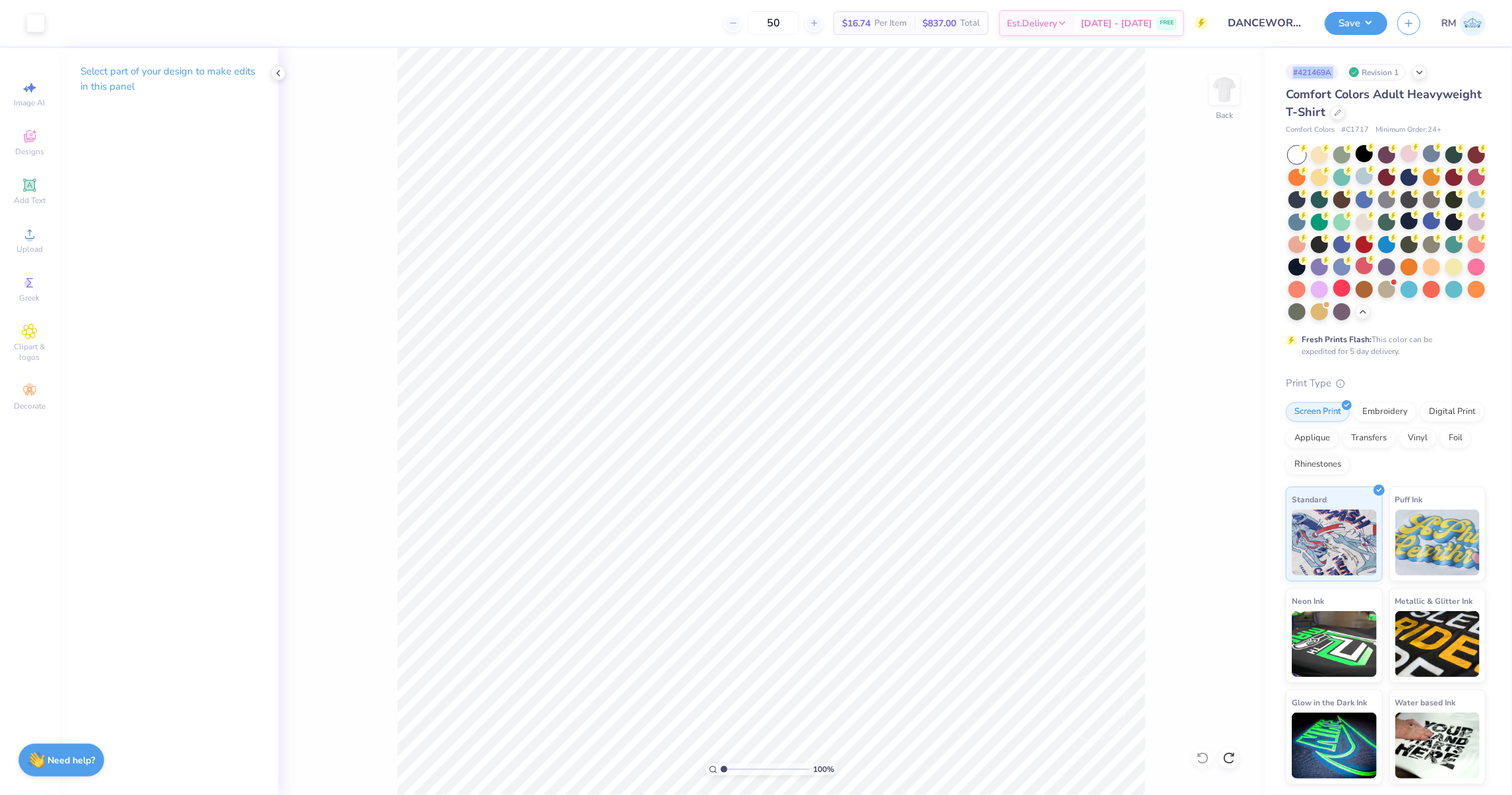
click at [1203, 758] on div "100 % Back" at bounding box center [771, 421] width 987 height 747
click at [1320, 155] on div at bounding box center [1320, 154] width 18 height 18
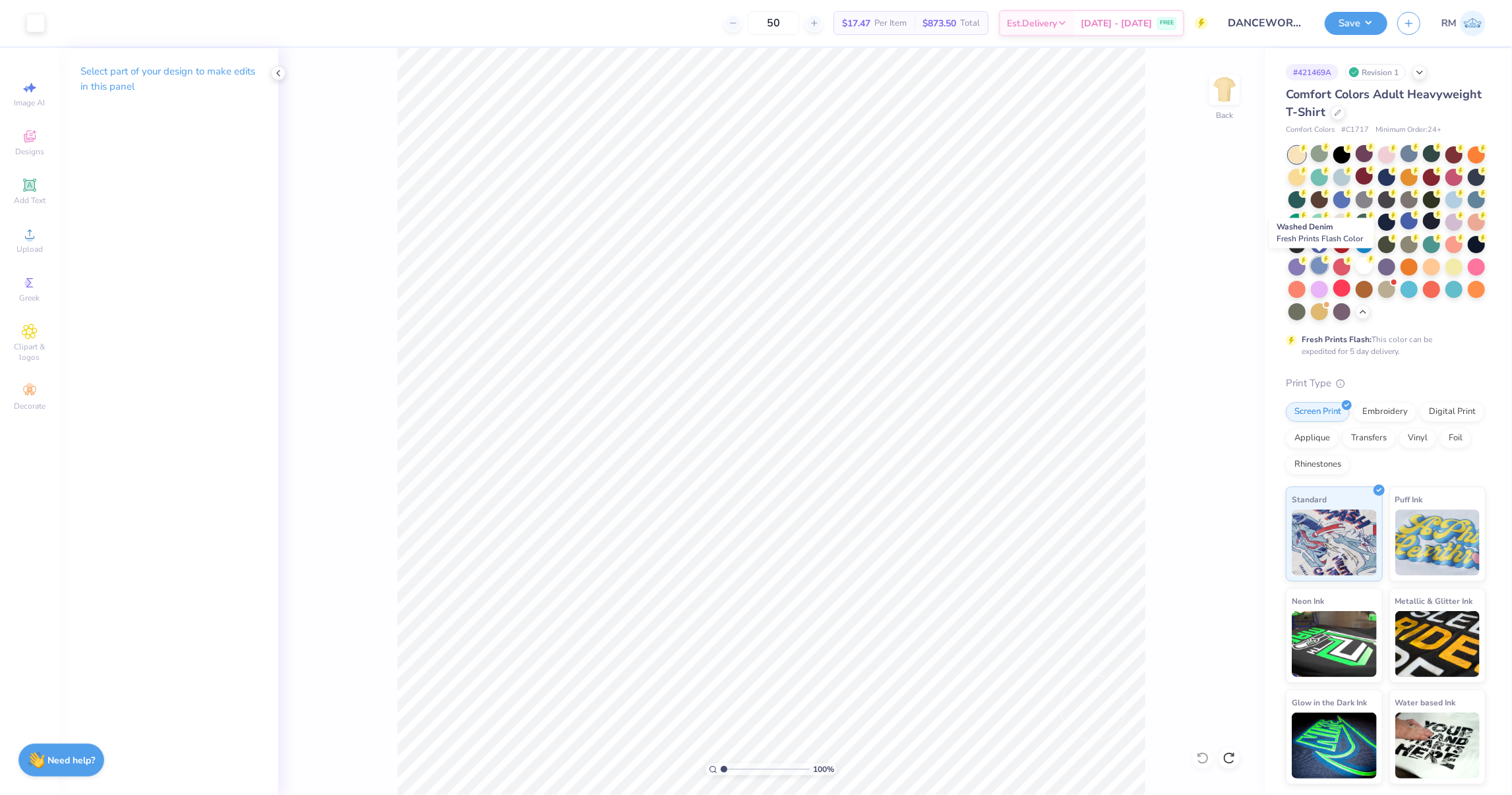
click at [1324, 264] on icon at bounding box center [1326, 260] width 10 height 10
